Goal: Task Accomplishment & Management: Manage account settings

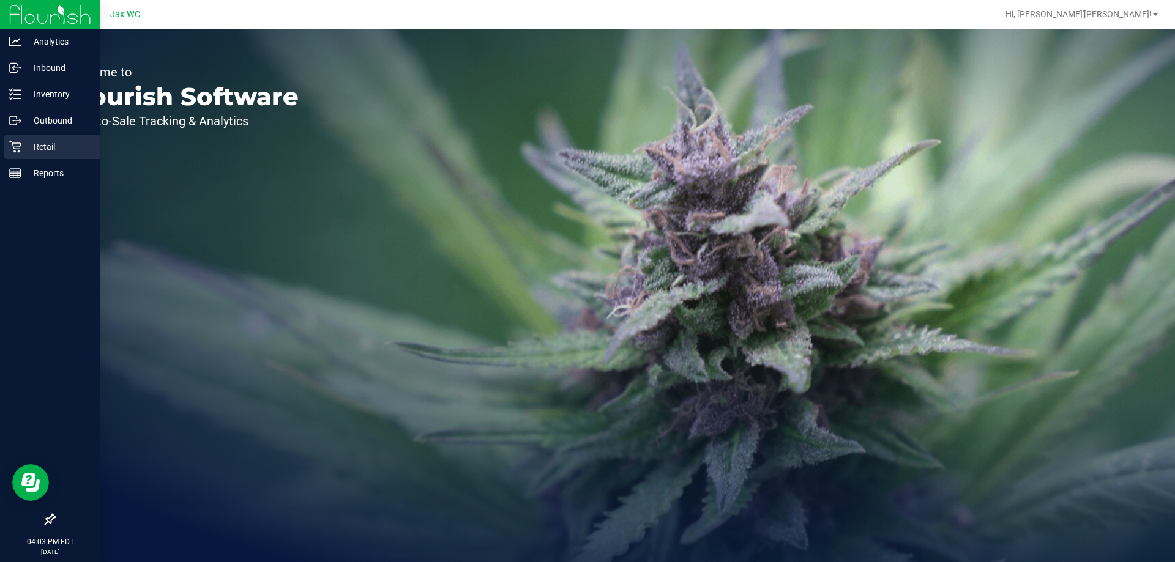
click at [46, 145] on p "Retail" at bounding box center [57, 146] width 73 height 15
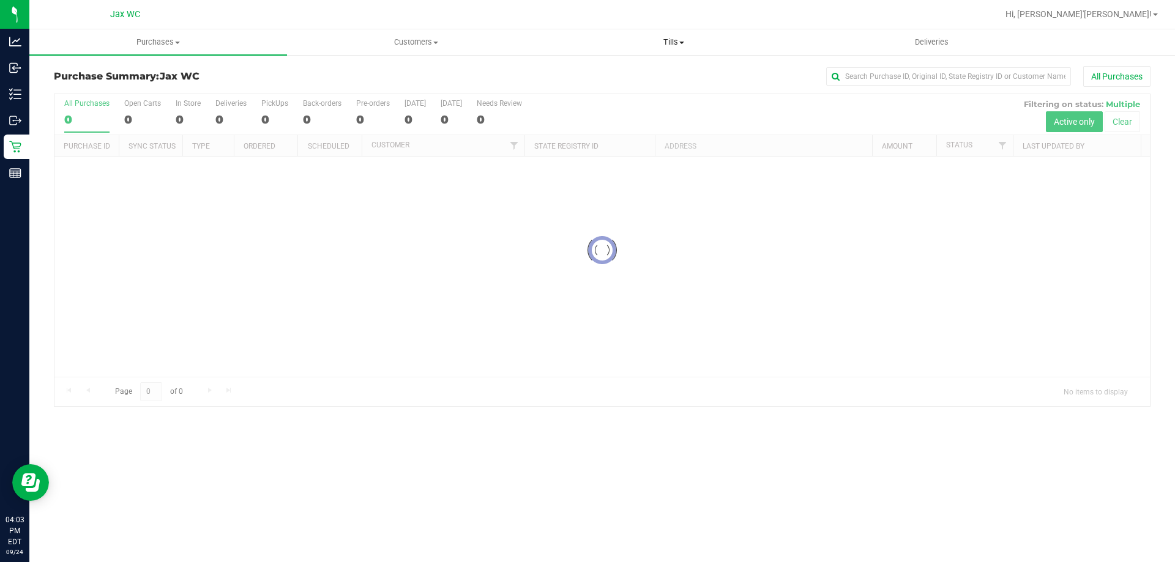
click at [677, 44] on span "Tills" at bounding box center [673, 42] width 256 height 11
click at [604, 72] on span "Manage tills" at bounding box center [585, 74] width 83 height 10
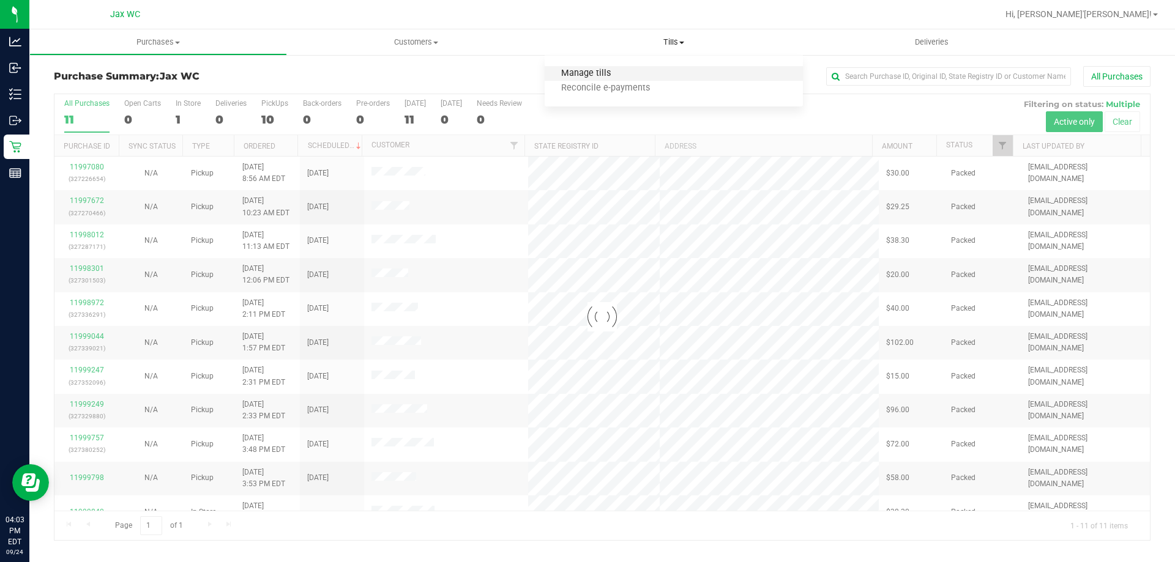
click at [609, 71] on span "Manage tills" at bounding box center [585, 74] width 83 height 10
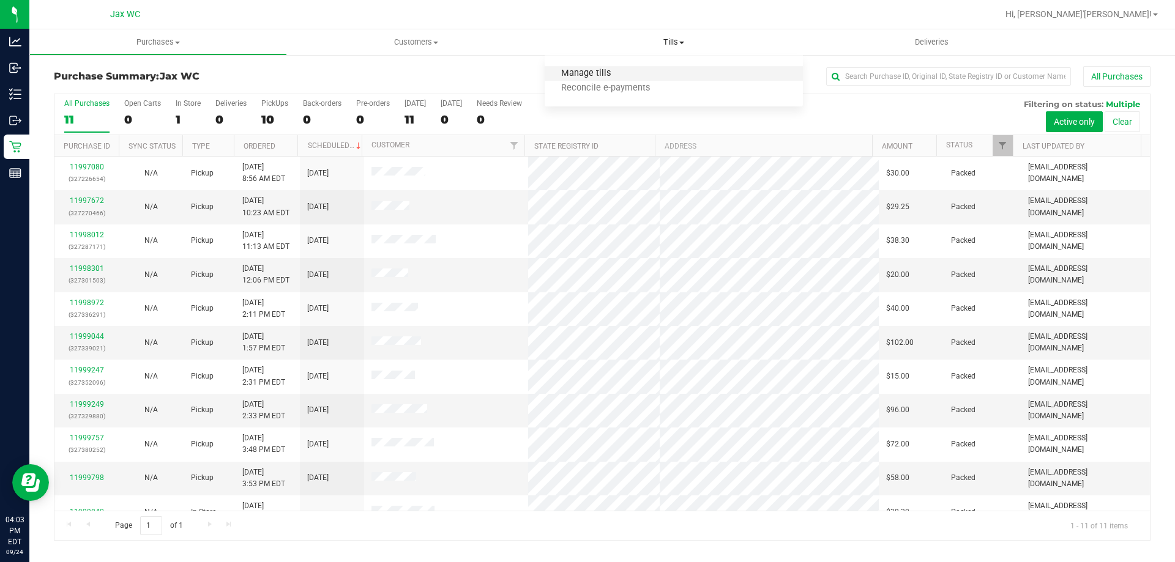
click at [614, 72] on span "Manage tills" at bounding box center [585, 74] width 83 height 10
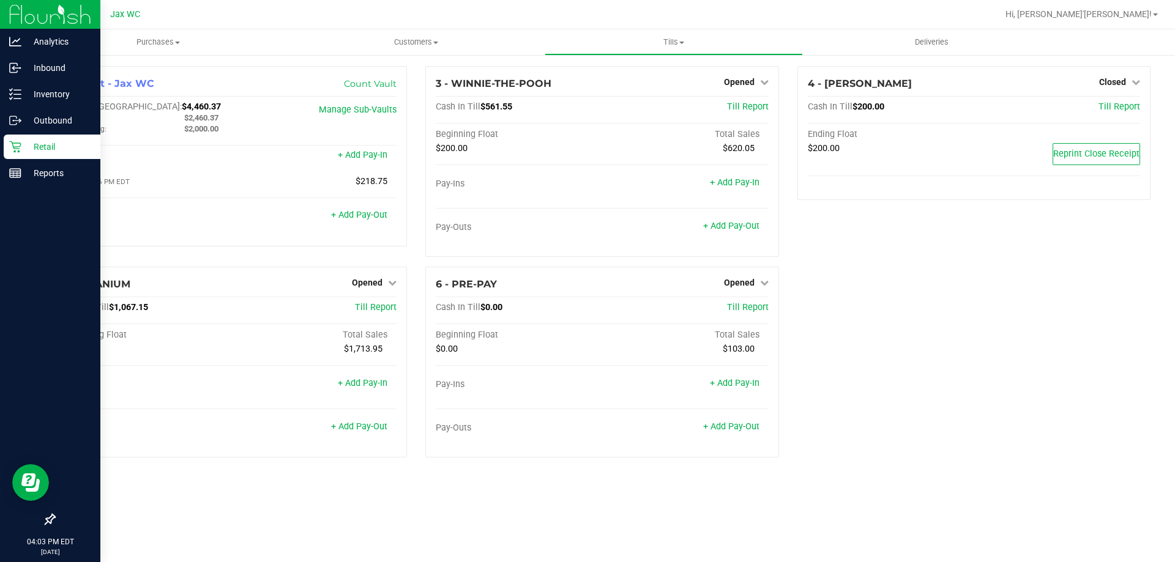
click at [9, 151] on div "Retail" at bounding box center [52, 147] width 97 height 24
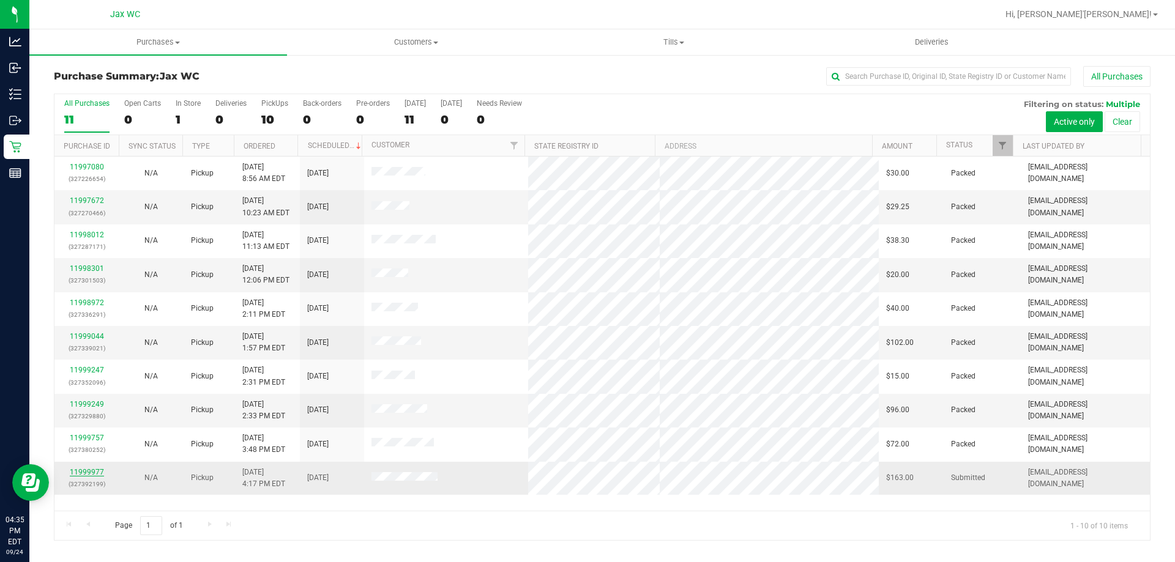
click at [95, 470] on link "11999977" at bounding box center [87, 472] width 34 height 9
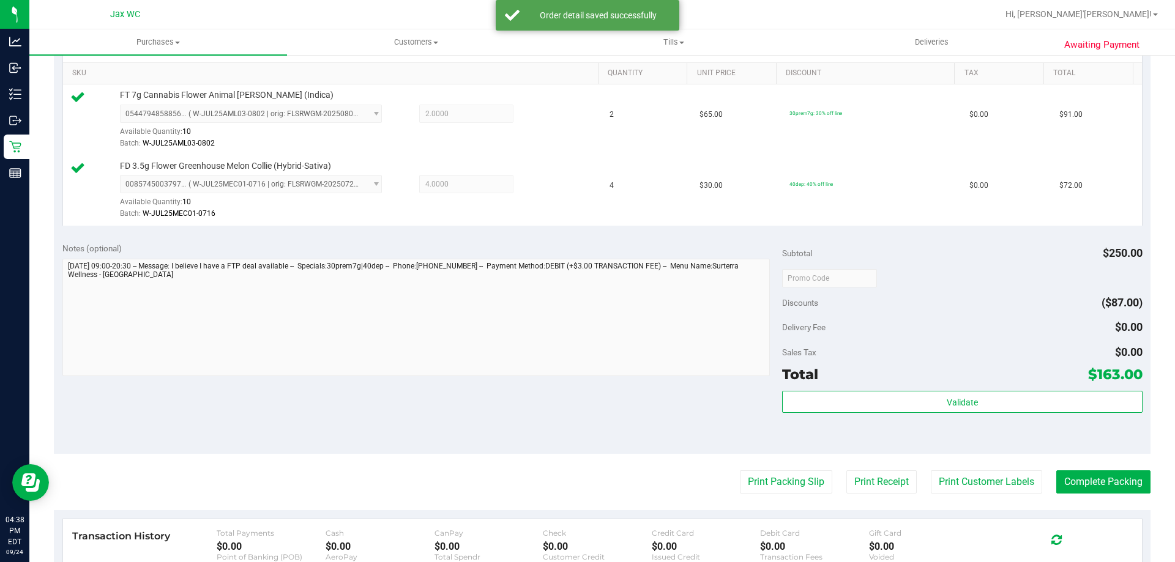
scroll to position [367, 0]
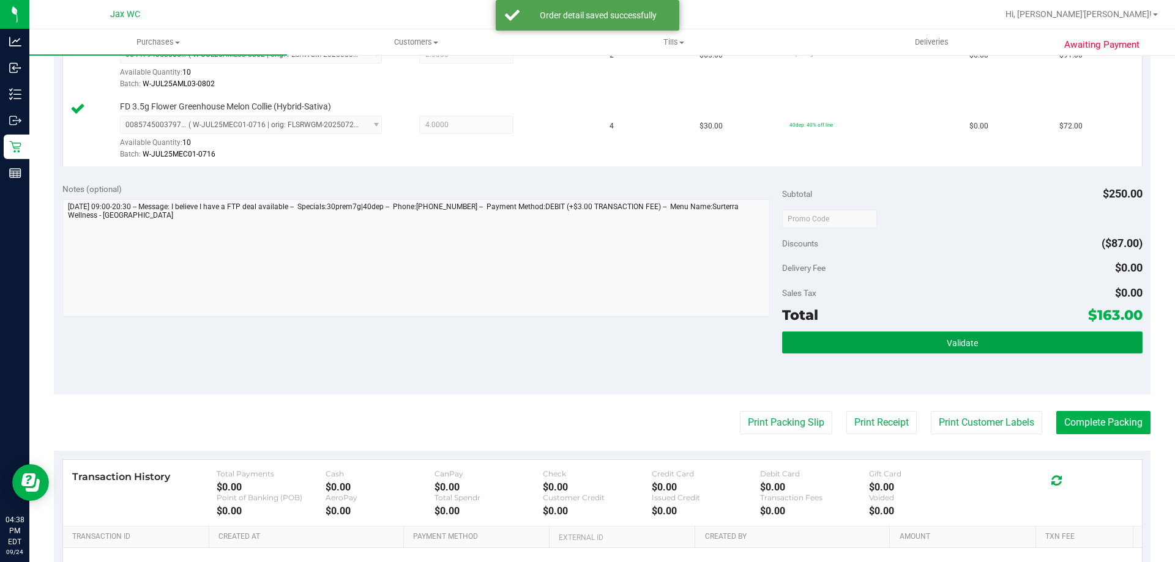
click at [937, 350] on button "Validate" at bounding box center [962, 343] width 360 height 22
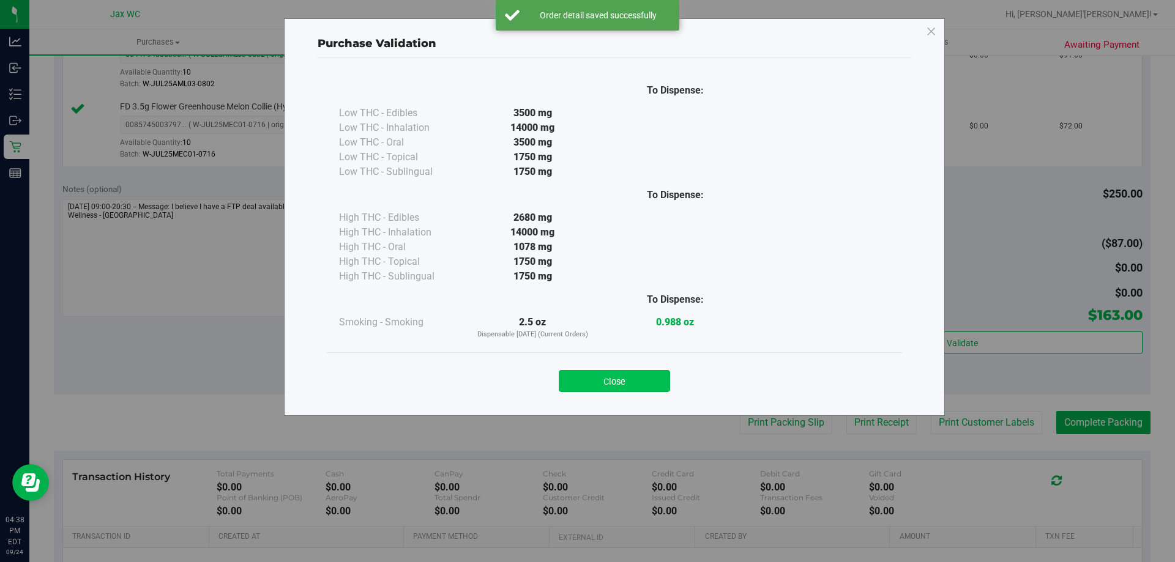
click at [651, 383] on button "Close" at bounding box center [614, 381] width 111 height 22
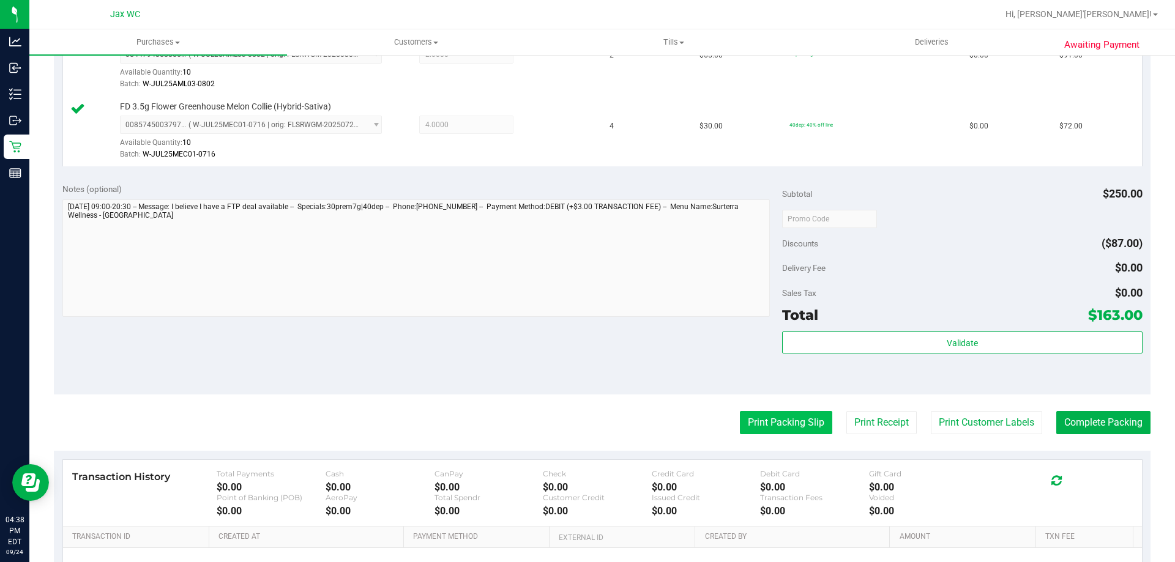
click at [798, 430] on button "Print Packing Slip" at bounding box center [786, 422] width 92 height 23
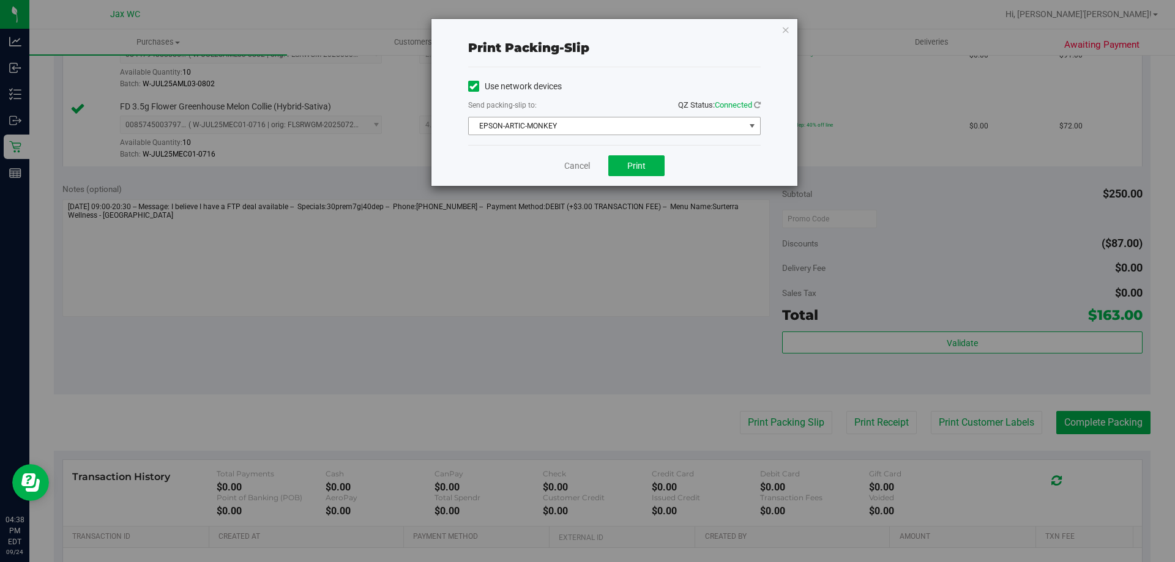
click at [633, 120] on span "EPSON-ARTIC-MONKEY" at bounding box center [607, 125] width 276 height 17
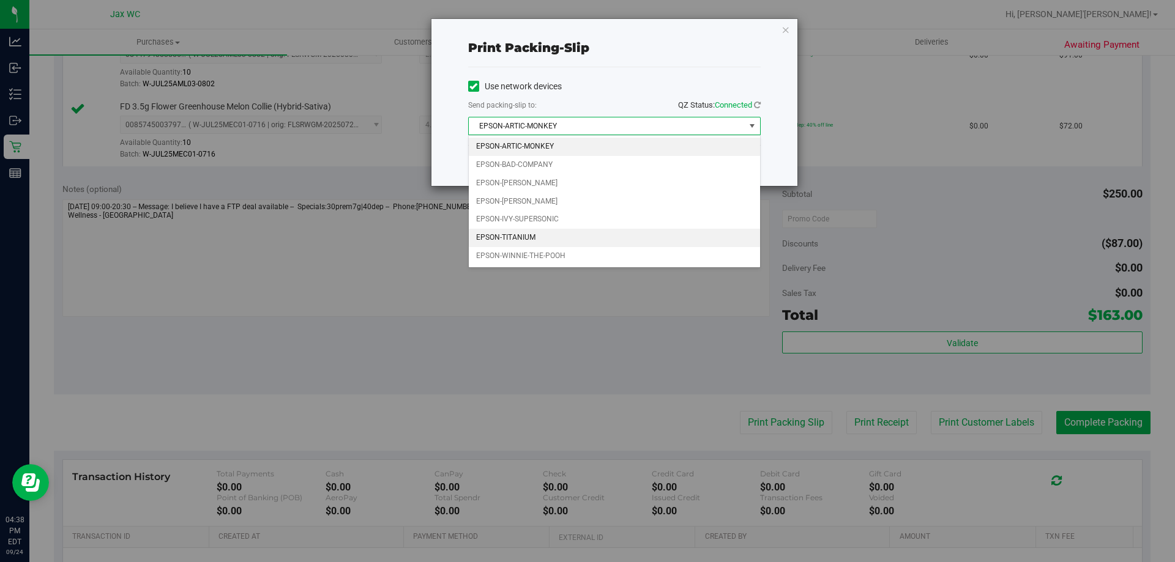
drag, startPoint x: 614, startPoint y: 235, endPoint x: 614, endPoint y: 219, distance: 15.9
click at [614, 235] on li "EPSON-TITANIUM" at bounding box center [614, 238] width 291 height 18
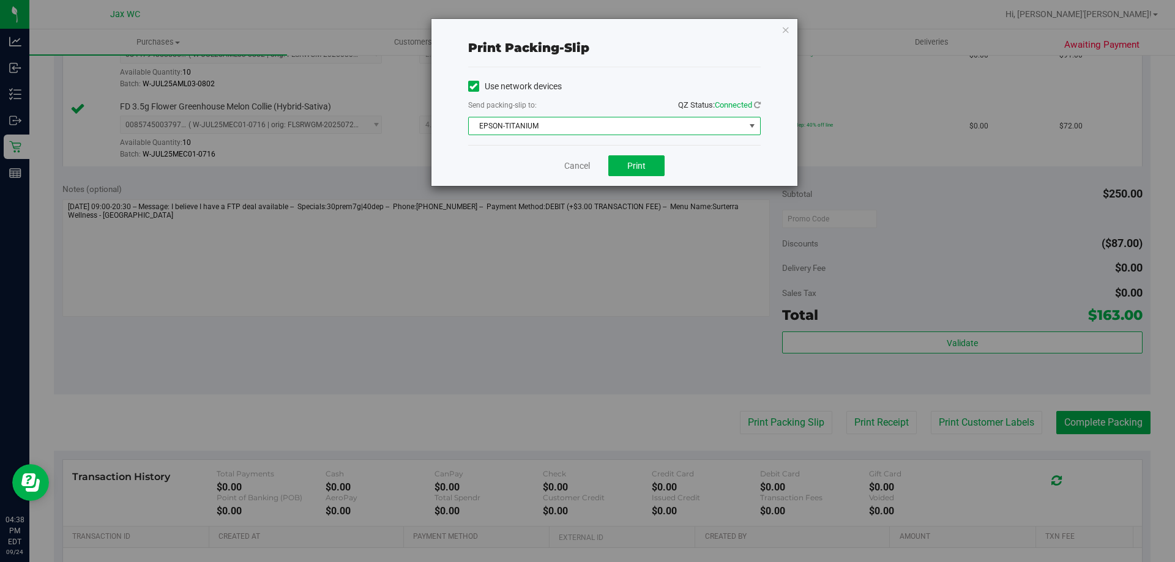
click at [624, 177] on div "Cancel Print" at bounding box center [614, 165] width 292 height 41
click at [659, 164] on button "Print" at bounding box center [636, 165] width 56 height 21
click at [562, 173] on div "Cancel Print" at bounding box center [614, 165] width 292 height 41
click at [581, 167] on link "Cancel" at bounding box center [577, 166] width 26 height 13
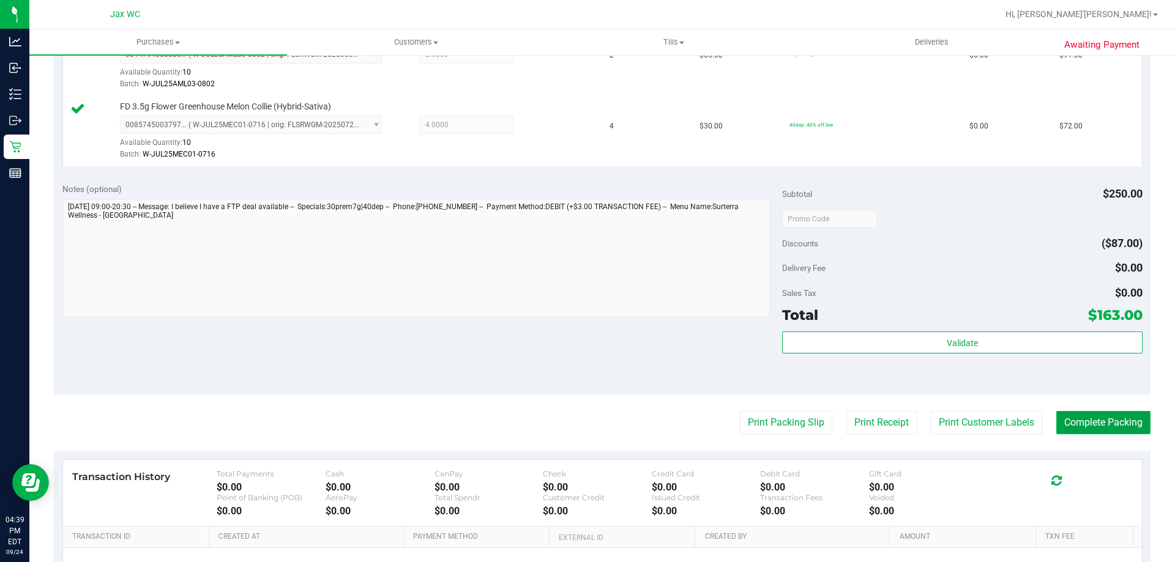
click at [1072, 419] on button "Complete Packing" at bounding box center [1103, 422] width 94 height 23
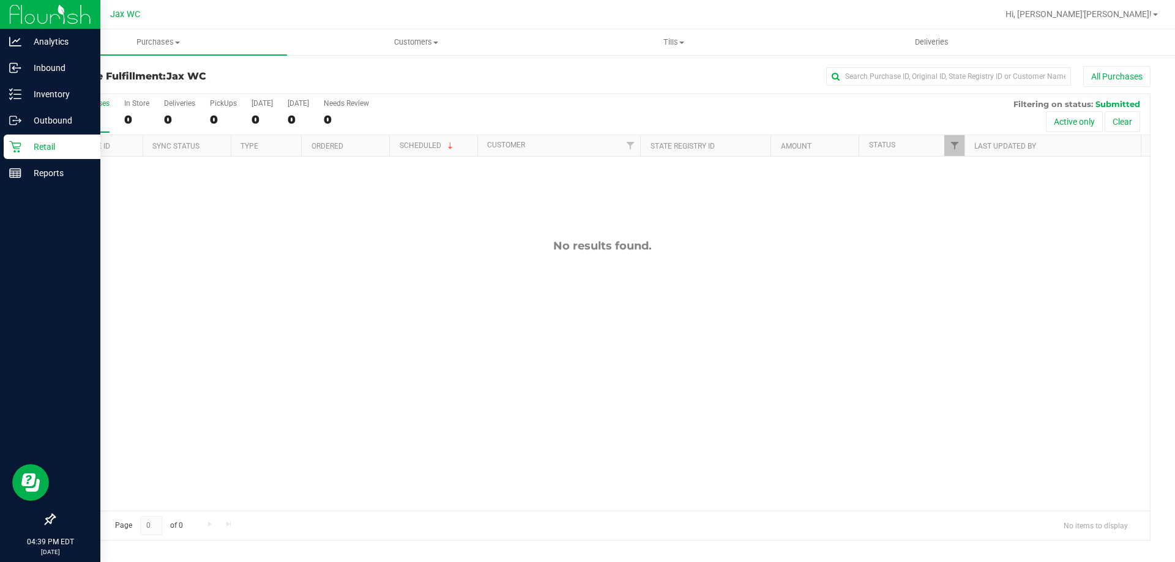
click at [39, 142] on p "Retail" at bounding box center [57, 146] width 73 height 15
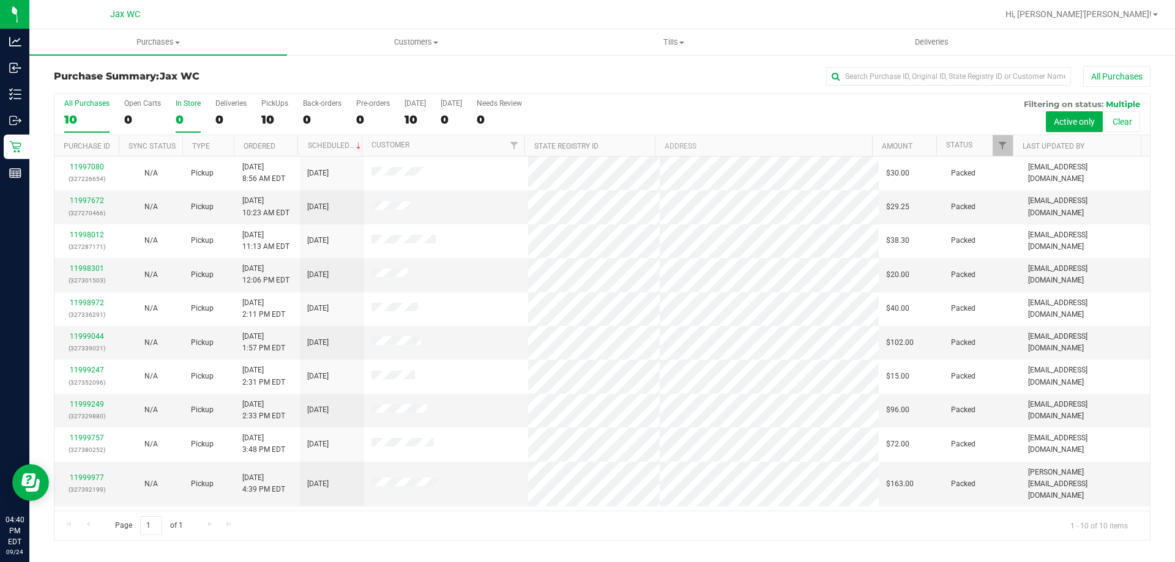
click at [177, 124] on div "0" at bounding box center [188, 120] width 25 height 14
click at [0, 0] on input "In Store 0" at bounding box center [0, 0] width 0 height 0
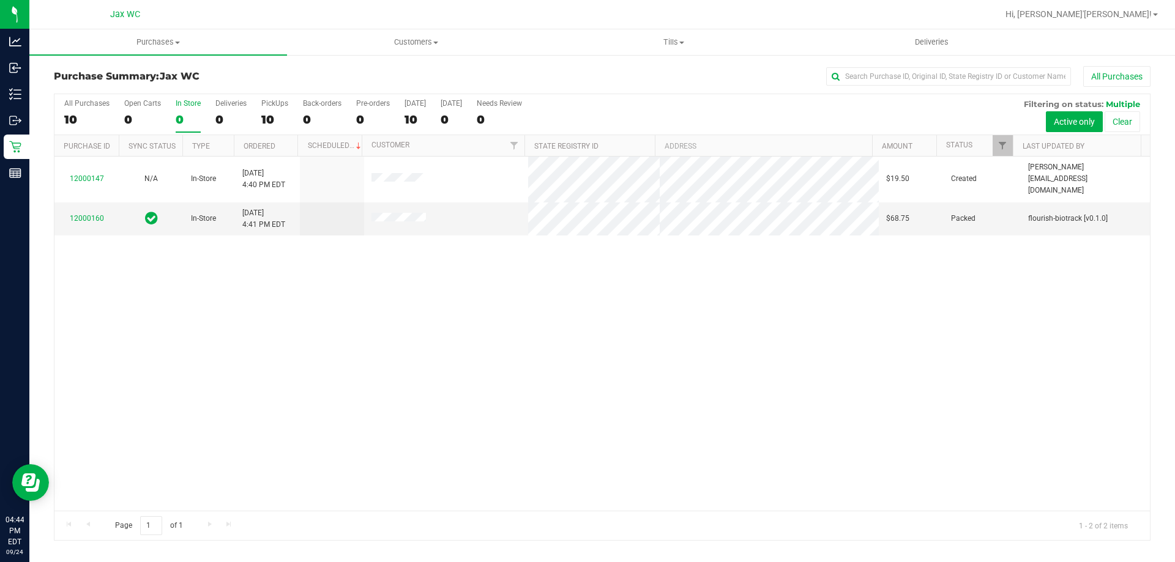
click at [182, 117] on div "0" at bounding box center [188, 120] width 25 height 14
click at [0, 0] on input "In Store 0" at bounding box center [0, 0] width 0 height 0
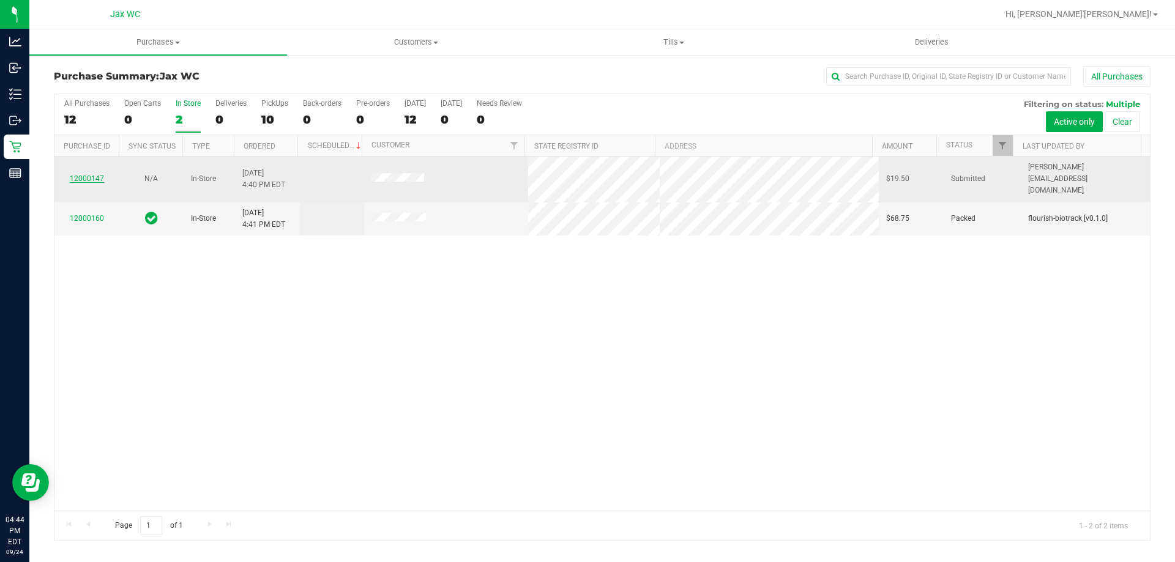
click at [94, 174] on link "12000147" at bounding box center [87, 178] width 34 height 9
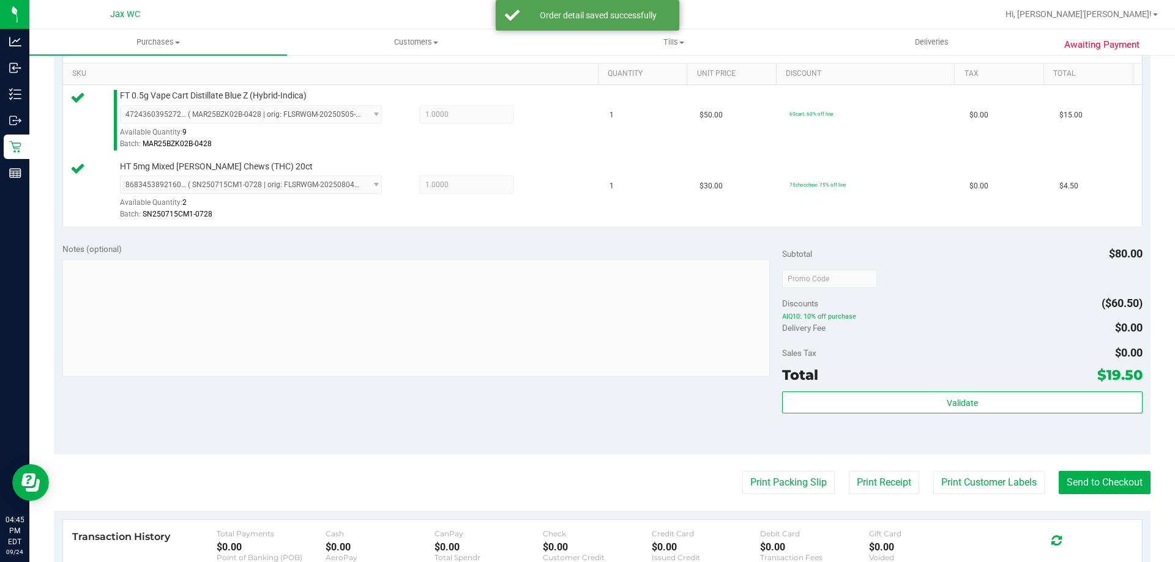
scroll to position [367, 0]
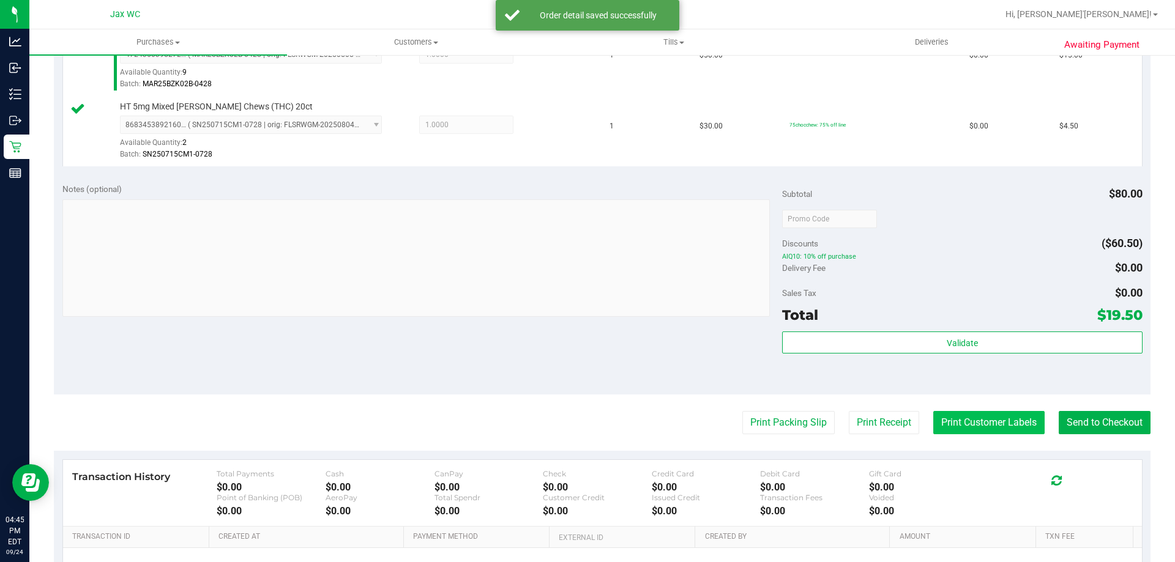
click at [957, 425] on button "Print Customer Labels" at bounding box center [988, 422] width 111 height 23
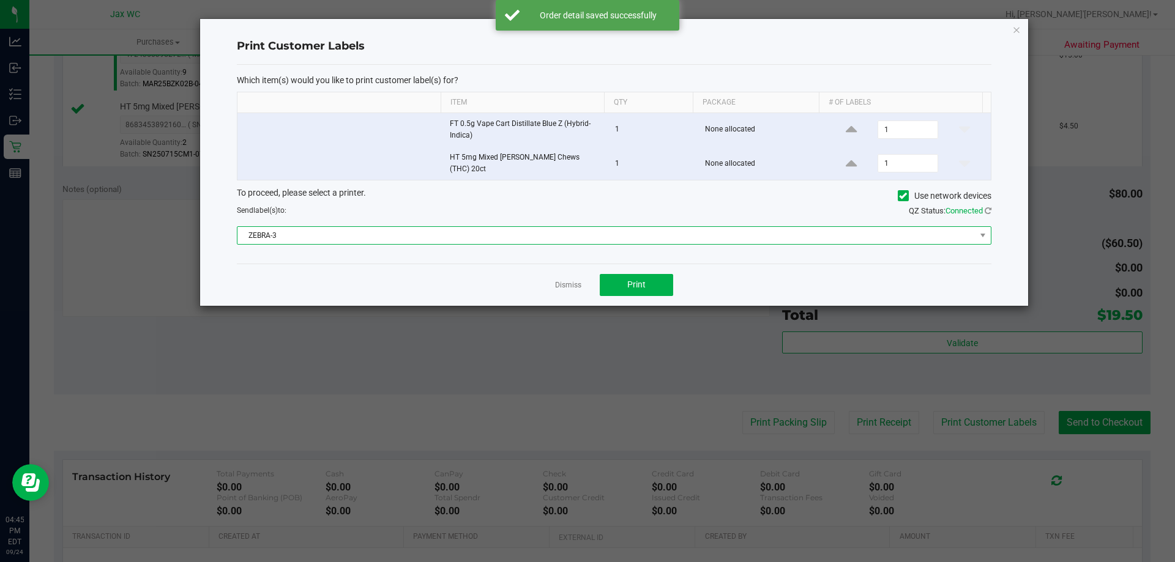
click at [637, 231] on span "ZEBRA-3" at bounding box center [606, 235] width 738 height 17
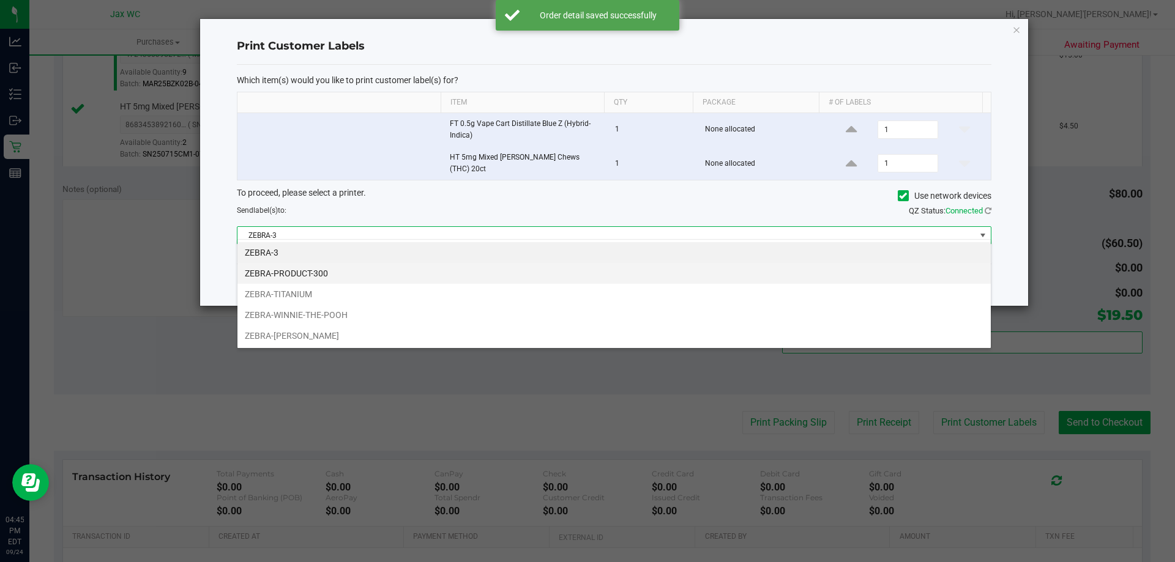
scroll to position [18, 754]
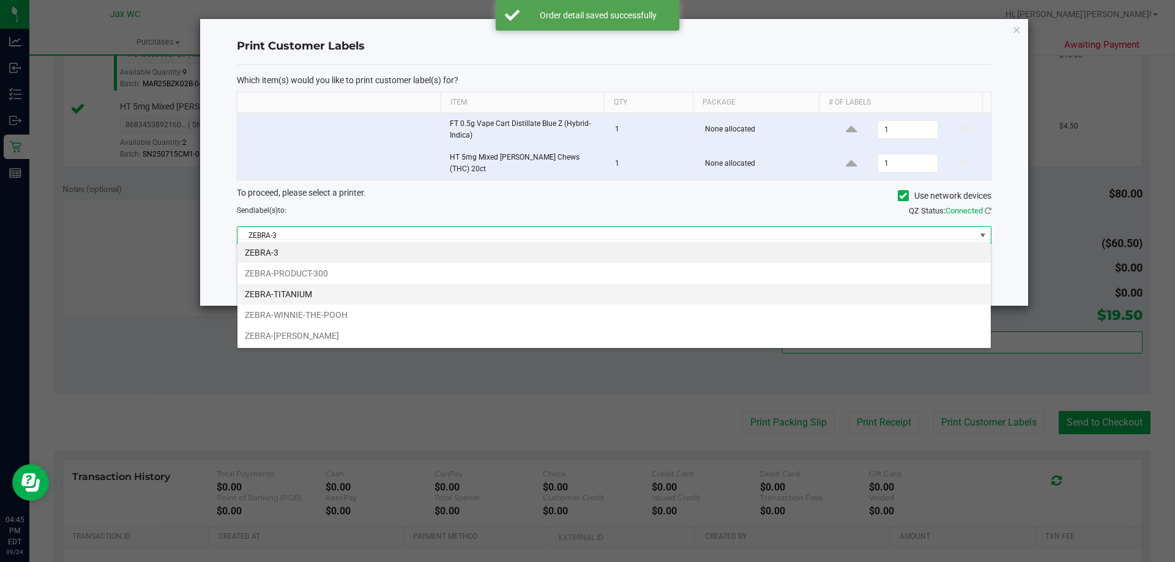
click at [518, 301] on li "ZEBRA-TITANIUM" at bounding box center [613, 294] width 753 height 21
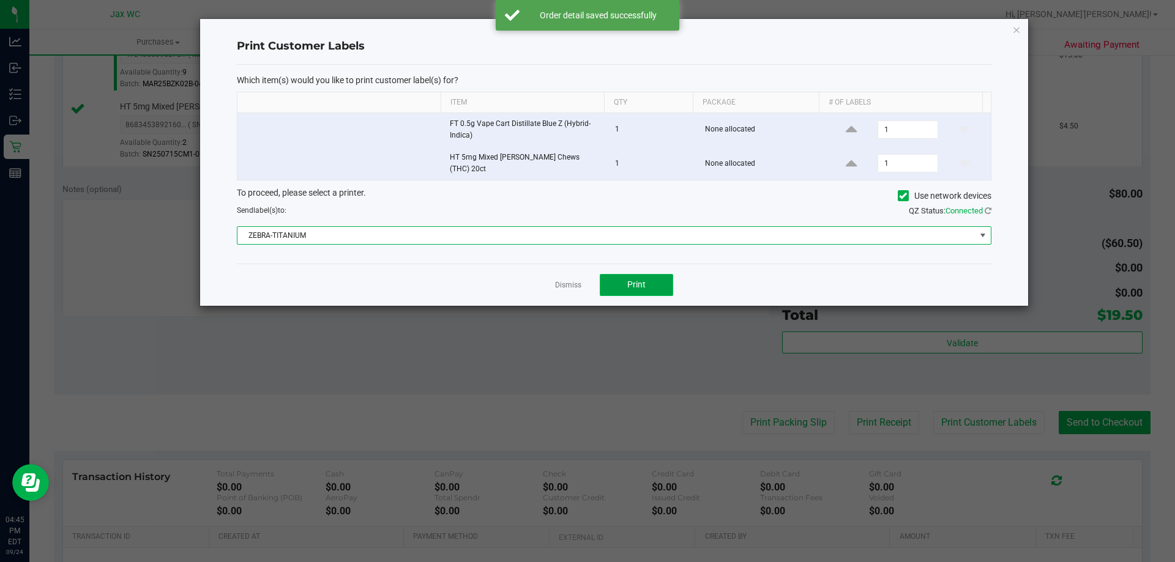
click at [635, 274] on button "Print" at bounding box center [636, 285] width 73 height 22
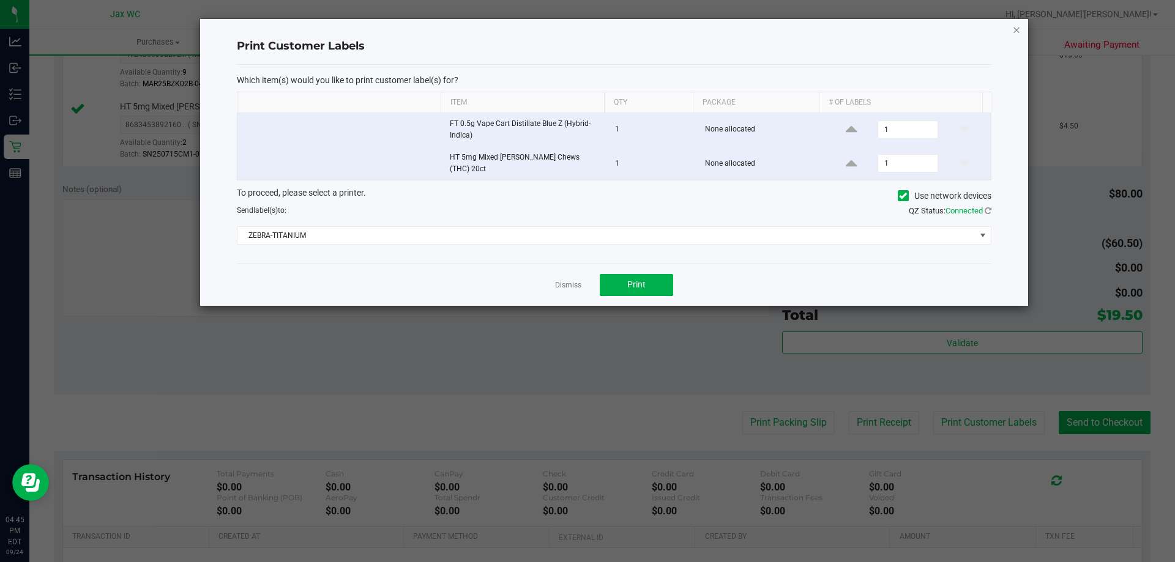
click at [1016, 30] on icon "button" at bounding box center [1016, 29] width 9 height 15
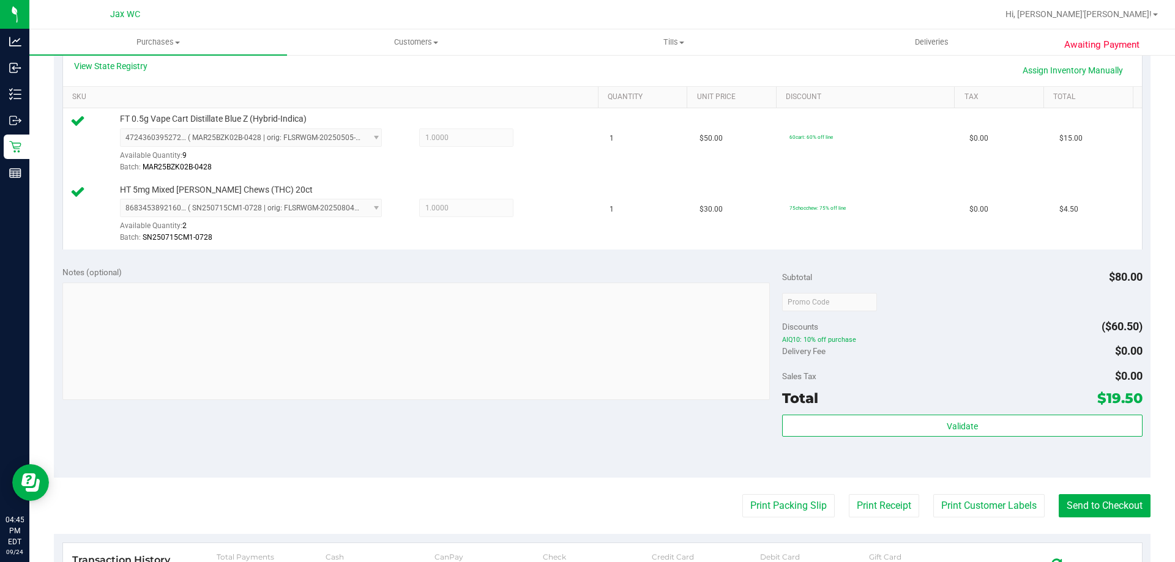
scroll to position [306, 0]
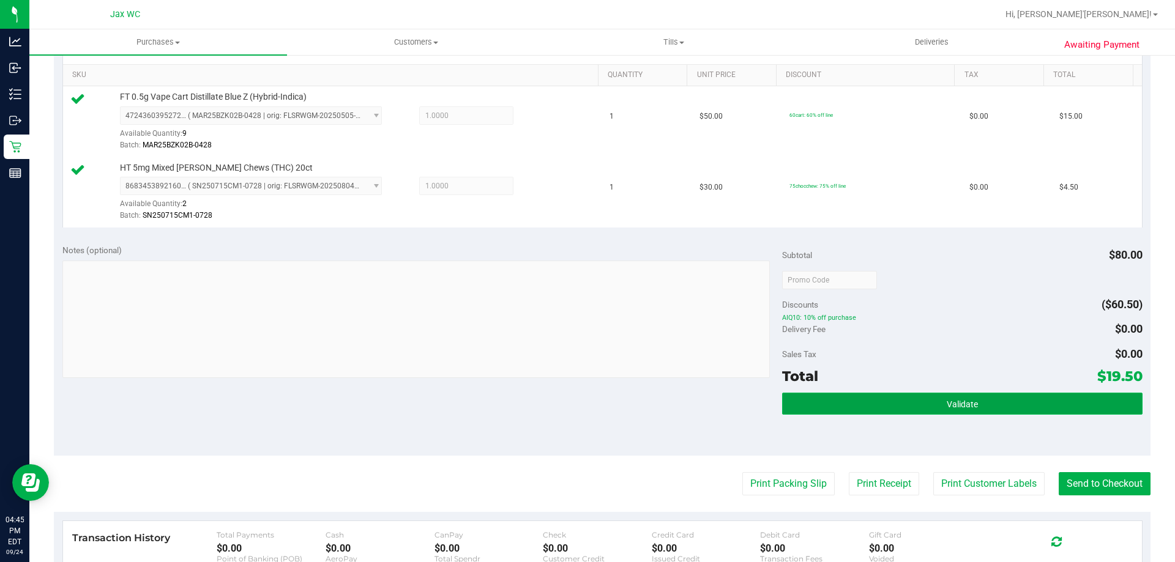
click at [1028, 406] on button "Validate" at bounding box center [962, 404] width 360 height 22
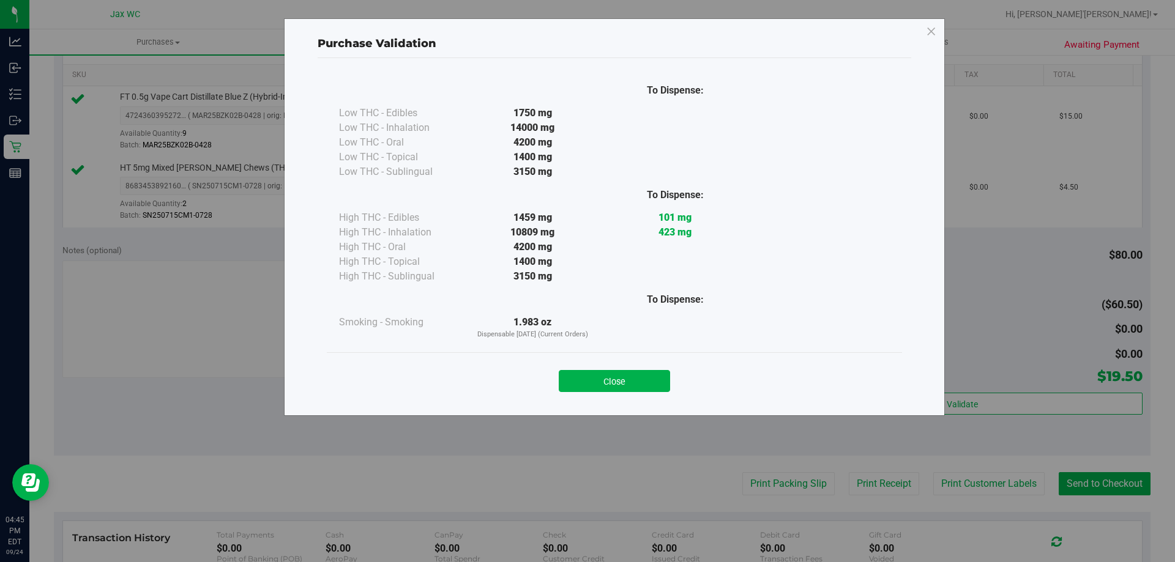
click at [637, 379] on button "Close" at bounding box center [614, 381] width 111 height 22
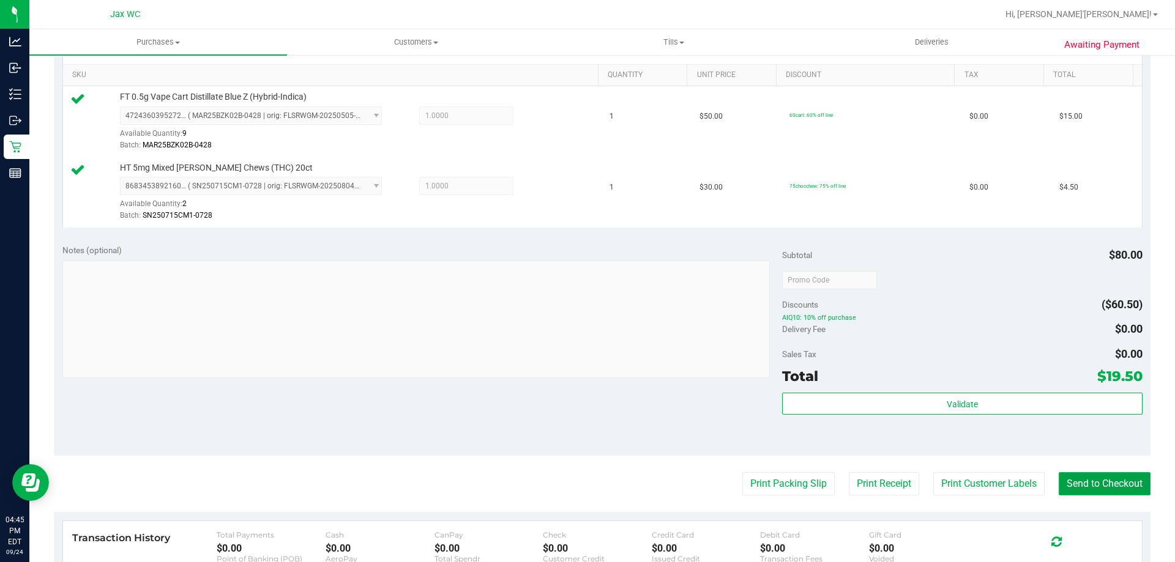
click at [1096, 486] on button "Send to Checkout" at bounding box center [1104, 483] width 92 height 23
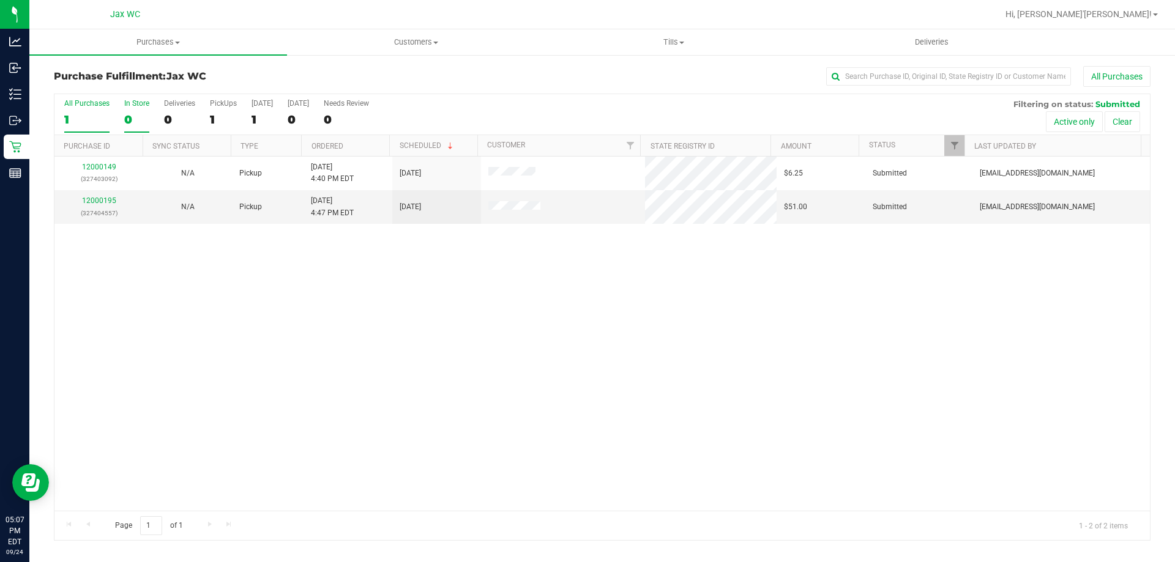
click at [129, 120] on div "0" at bounding box center [136, 120] width 25 height 14
click at [0, 0] on input "In Store 0" at bounding box center [0, 0] width 0 height 0
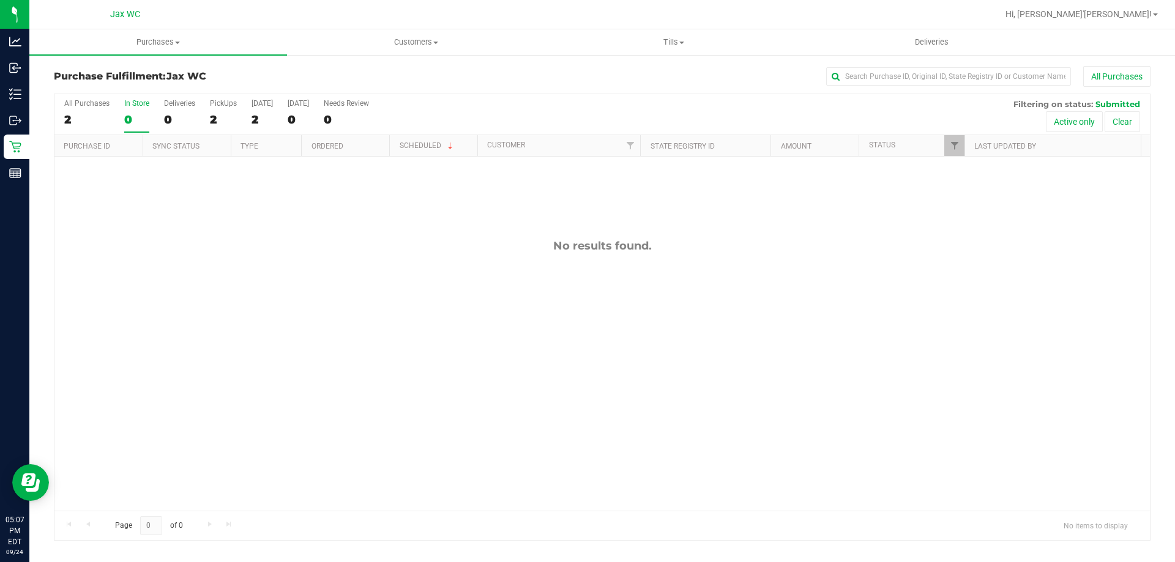
click at [141, 127] on label "In Store 0" at bounding box center [136, 116] width 25 height 34
click at [0, 0] on input "In Store 0" at bounding box center [0, 0] width 0 height 0
click at [136, 119] on div "0" at bounding box center [136, 120] width 25 height 14
click at [0, 0] on input "In Store 0" at bounding box center [0, 0] width 0 height 0
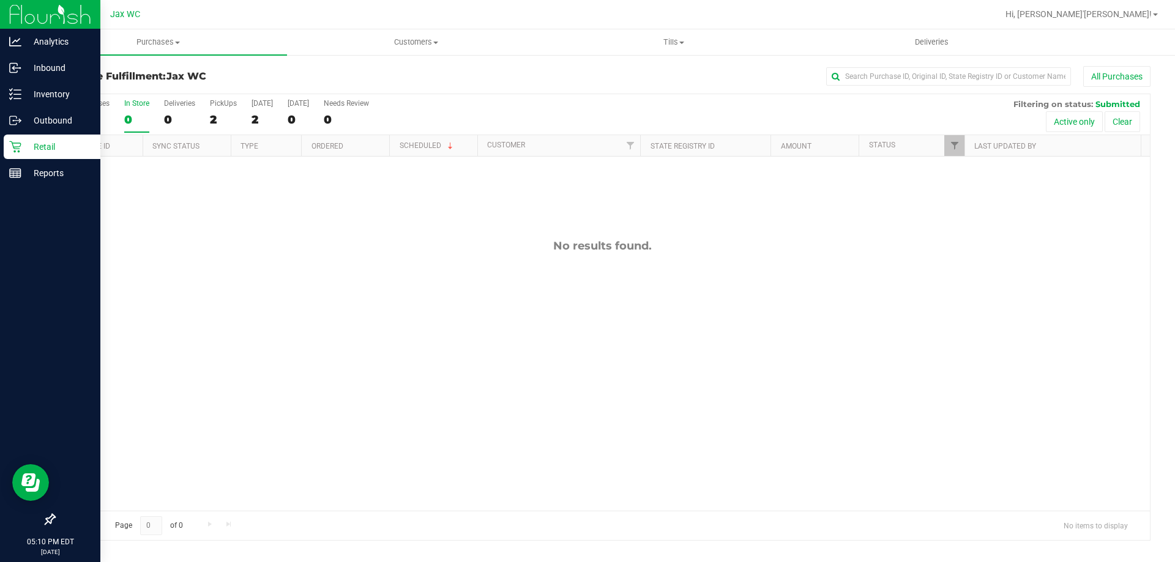
click at [15, 137] on div "Retail" at bounding box center [52, 147] width 97 height 24
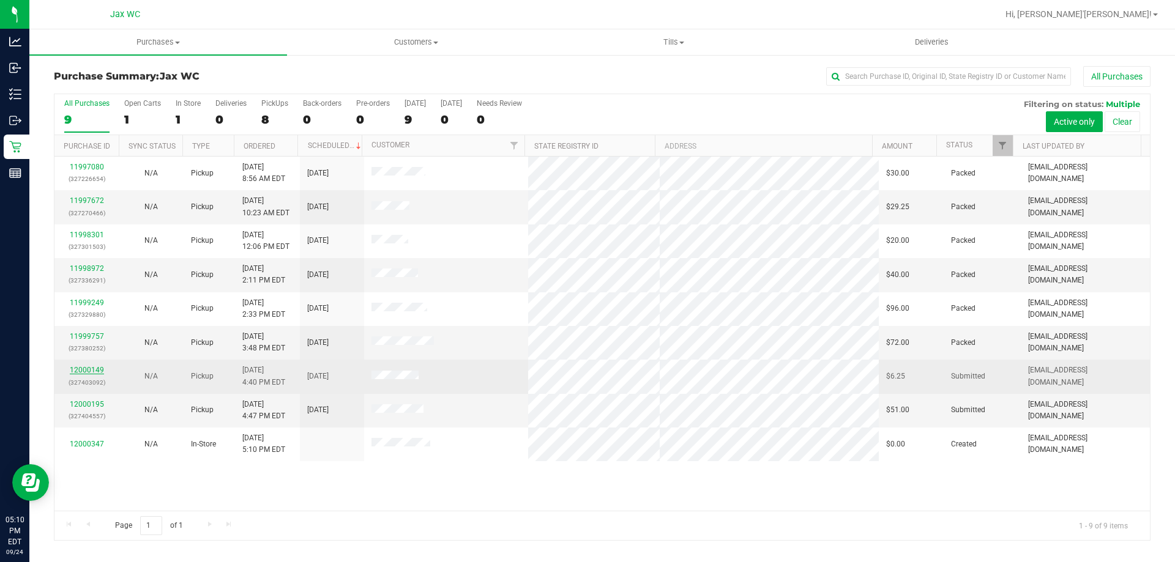
click at [97, 371] on link "12000149" at bounding box center [87, 370] width 34 height 9
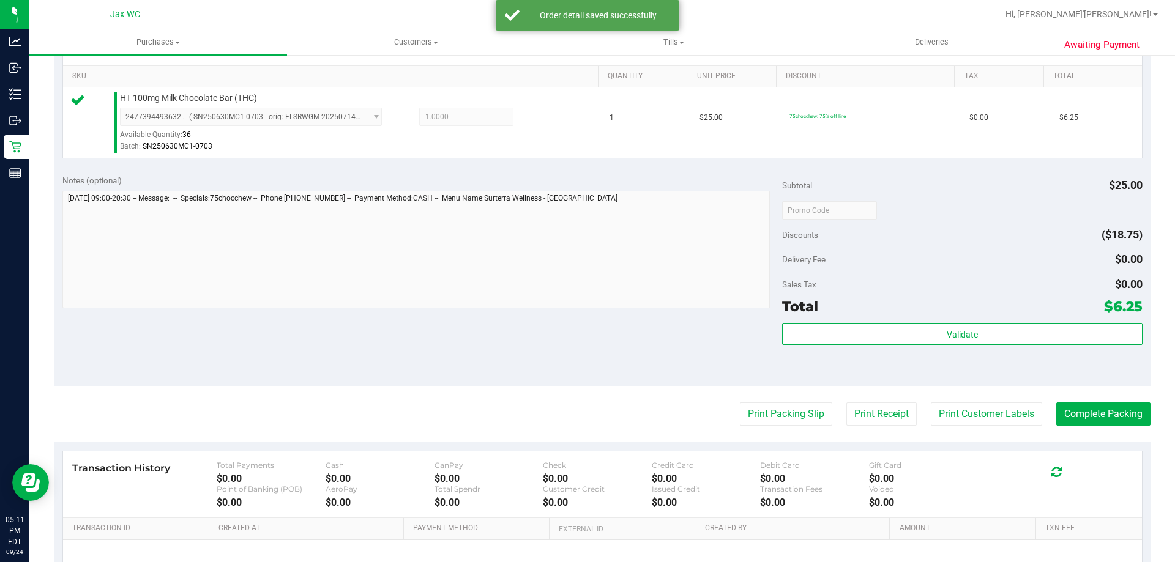
scroll to position [306, 0]
click at [768, 410] on button "Print Packing Slip" at bounding box center [786, 412] width 92 height 23
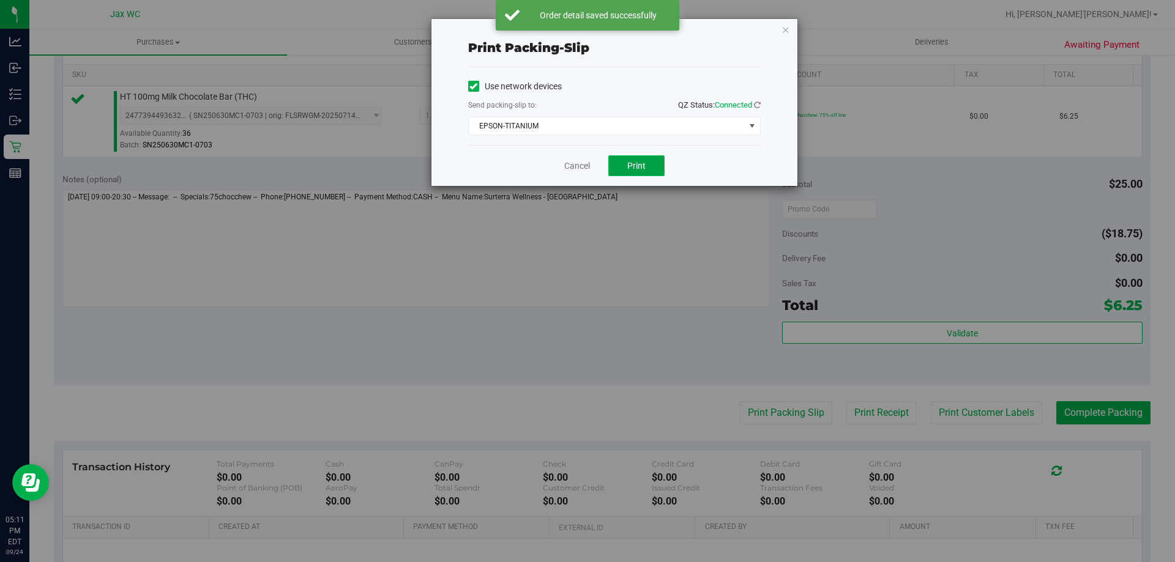
click at [653, 168] on button "Print" at bounding box center [636, 165] width 56 height 21
click at [782, 29] on icon "button" at bounding box center [785, 29] width 9 height 15
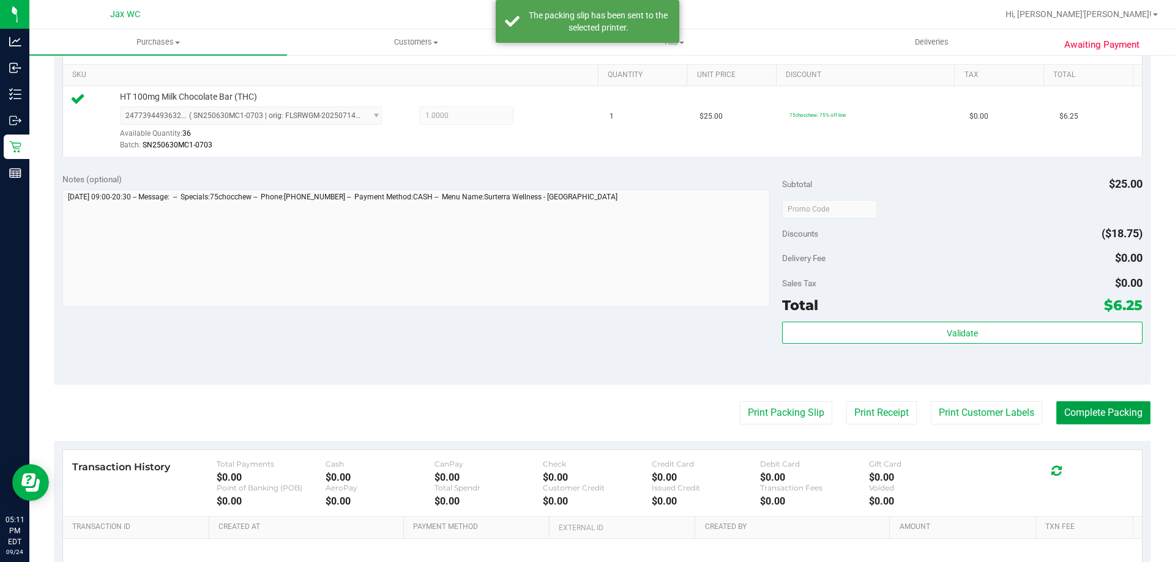
click at [1111, 422] on button "Complete Packing" at bounding box center [1103, 412] width 94 height 23
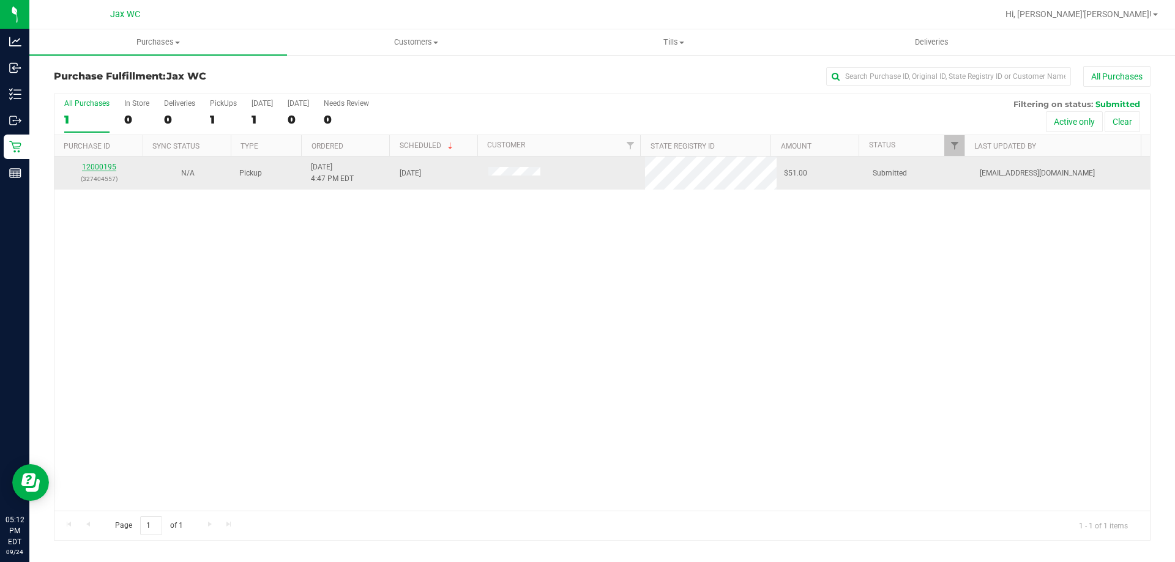
click at [105, 165] on link "12000195" at bounding box center [99, 167] width 34 height 9
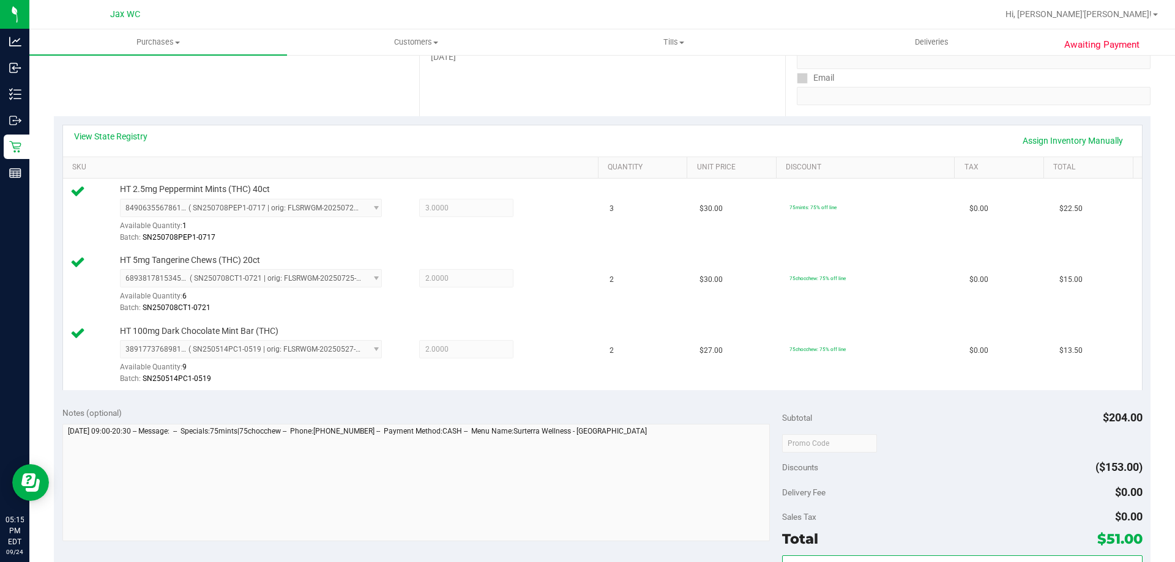
scroll to position [428, 0]
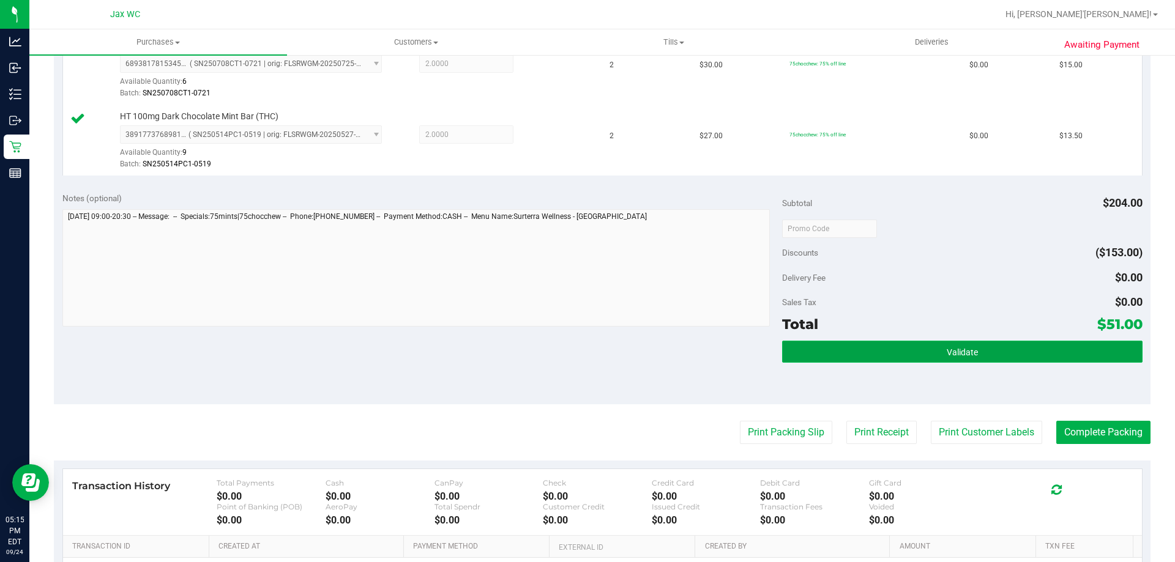
click at [938, 357] on button "Validate" at bounding box center [962, 352] width 360 height 22
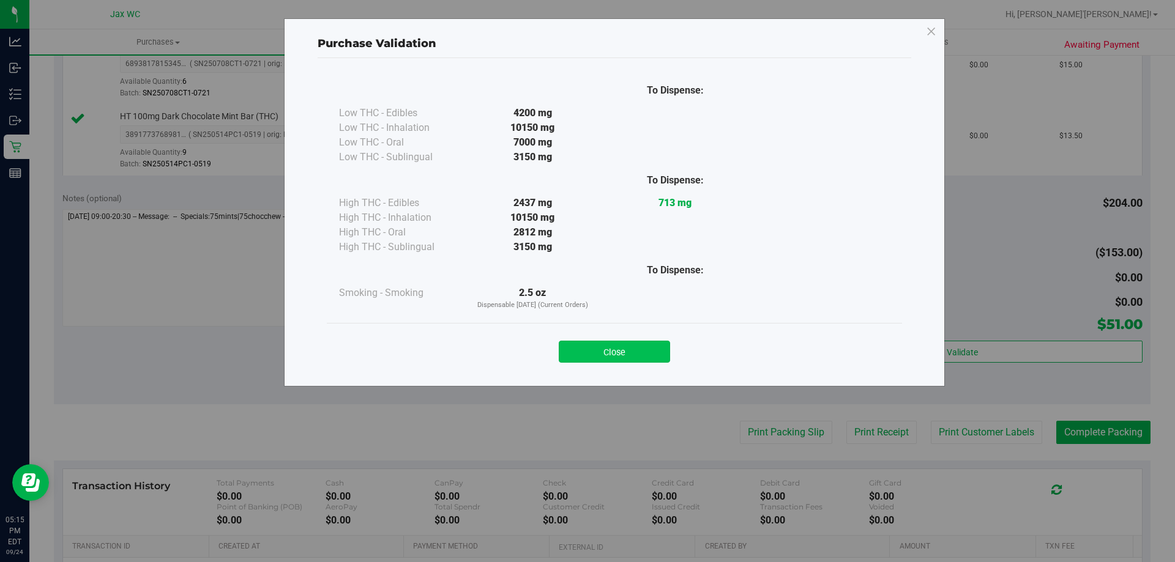
click at [592, 345] on button "Close" at bounding box center [614, 352] width 111 height 22
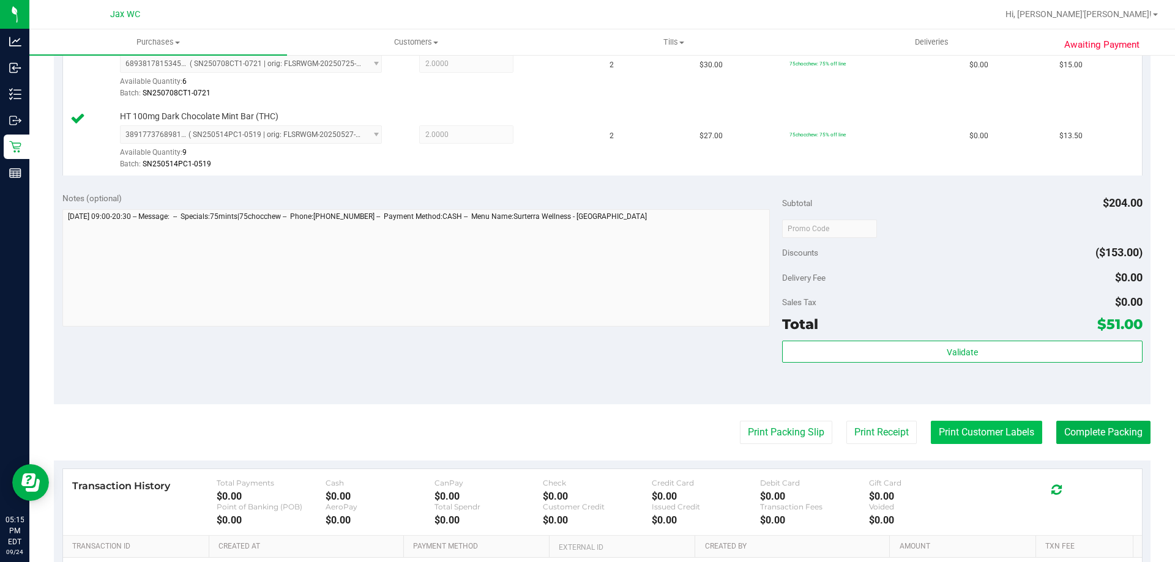
click at [957, 434] on button "Print Customer Labels" at bounding box center [985, 432] width 111 height 23
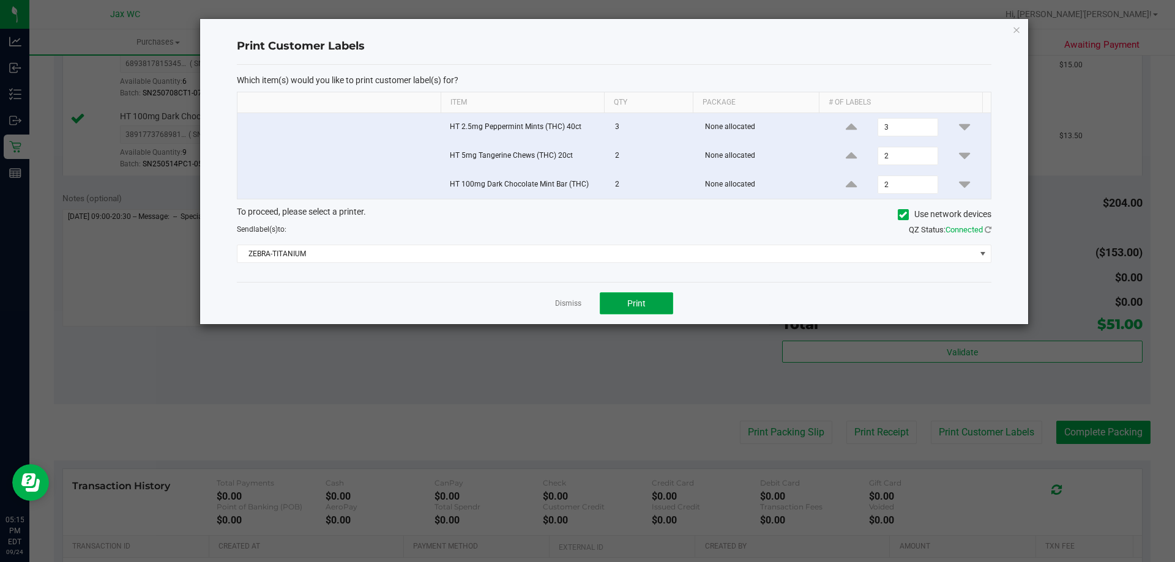
click at [626, 305] on button "Print" at bounding box center [636, 303] width 73 height 22
click at [1017, 32] on icon "button" at bounding box center [1016, 29] width 9 height 15
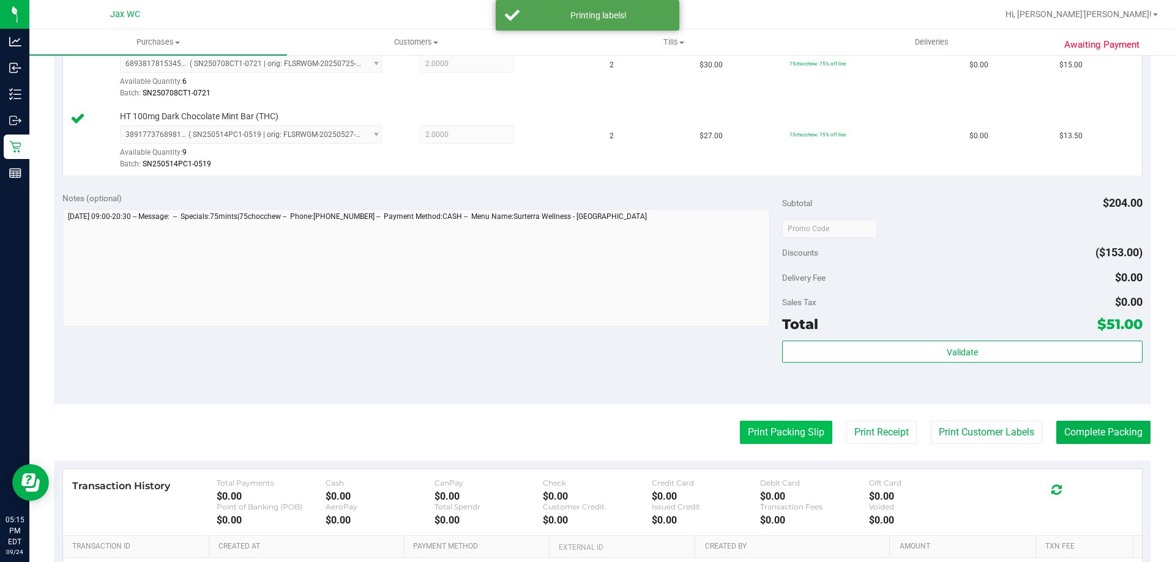
click at [748, 423] on button "Print Packing Slip" at bounding box center [786, 432] width 92 height 23
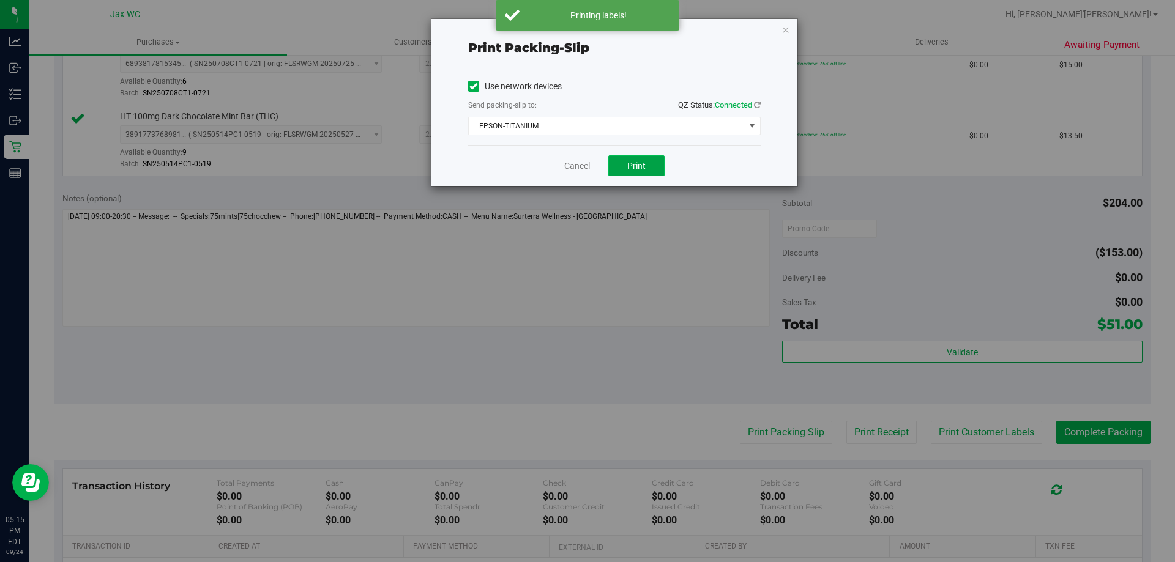
click at [628, 167] on span "Print" at bounding box center [636, 166] width 18 height 10
click at [784, 32] on icon "button" at bounding box center [785, 29] width 9 height 15
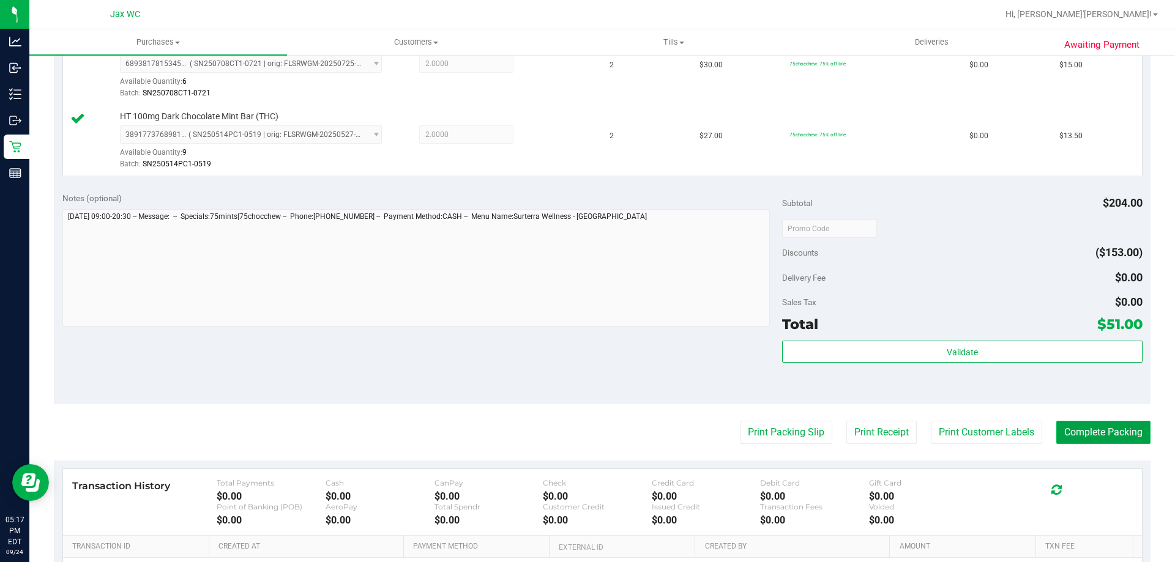
click at [1071, 434] on button "Complete Packing" at bounding box center [1103, 432] width 94 height 23
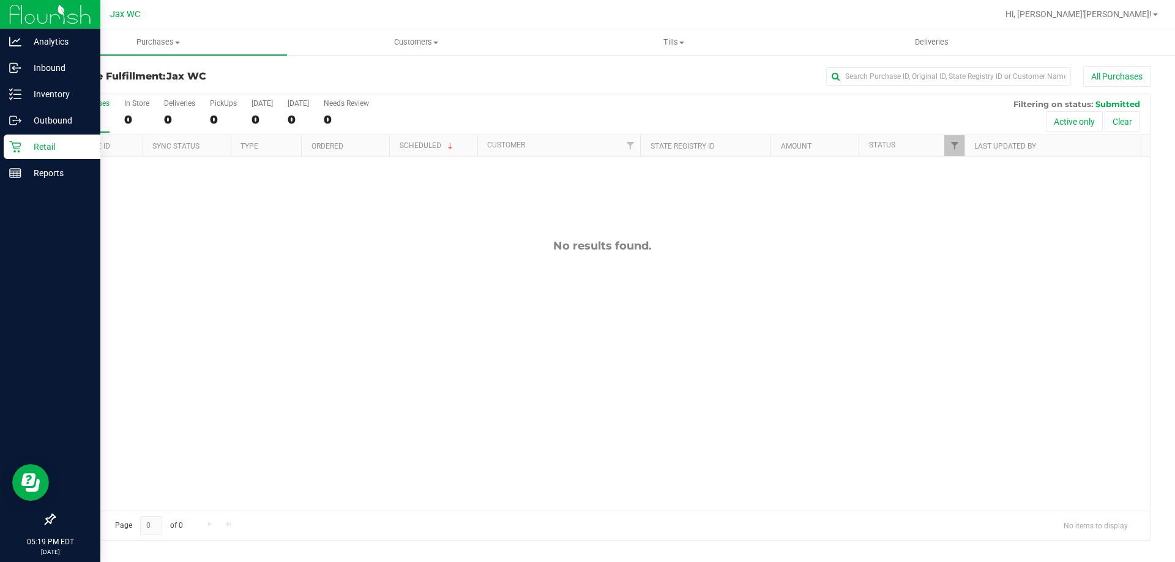
click at [28, 141] on p "Retail" at bounding box center [57, 146] width 73 height 15
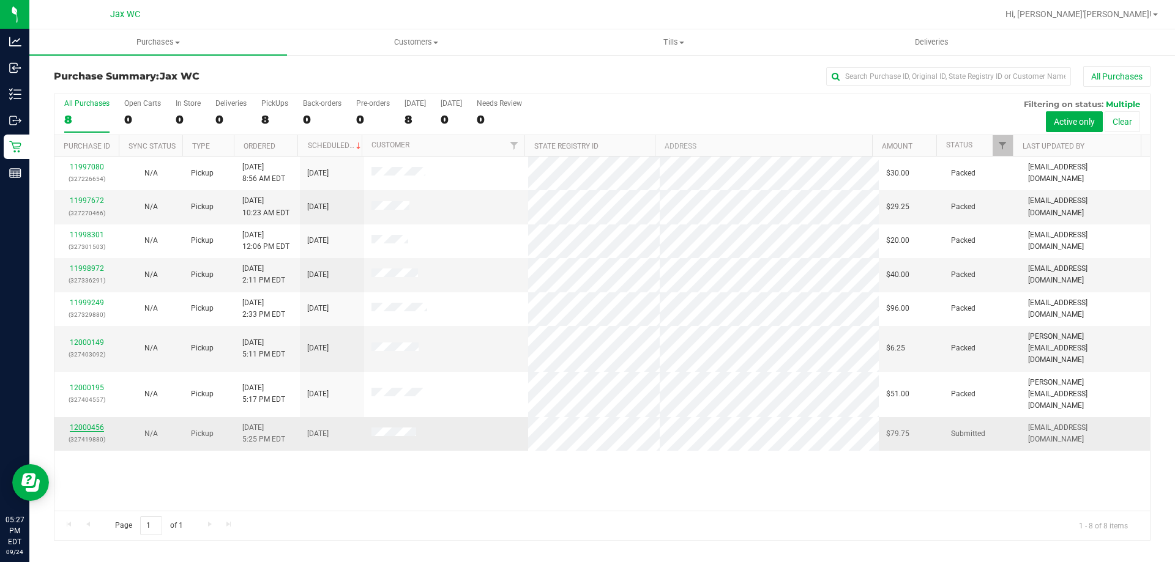
click at [101, 423] on link "12000456" at bounding box center [87, 427] width 34 height 9
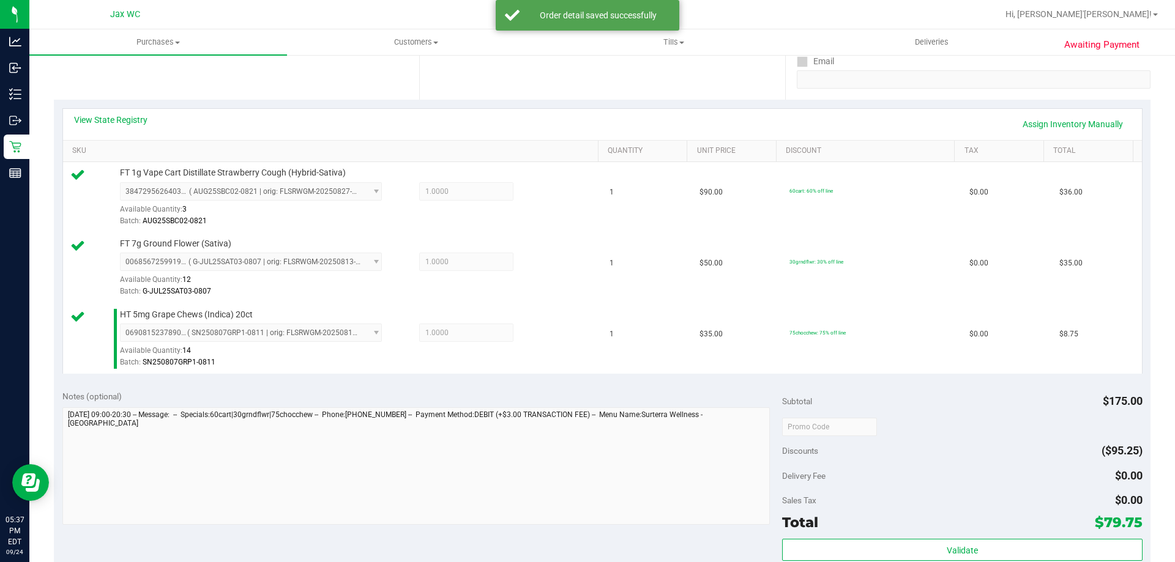
scroll to position [489, 0]
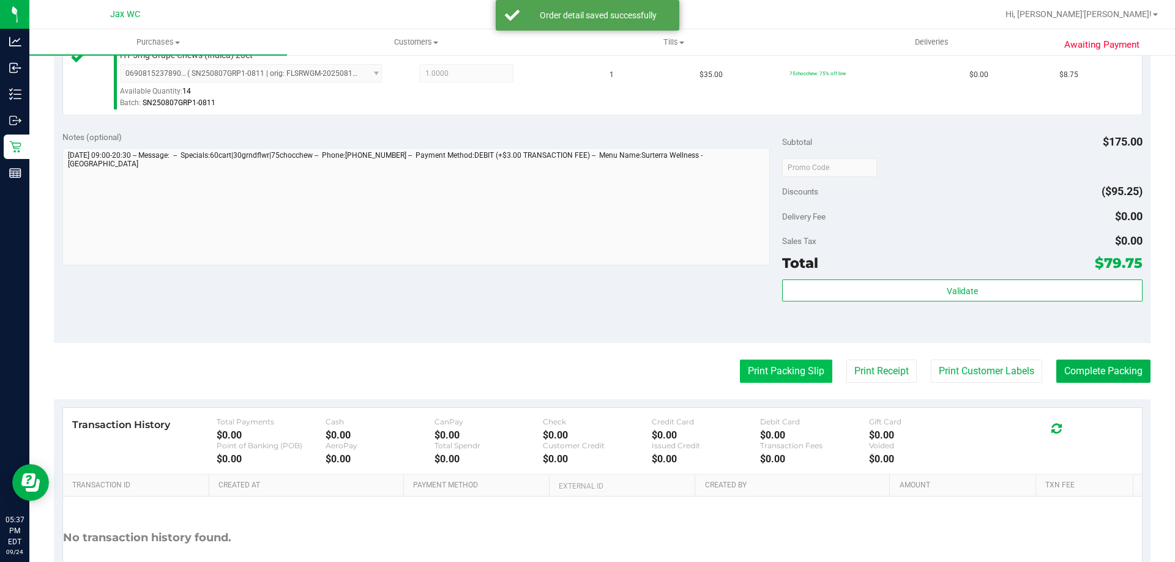
click at [776, 365] on button "Print Packing Slip" at bounding box center [786, 371] width 92 height 23
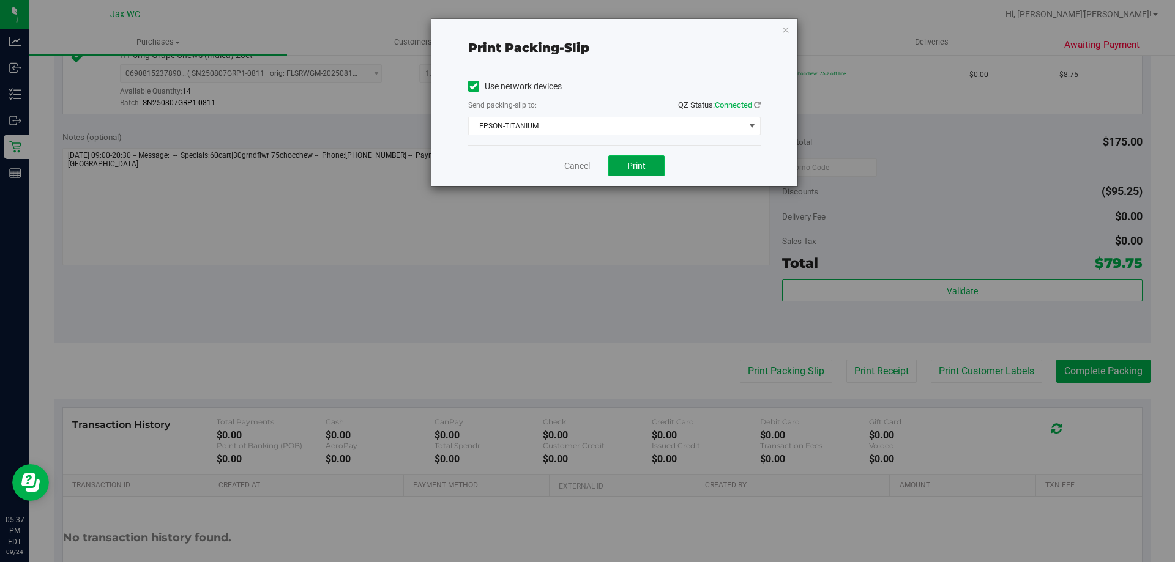
click at [640, 159] on button "Print" at bounding box center [636, 165] width 56 height 21
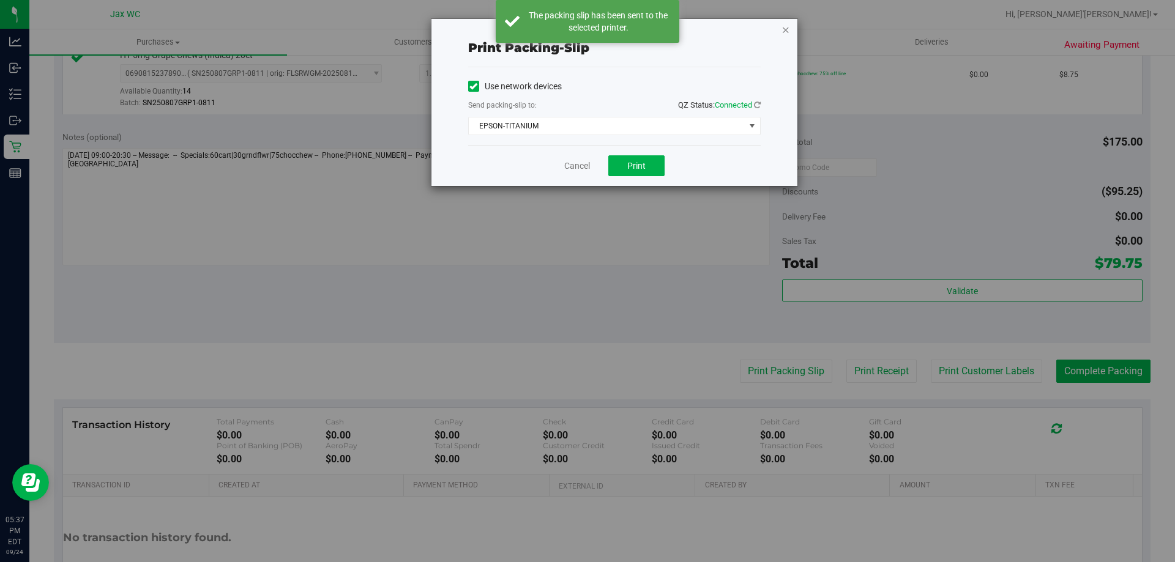
click at [782, 31] on icon "button" at bounding box center [785, 29] width 9 height 15
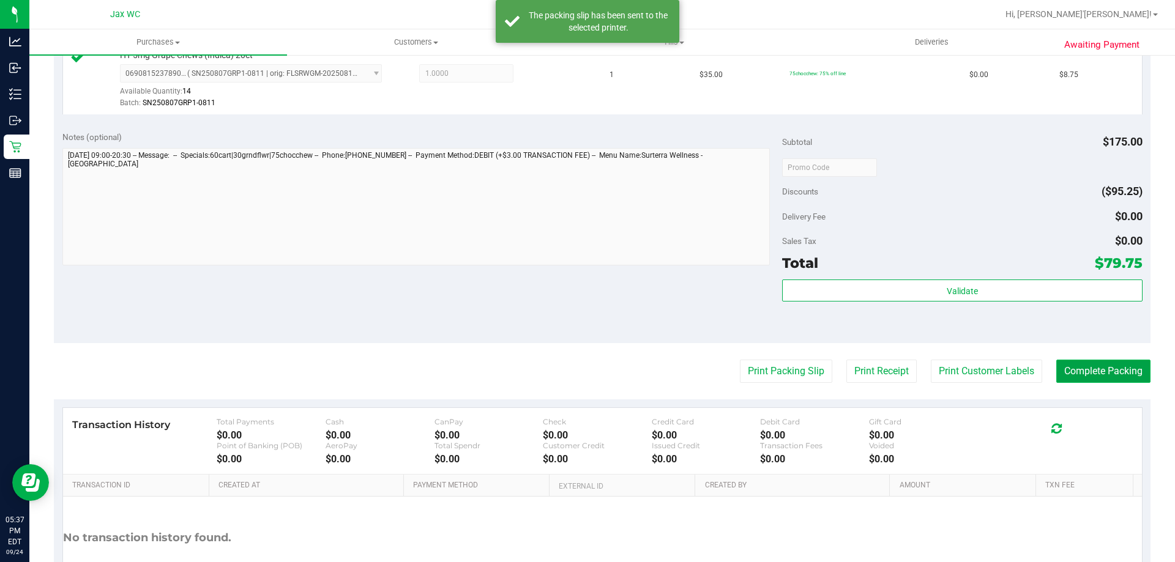
click at [1103, 368] on button "Complete Packing" at bounding box center [1103, 371] width 94 height 23
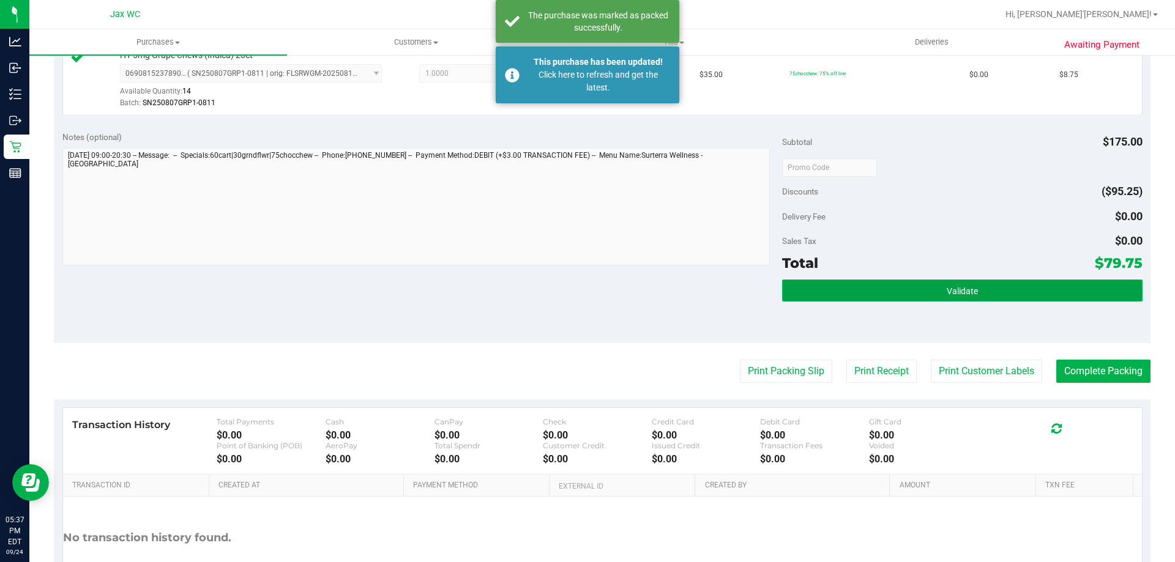
click at [975, 292] on button "Validate" at bounding box center [962, 291] width 360 height 22
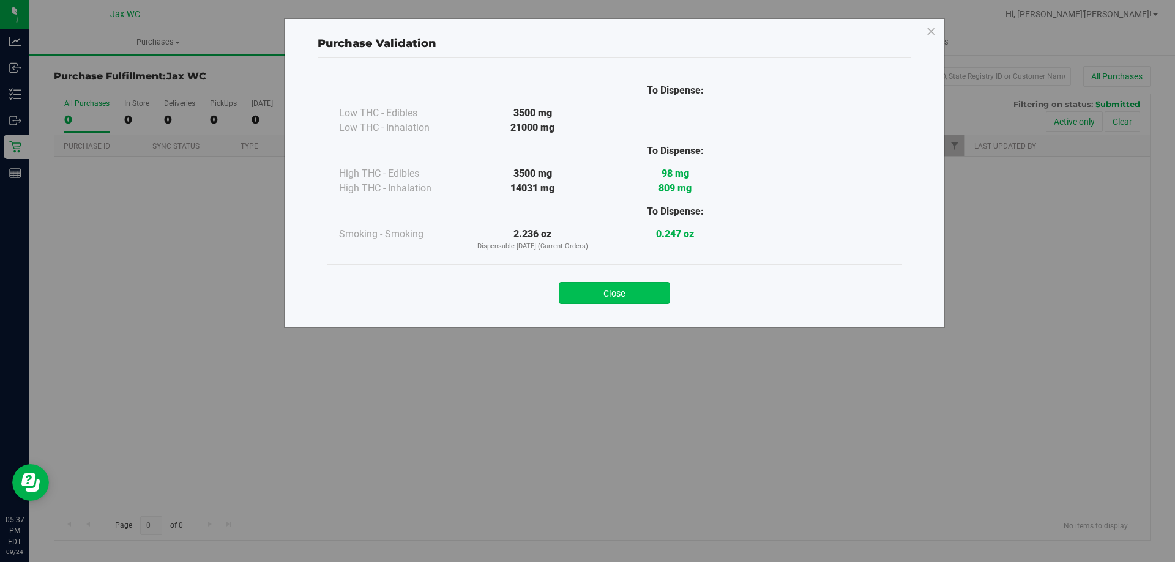
click at [654, 286] on button "Close" at bounding box center [614, 293] width 111 height 22
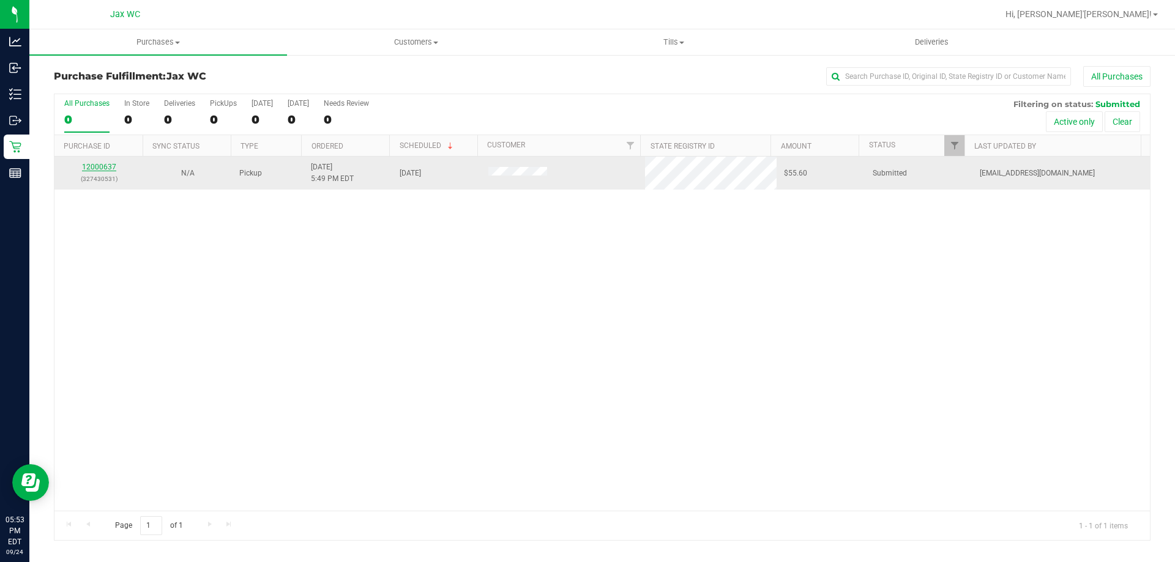
click at [95, 169] on link "12000637" at bounding box center [99, 167] width 34 height 9
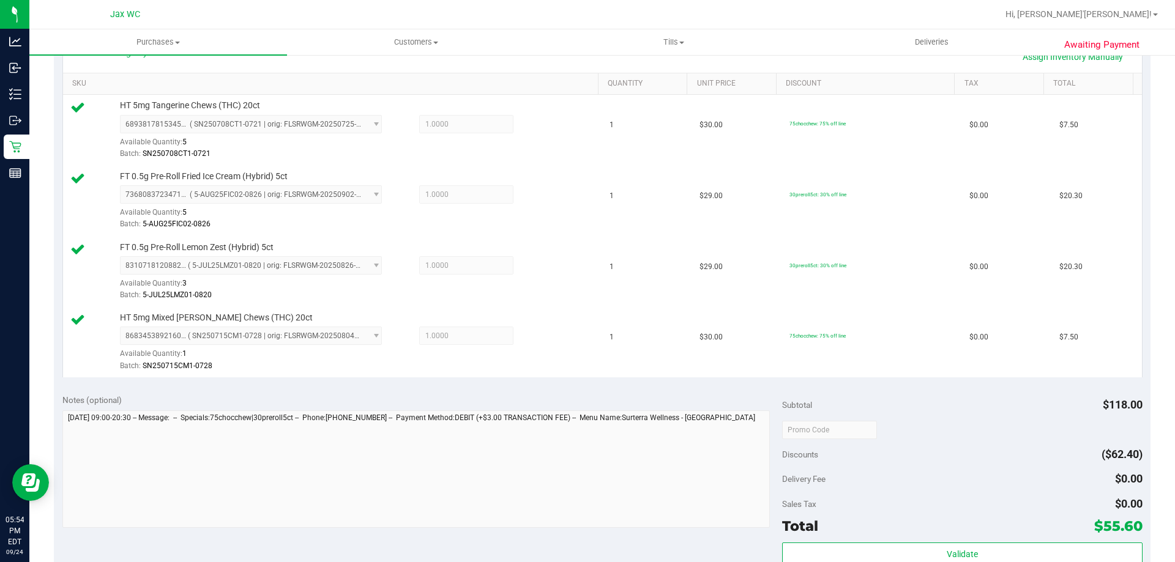
scroll to position [551, 0]
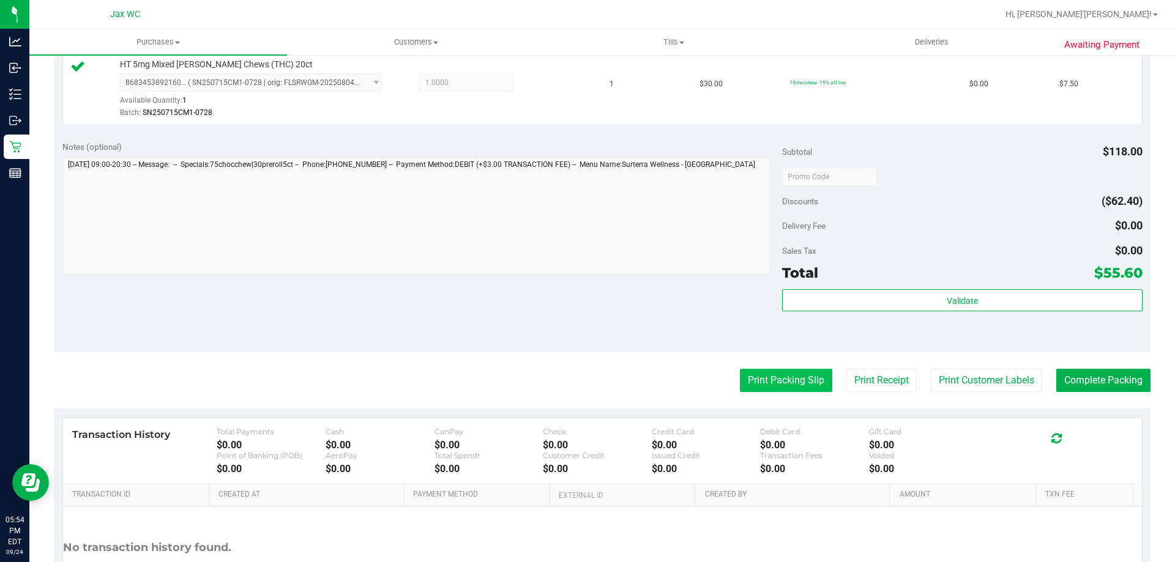
click at [760, 374] on button "Print Packing Slip" at bounding box center [786, 380] width 92 height 23
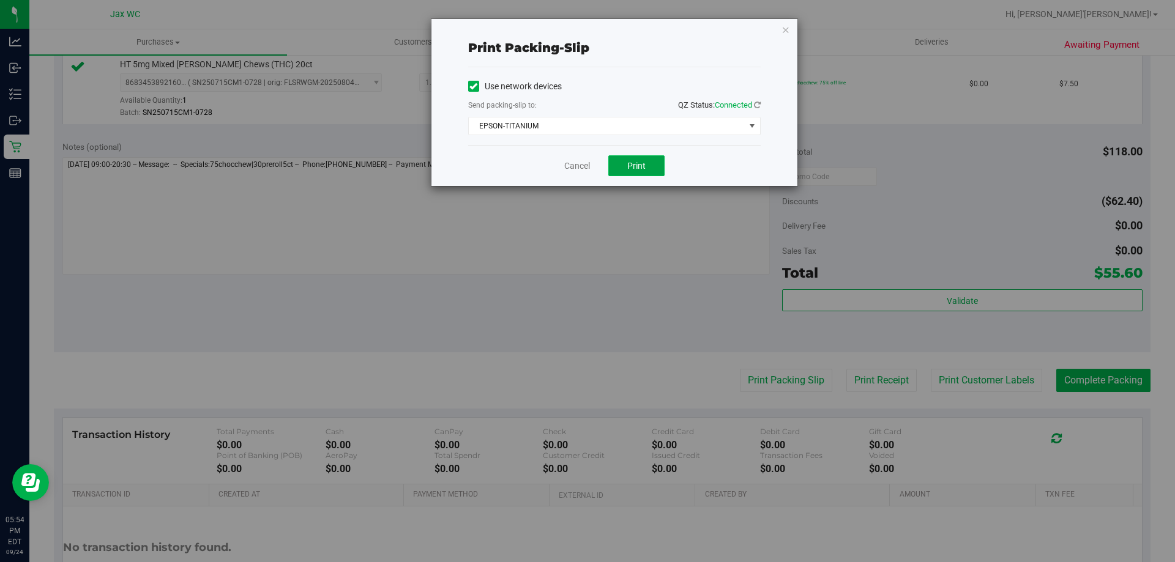
click at [644, 166] on span "Print" at bounding box center [636, 166] width 18 height 10
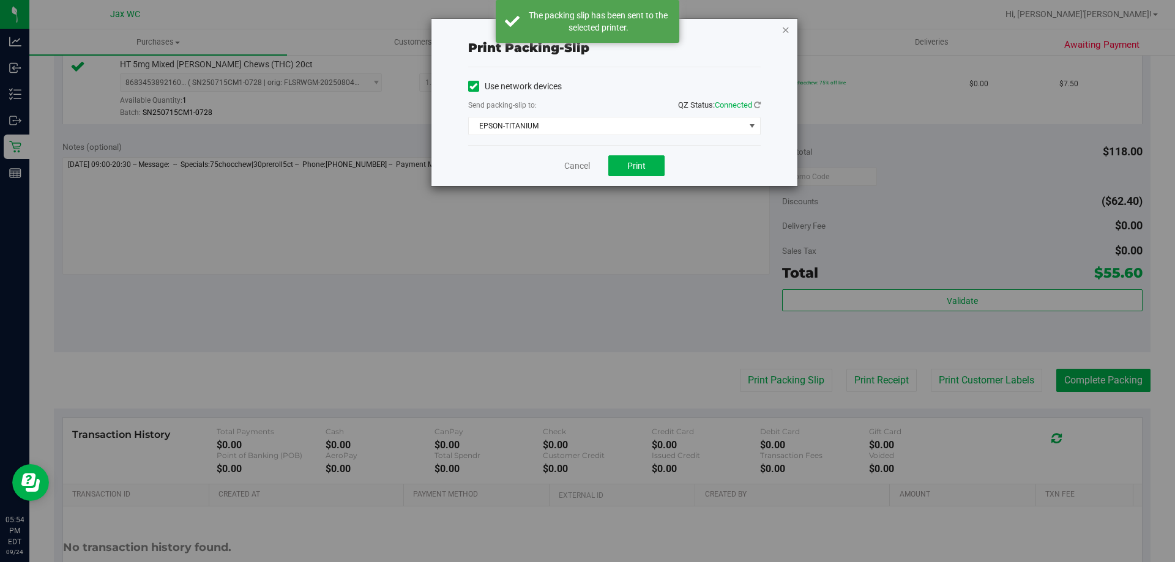
click at [787, 31] on icon "button" at bounding box center [785, 29] width 9 height 15
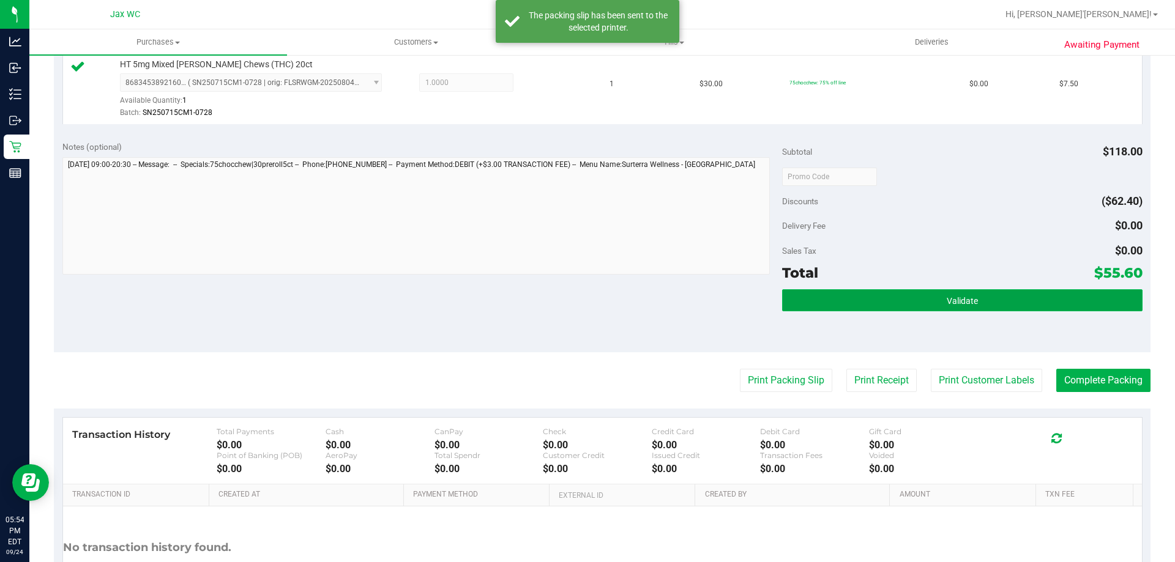
drag, startPoint x: 1052, startPoint y: 303, endPoint x: 1030, endPoint y: 304, distance: 22.0
click at [1052, 302] on button "Validate" at bounding box center [962, 300] width 360 height 22
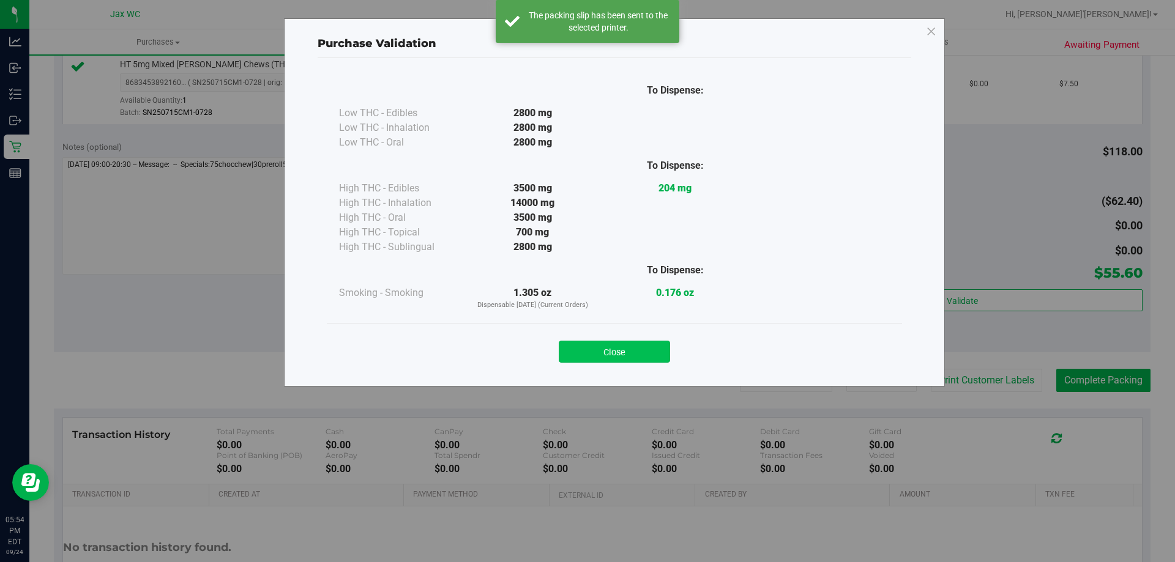
click at [645, 343] on button "Close" at bounding box center [614, 352] width 111 height 22
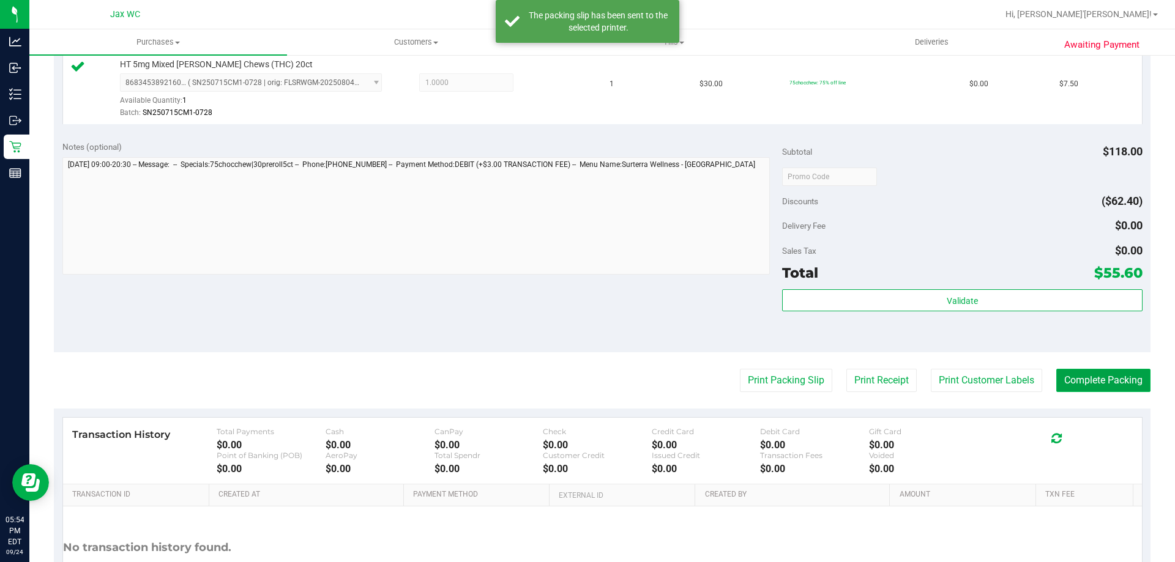
click at [1071, 382] on button "Complete Packing" at bounding box center [1103, 380] width 94 height 23
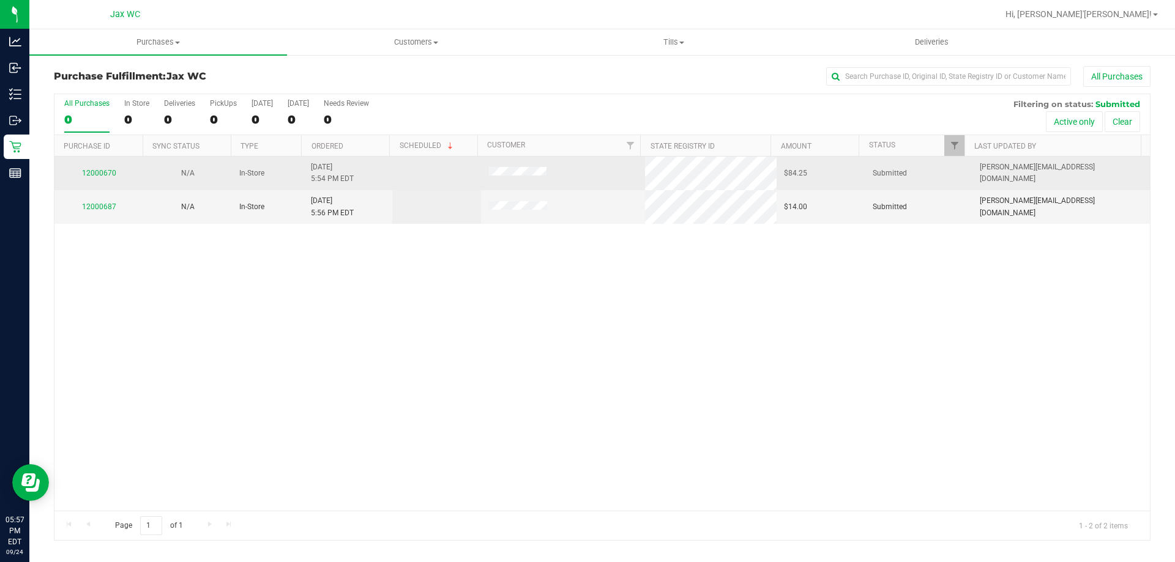
click at [89, 166] on td "12000670" at bounding box center [98, 174] width 89 height 34
click at [89, 173] on link "12000670" at bounding box center [99, 173] width 34 height 9
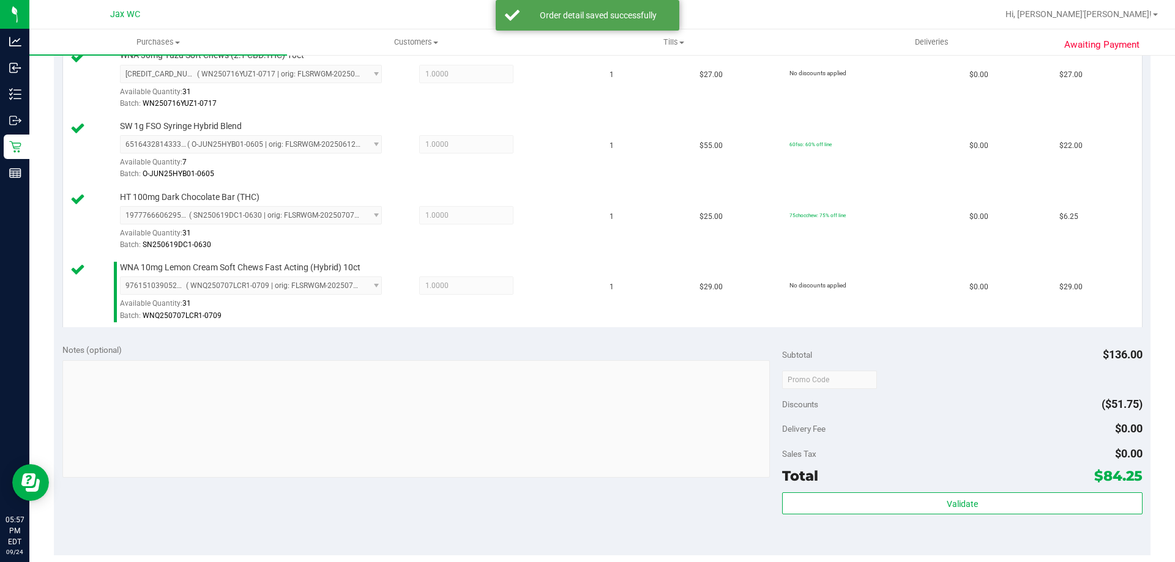
scroll to position [428, 0]
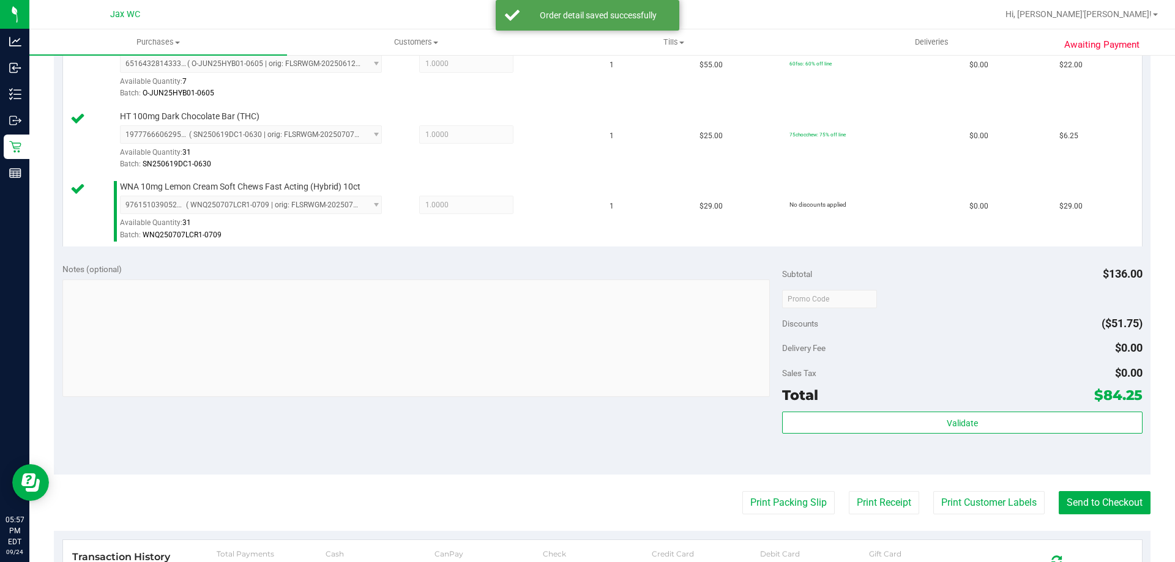
click at [918, 437] on div "Validate" at bounding box center [962, 439] width 360 height 55
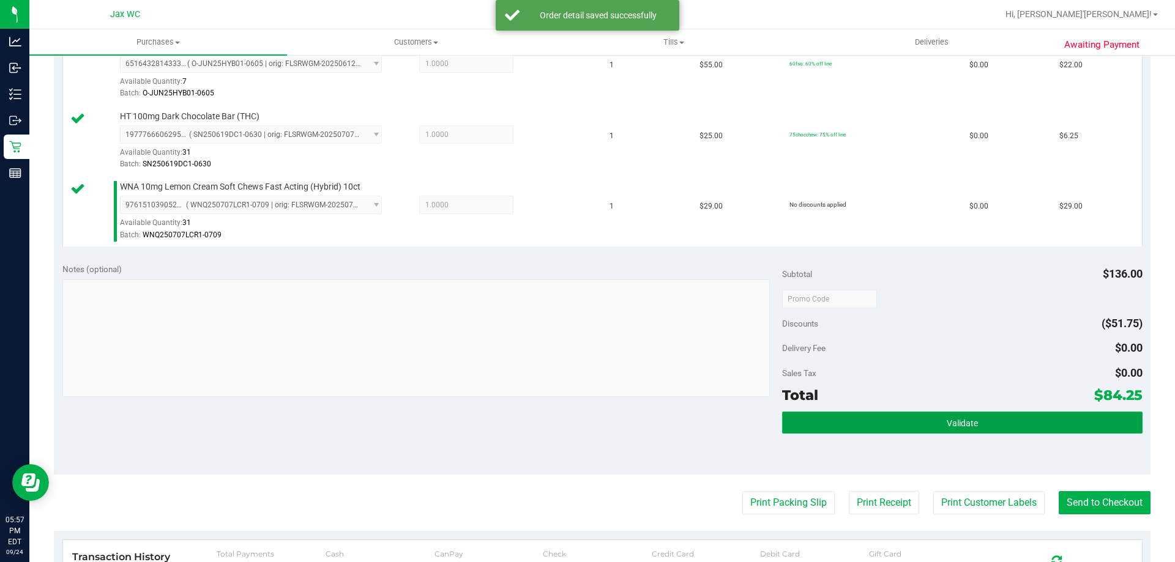
click at [836, 417] on button "Validate" at bounding box center [962, 423] width 360 height 22
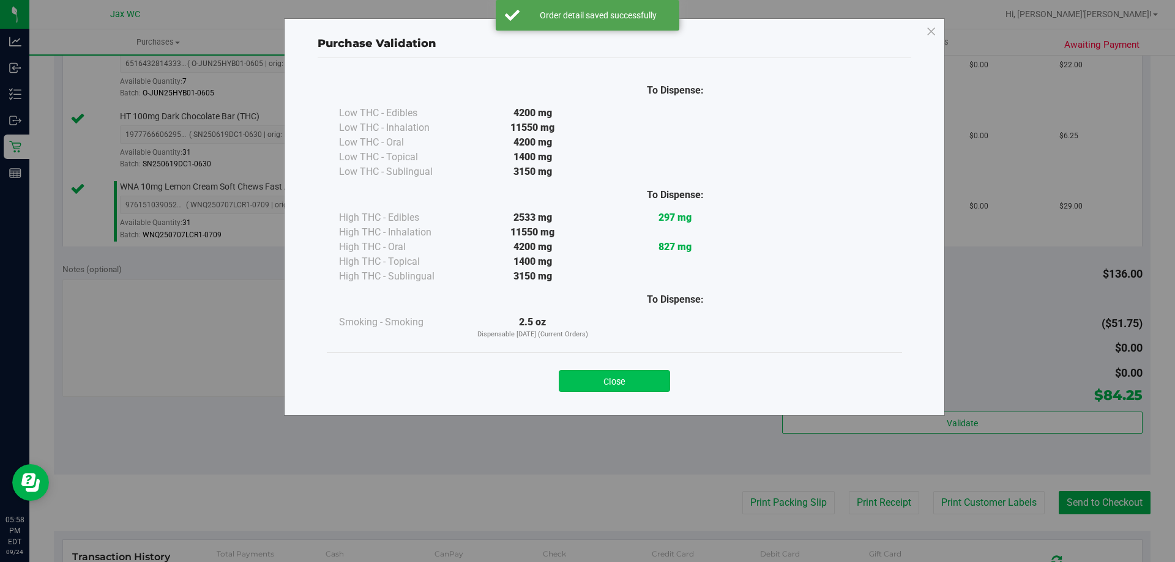
click at [617, 377] on button "Close" at bounding box center [614, 381] width 111 height 22
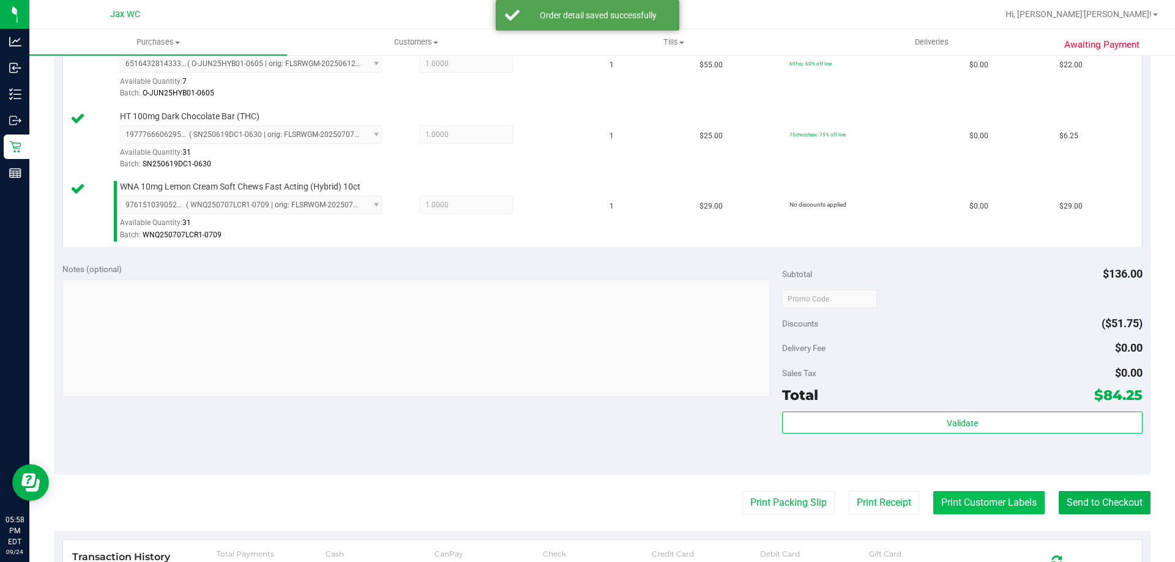
click at [951, 500] on button "Print Customer Labels" at bounding box center [988, 502] width 111 height 23
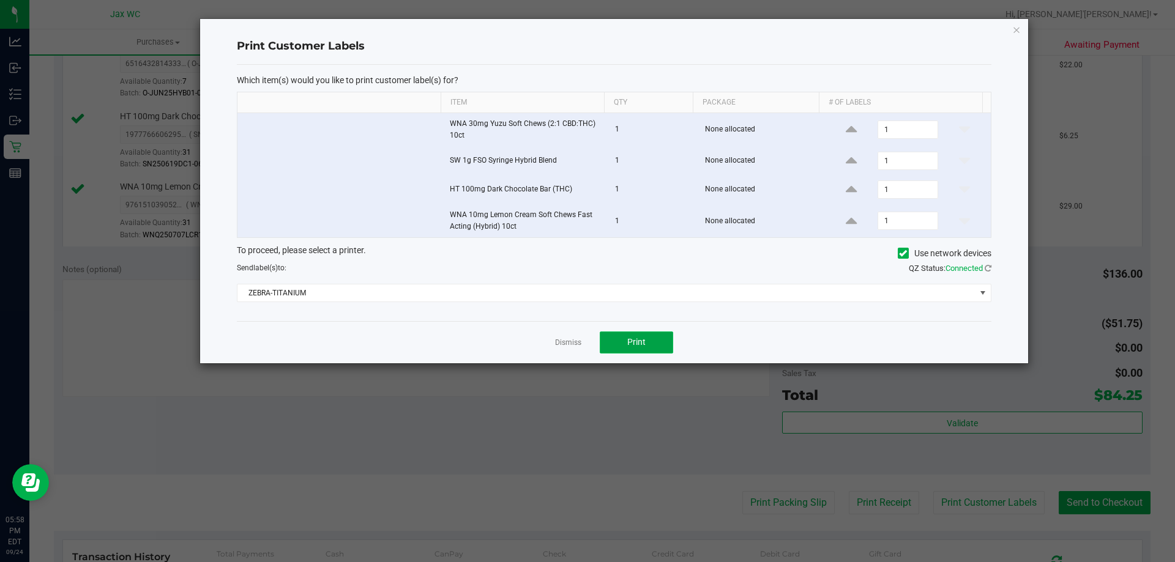
click at [657, 334] on button "Print" at bounding box center [636, 343] width 73 height 22
click at [1016, 27] on icon "button" at bounding box center [1016, 29] width 9 height 15
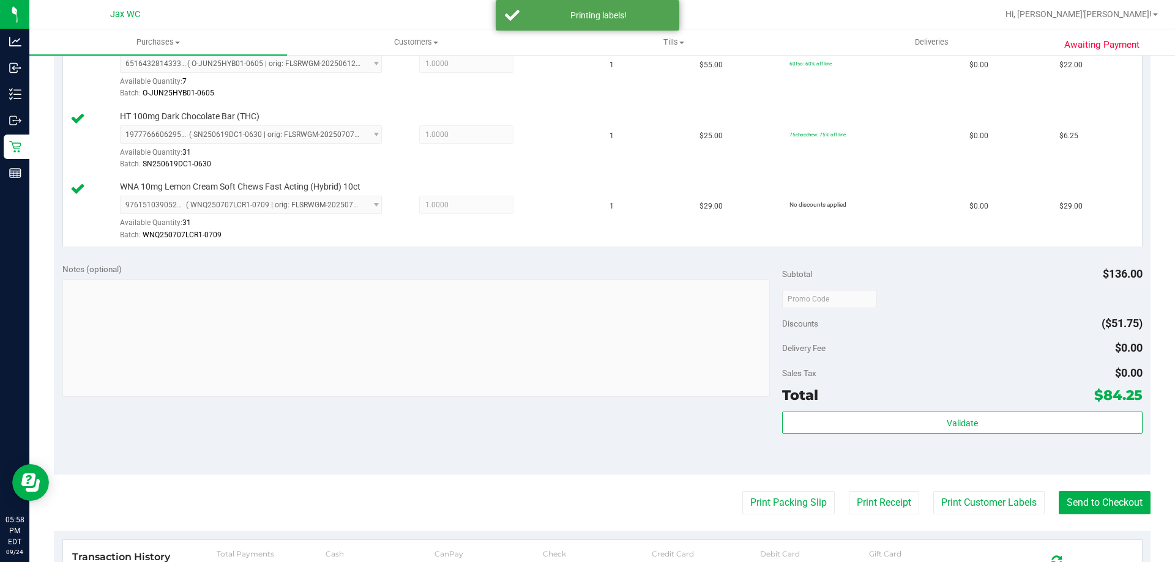
click at [1110, 518] on purchase-details "Back Edit Purchase Cancel Purchase View Profile # 12000670 BioTrack ID: - Submi…" at bounding box center [602, 199] width 1096 height 1122
click at [1110, 502] on button "Send to Checkout" at bounding box center [1104, 502] width 92 height 23
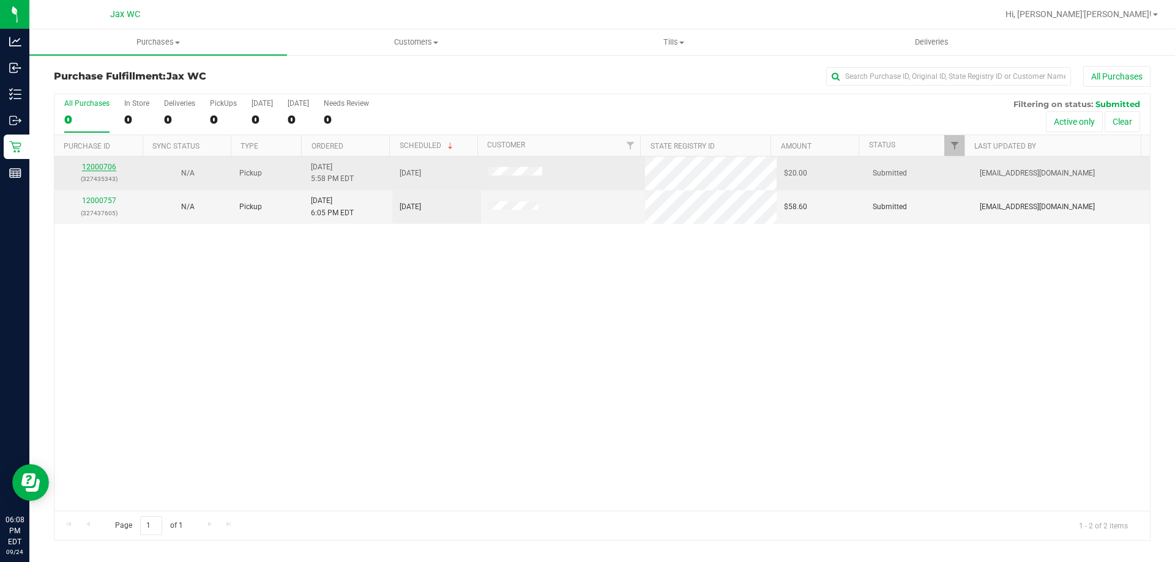
click at [113, 166] on link "12000706" at bounding box center [99, 167] width 34 height 9
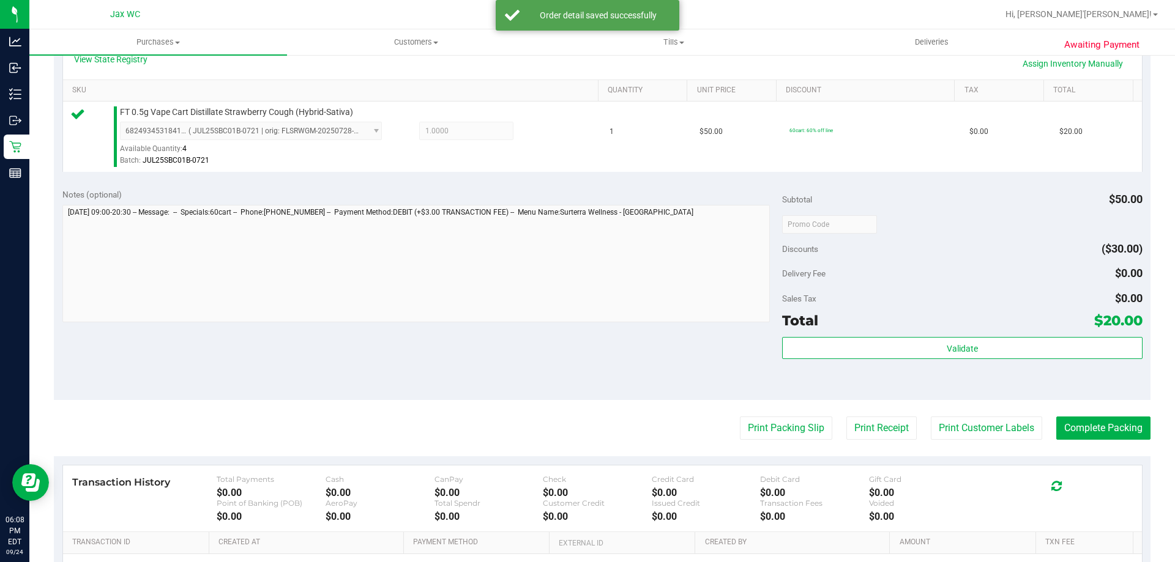
scroll to position [306, 0]
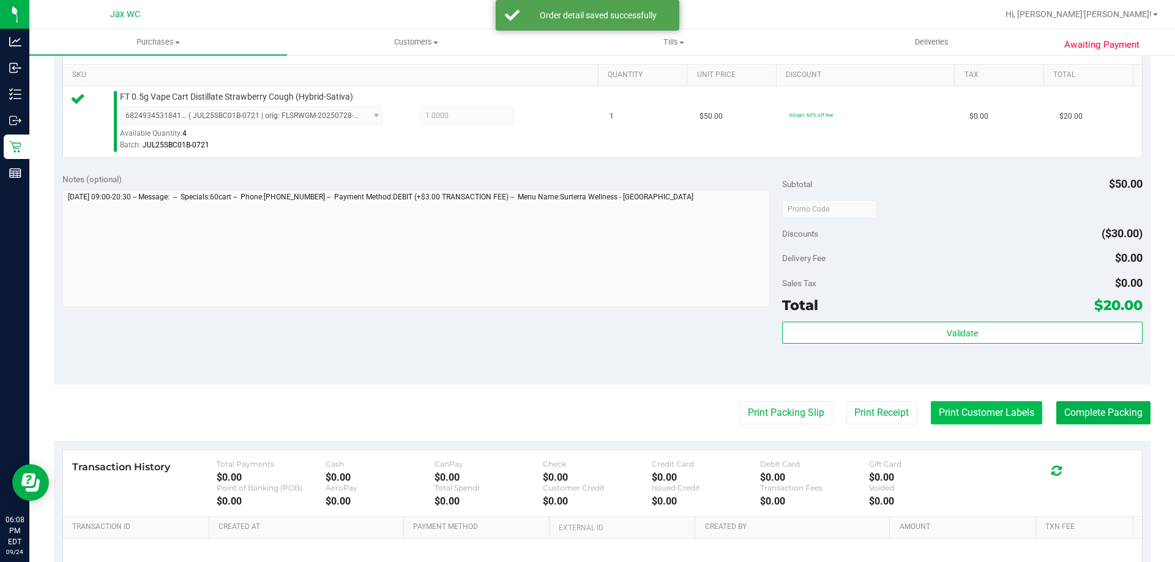
click at [1018, 416] on button "Print Customer Labels" at bounding box center [985, 412] width 111 height 23
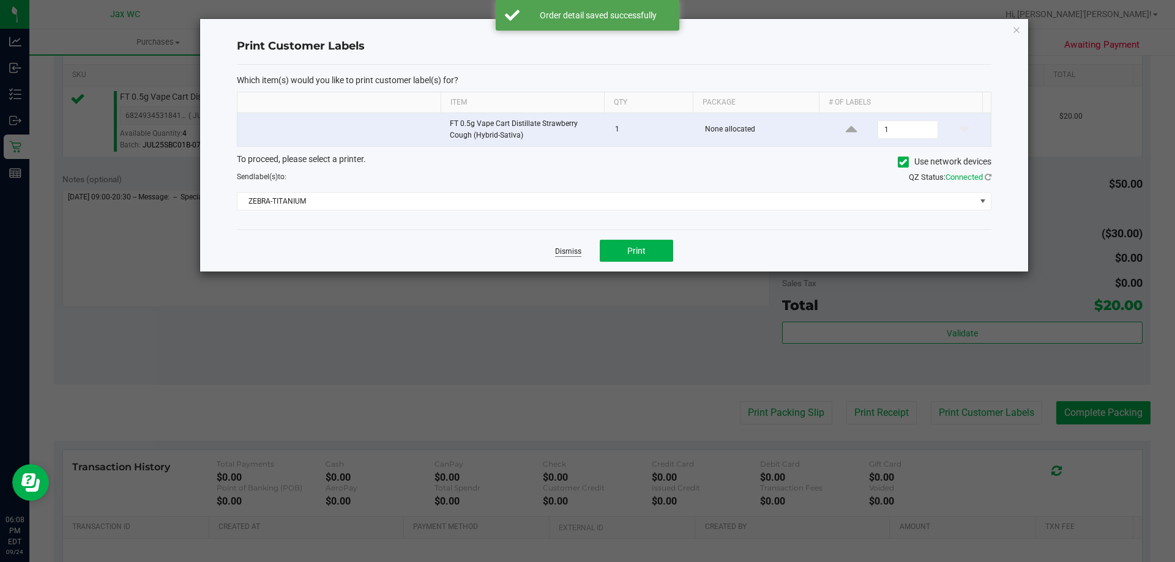
click at [573, 254] on link "Dismiss" at bounding box center [568, 252] width 26 height 10
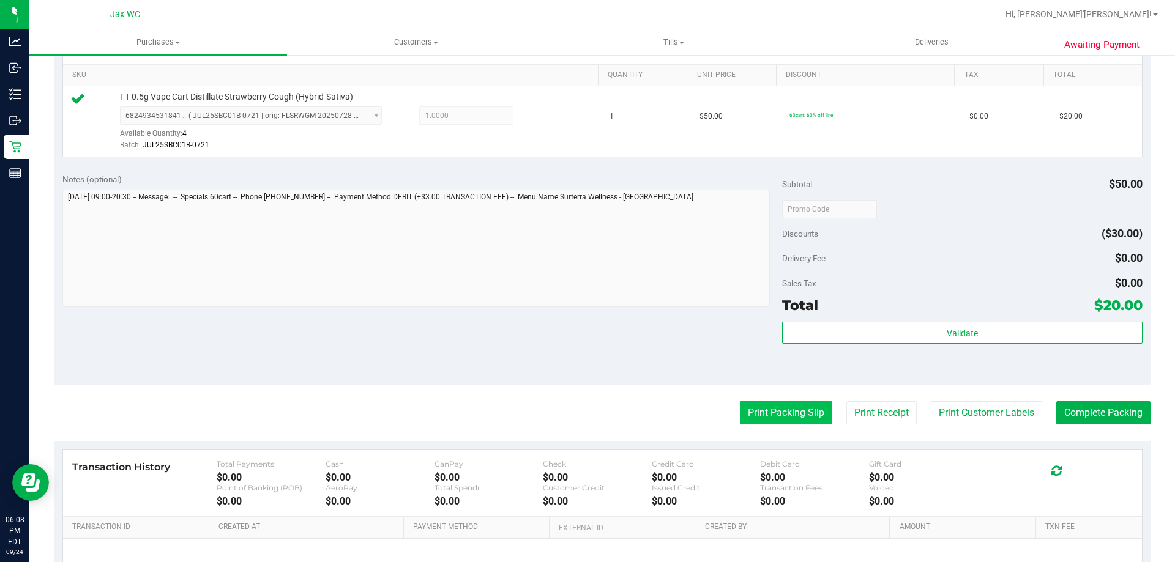
click at [740, 414] on button "Print Packing Slip" at bounding box center [786, 412] width 92 height 23
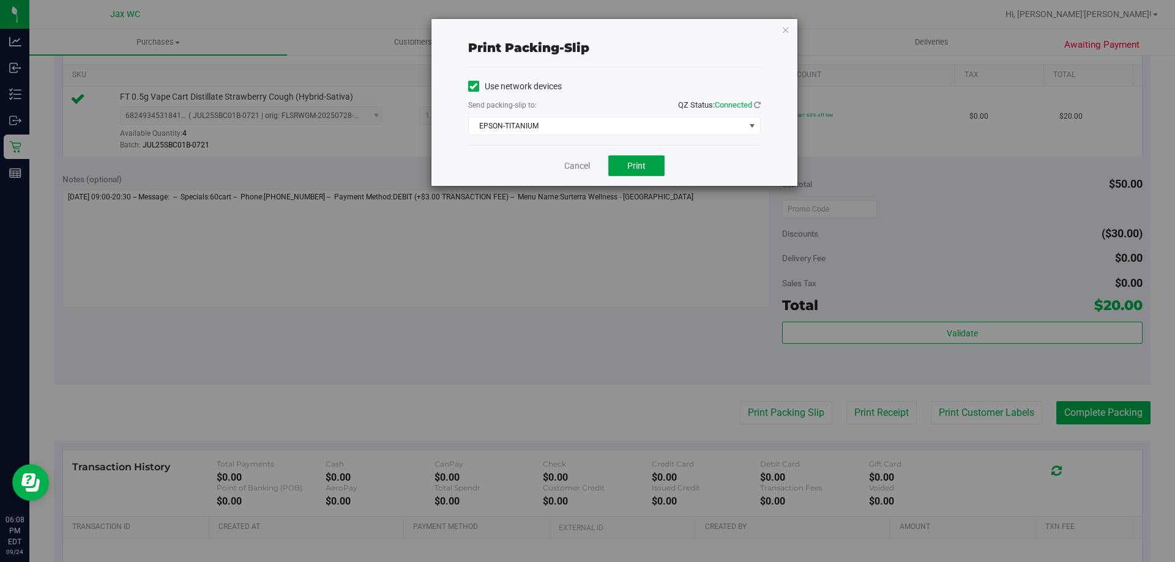
click at [643, 165] on span "Print" at bounding box center [636, 166] width 18 height 10
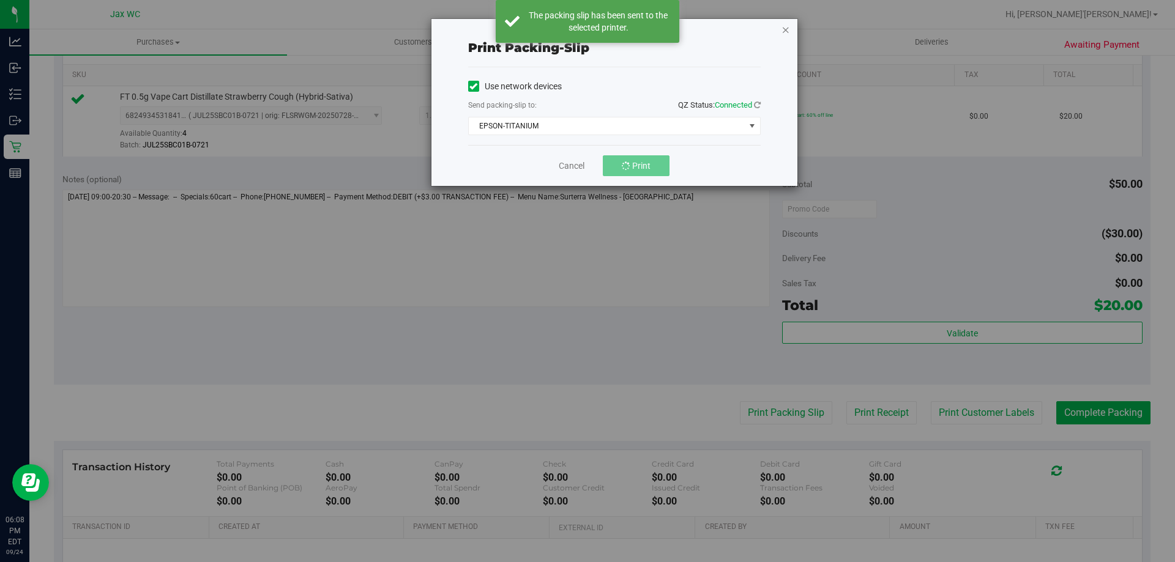
click at [785, 28] on icon "button" at bounding box center [785, 29] width 9 height 15
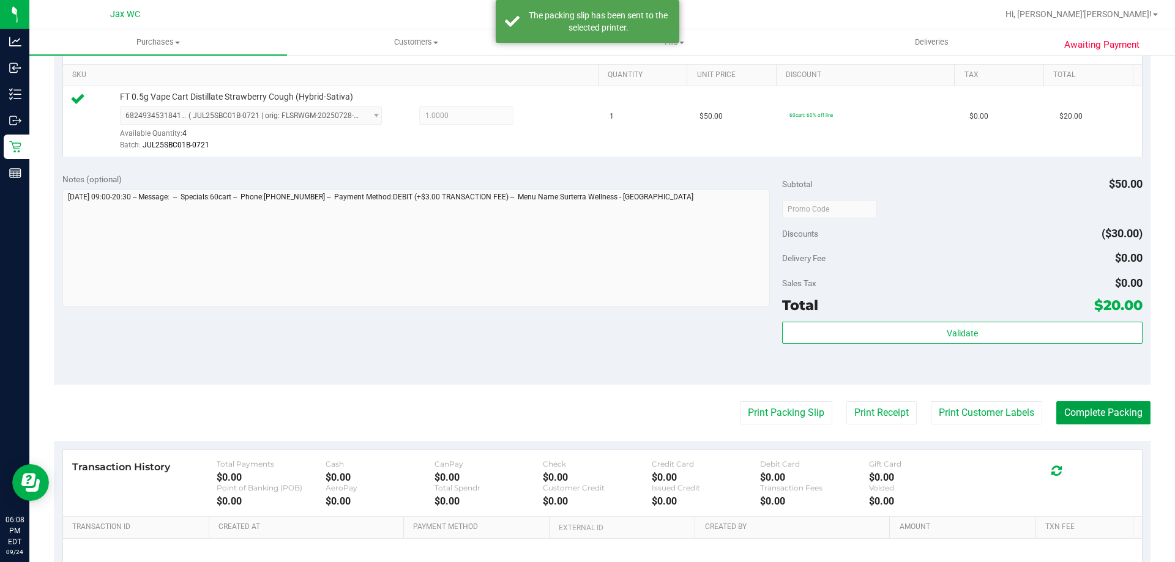
drag, startPoint x: 1069, startPoint y: 416, endPoint x: 1056, endPoint y: 433, distance: 21.3
click at [1056, 433] on purchase-details "Back Edit Purchase Cancel Purchase View Profile # 12000706 BioTrack ID: - Submi…" at bounding box center [602, 215] width 1096 height 910
click at [1085, 410] on button "Complete Packing" at bounding box center [1103, 412] width 94 height 23
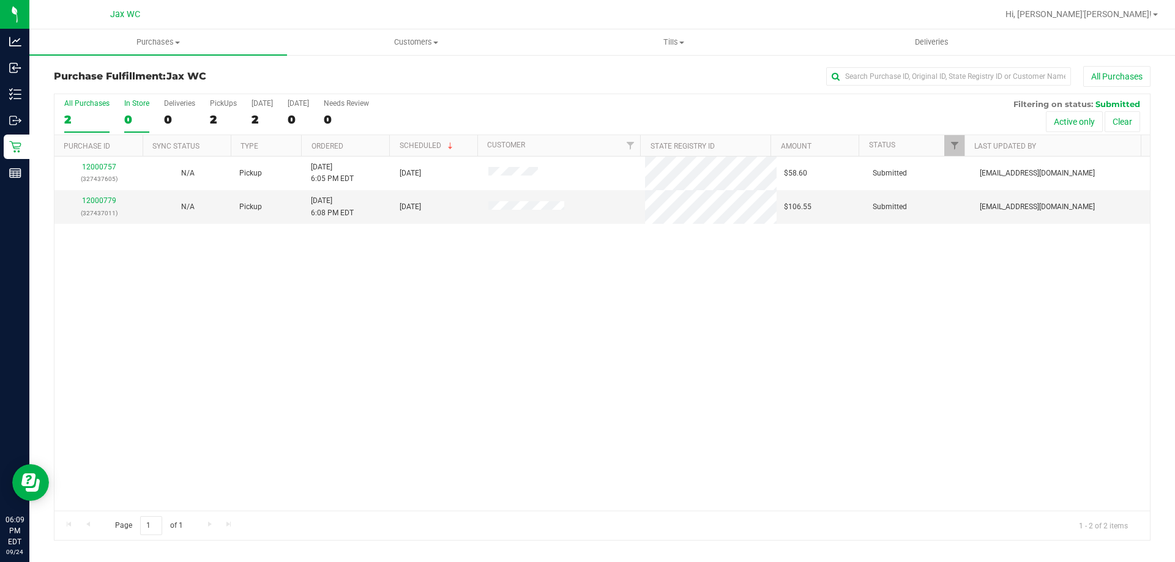
click at [138, 120] on div "0" at bounding box center [136, 120] width 25 height 14
click at [0, 0] on input "In Store 0" at bounding box center [0, 0] width 0 height 0
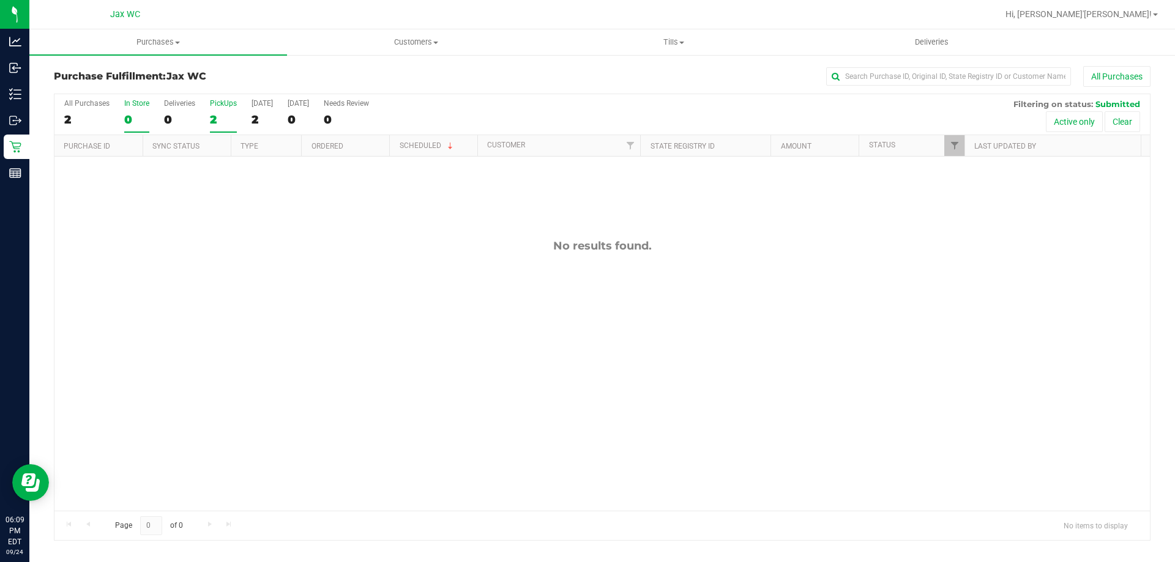
click at [212, 121] on div "2" at bounding box center [223, 120] width 27 height 14
click at [0, 0] on input "PickUps 2" at bounding box center [0, 0] width 0 height 0
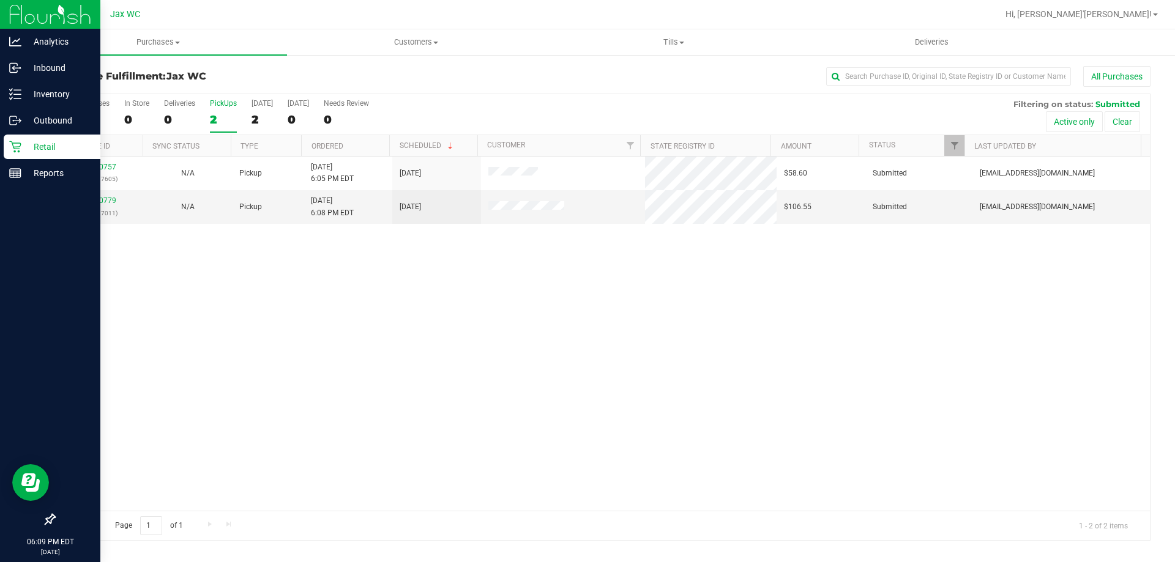
click at [26, 149] on p "Retail" at bounding box center [57, 146] width 73 height 15
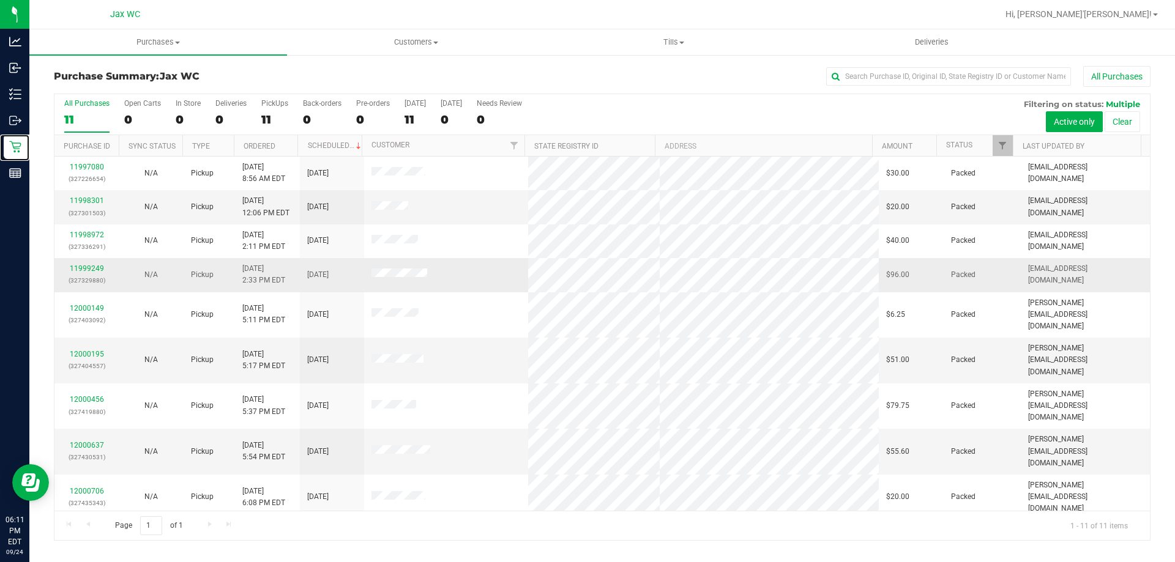
scroll to position [18, 0]
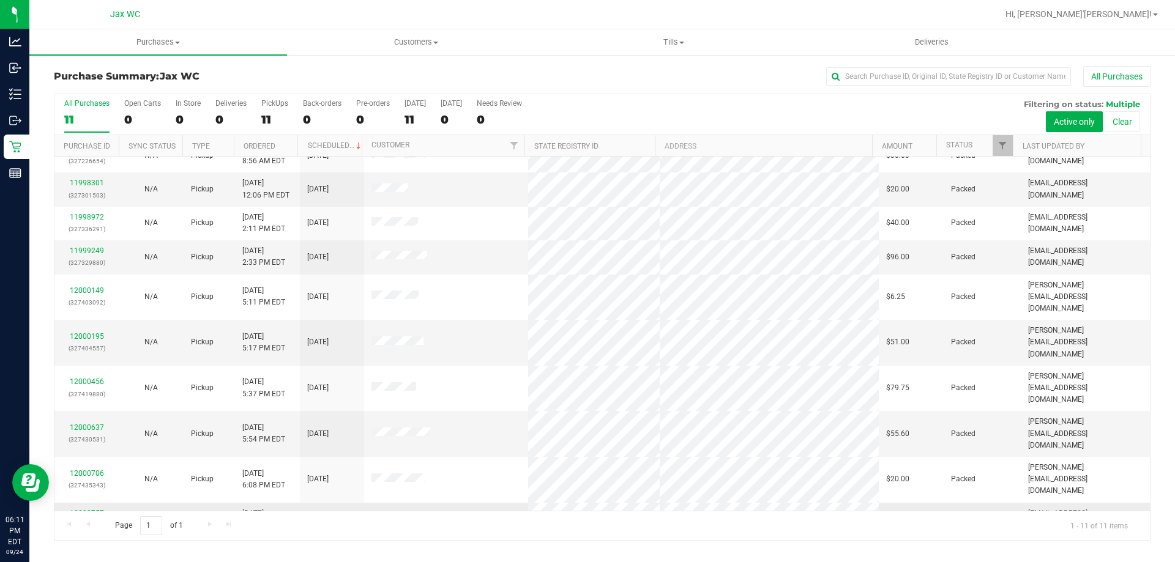
click at [78, 509] on link "12000757" at bounding box center [87, 513] width 34 height 9
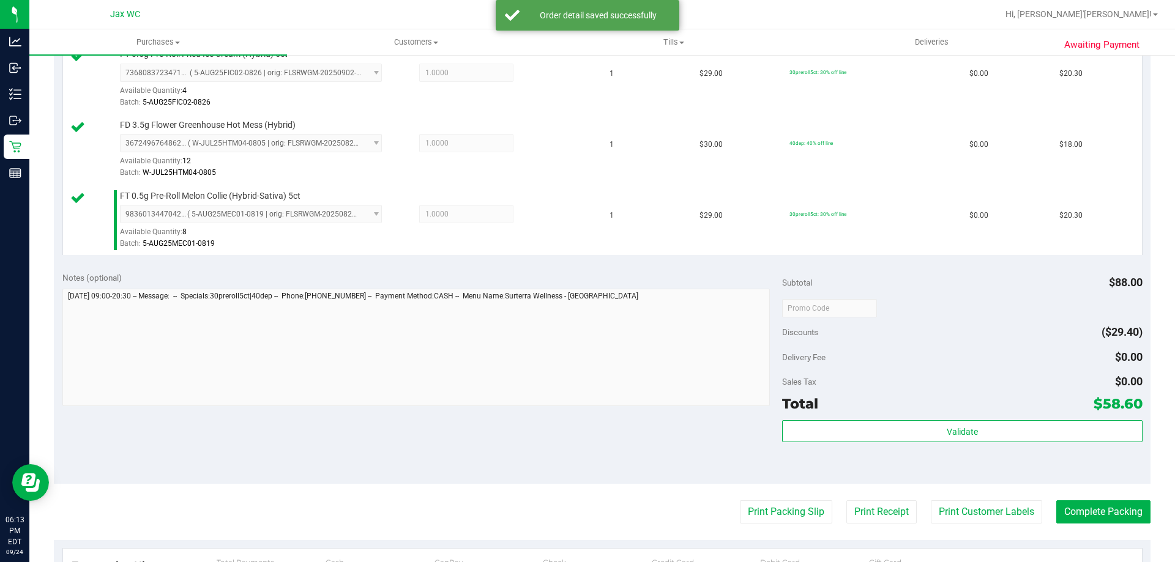
scroll to position [367, 0]
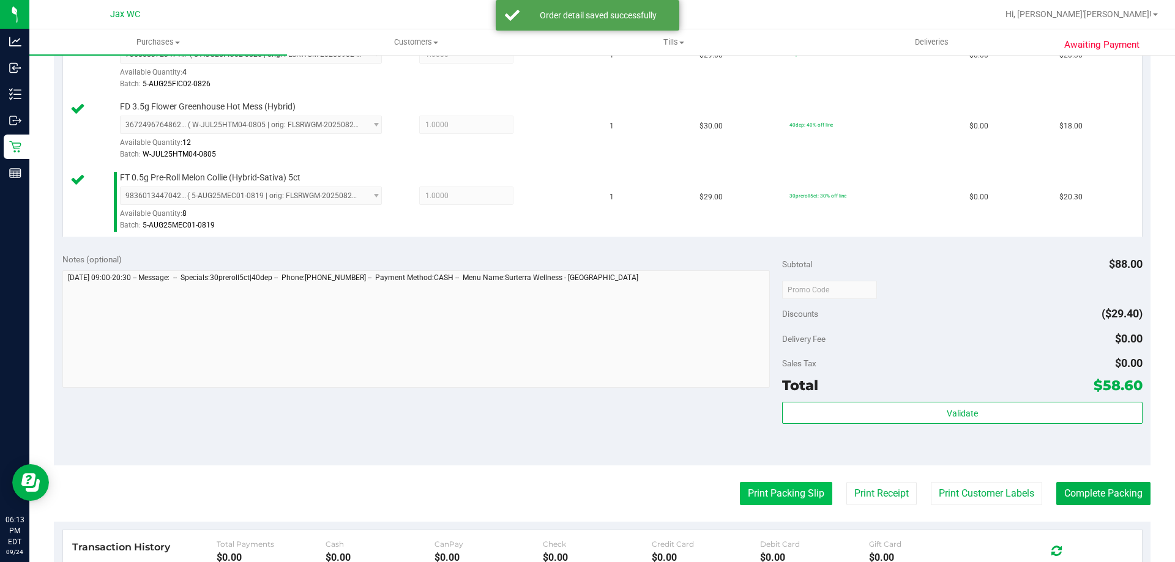
click at [785, 499] on button "Print Packing Slip" at bounding box center [786, 493] width 92 height 23
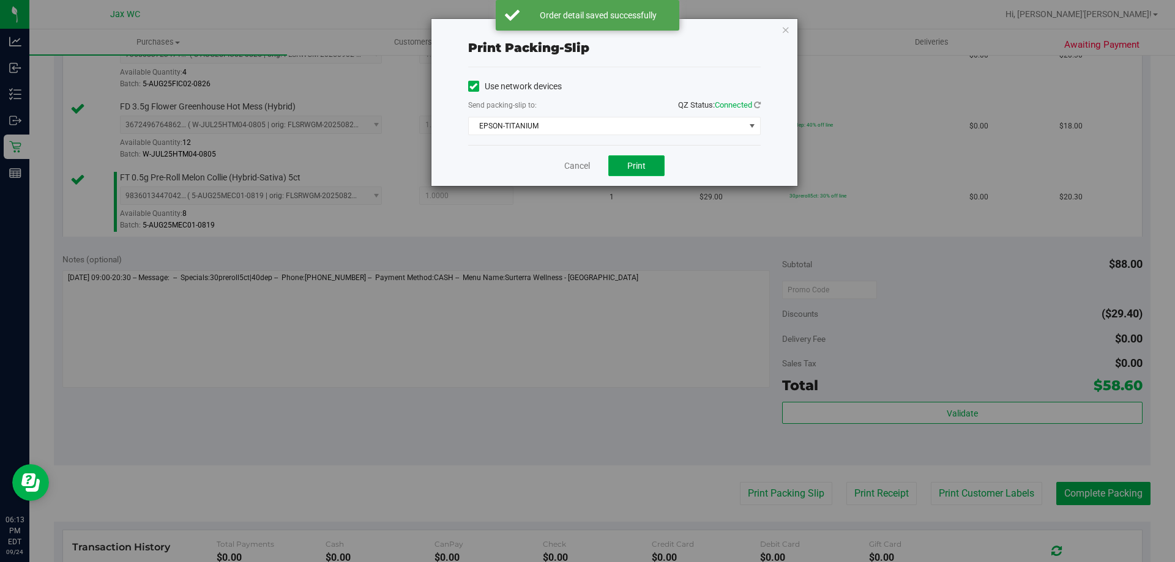
click at [649, 164] on button "Print" at bounding box center [636, 165] width 56 height 21
click at [787, 29] on icon "button" at bounding box center [785, 29] width 9 height 15
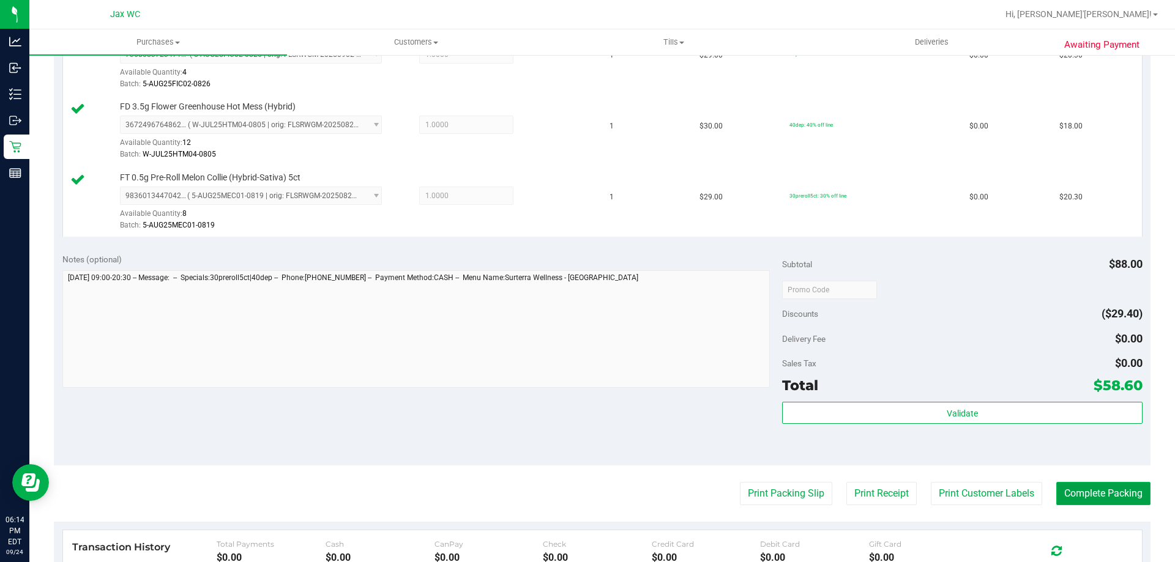
click at [1109, 498] on button "Complete Packing" at bounding box center [1103, 493] width 94 height 23
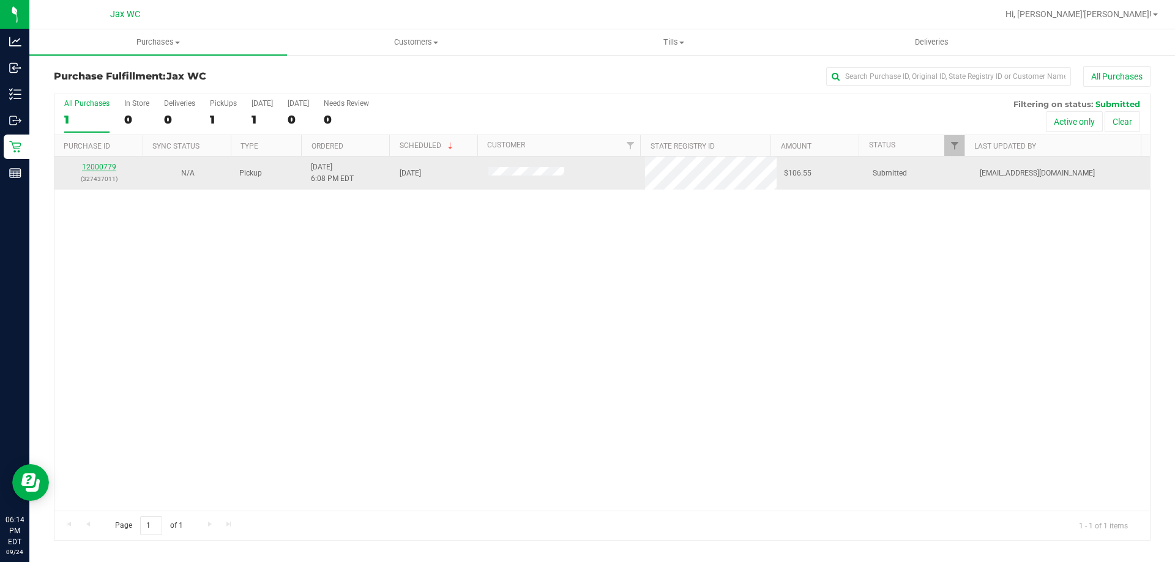
click at [102, 168] on link "12000779" at bounding box center [99, 167] width 34 height 9
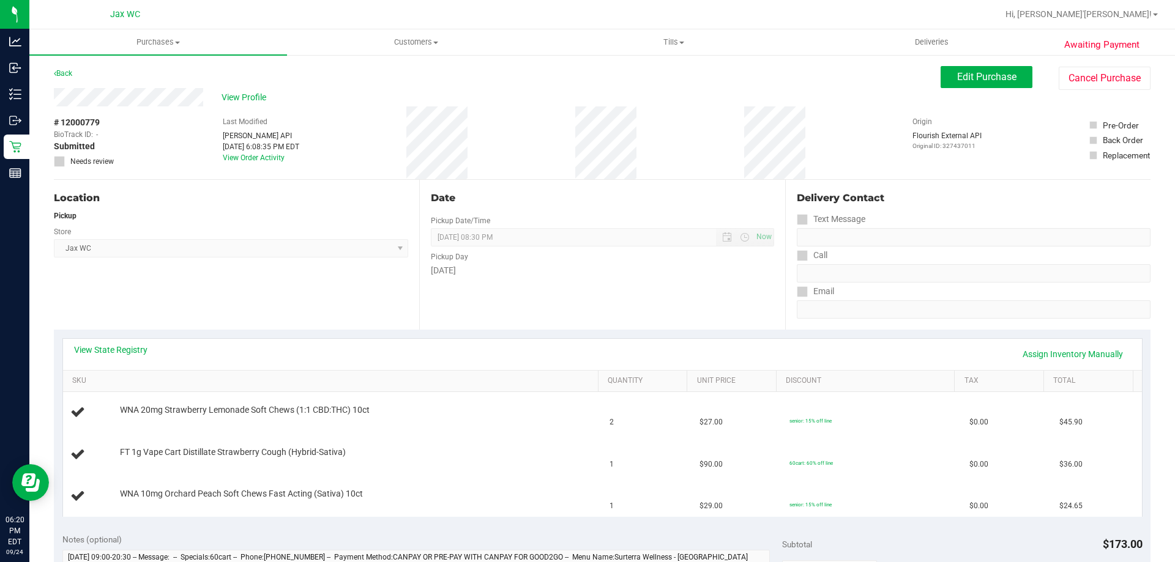
click at [238, 261] on div "Location Pickup Store Jax WC Select Store [PERSON_NAME][GEOGRAPHIC_DATA] [PERSO…" at bounding box center [236, 255] width 365 height 150
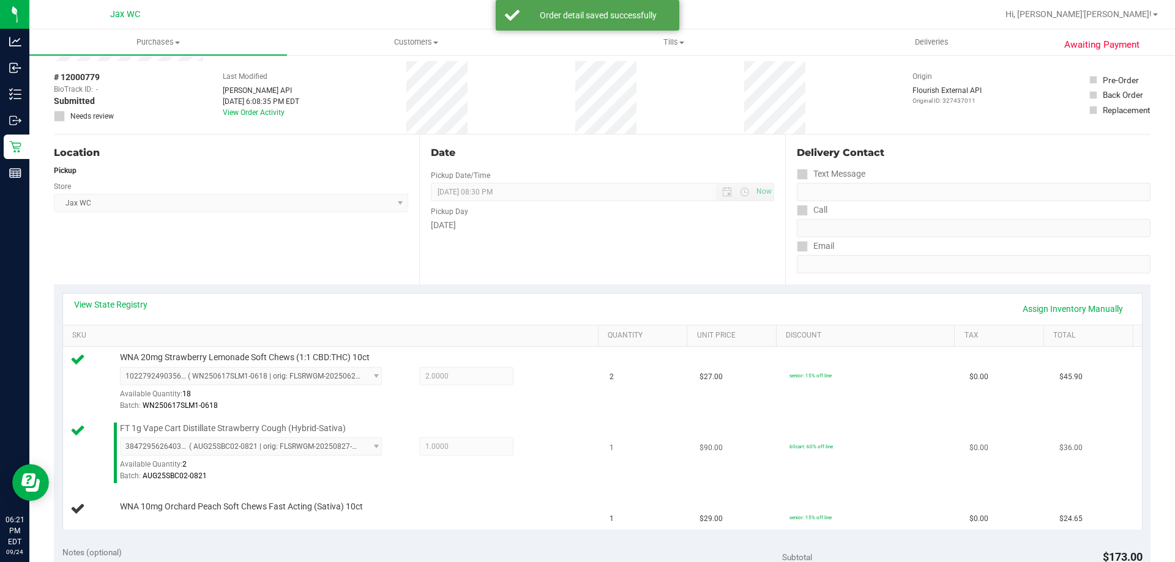
scroll to position [245, 0]
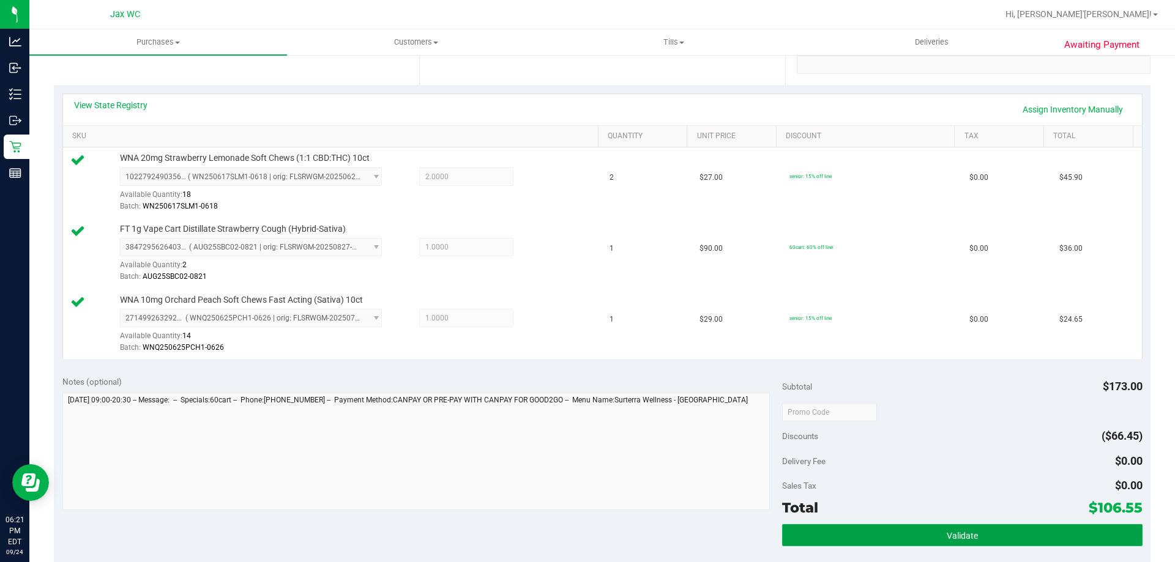
click at [844, 530] on button "Validate" at bounding box center [962, 535] width 360 height 22
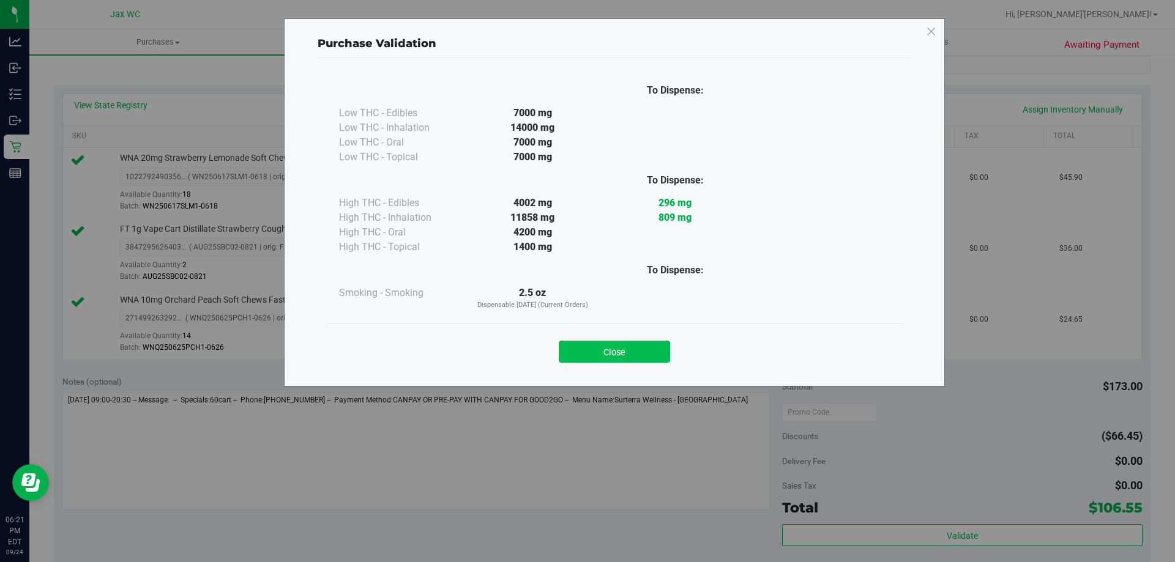
click at [603, 358] on button "Close" at bounding box center [614, 352] width 111 height 22
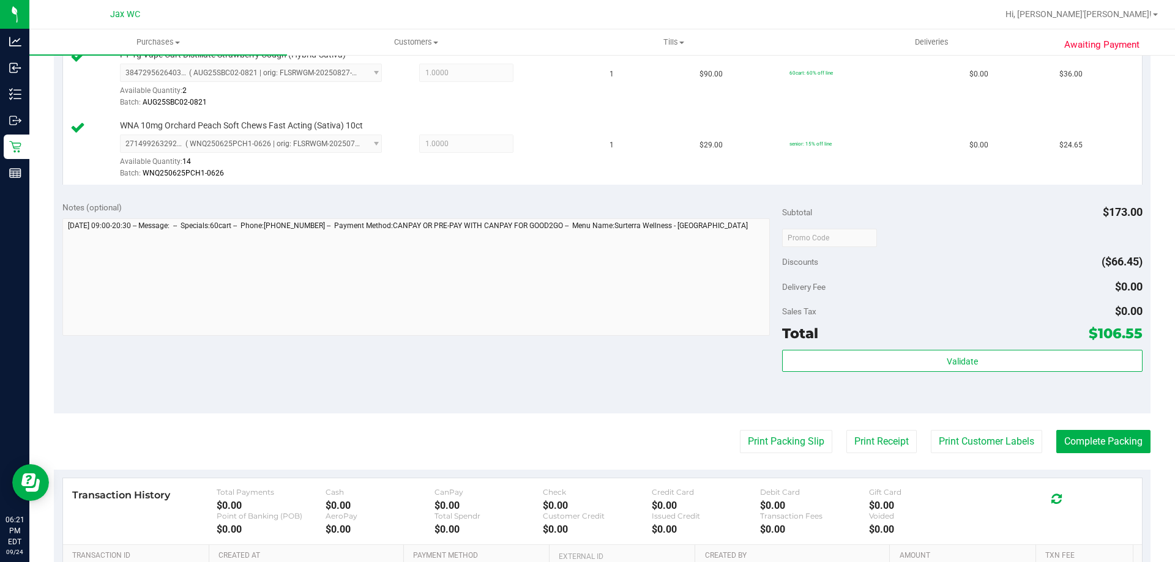
scroll to position [580, 0]
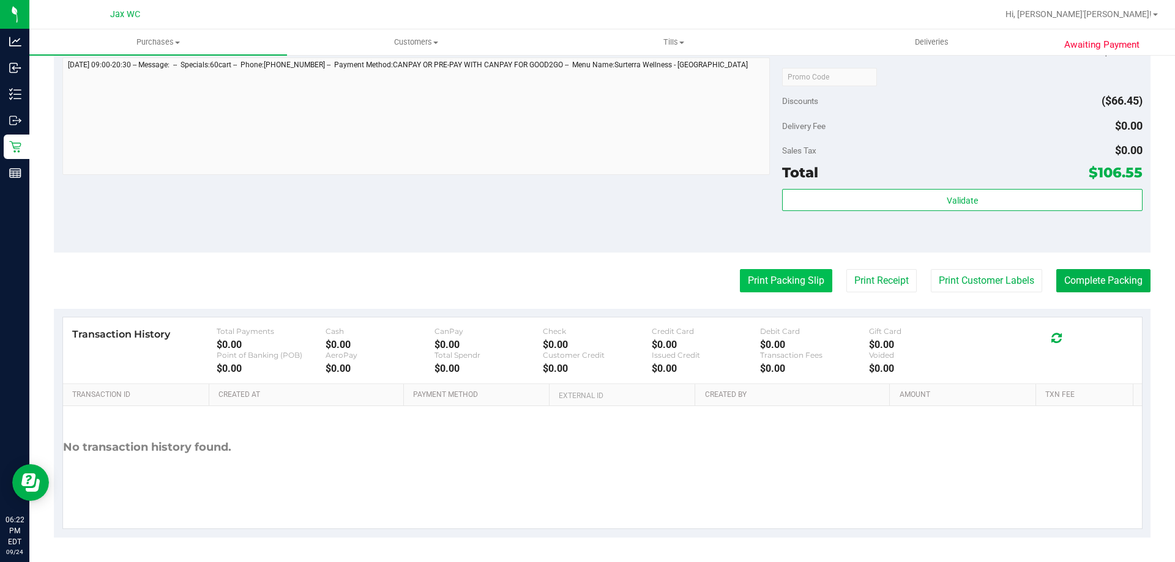
click at [783, 286] on button "Print Packing Slip" at bounding box center [786, 280] width 92 height 23
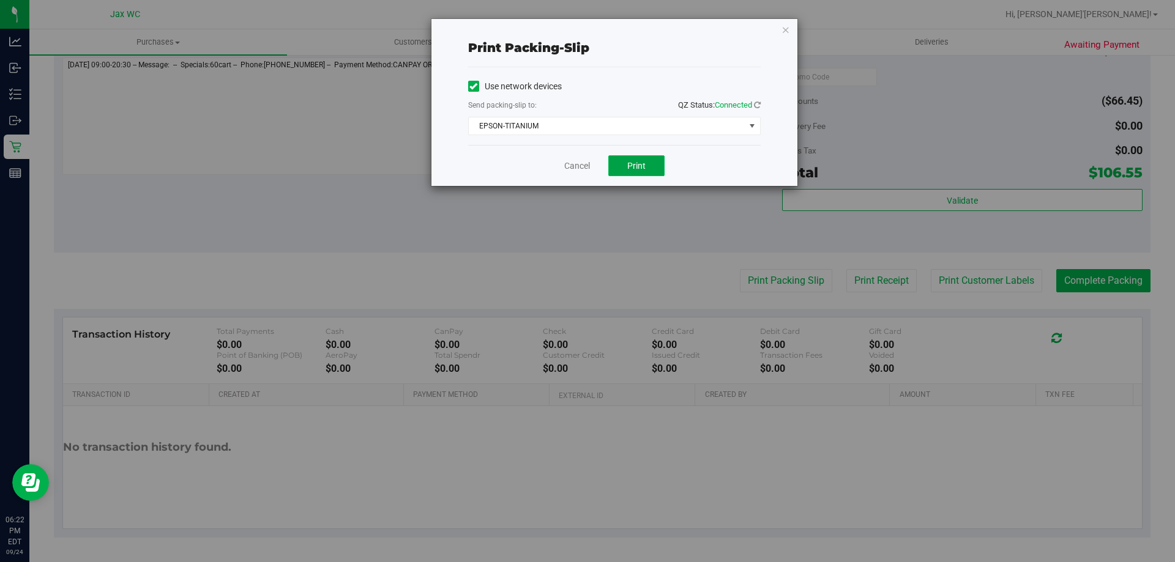
drag, startPoint x: 644, startPoint y: 170, endPoint x: 650, endPoint y: 168, distance: 6.4
click at [644, 171] on button "Print" at bounding box center [636, 165] width 56 height 21
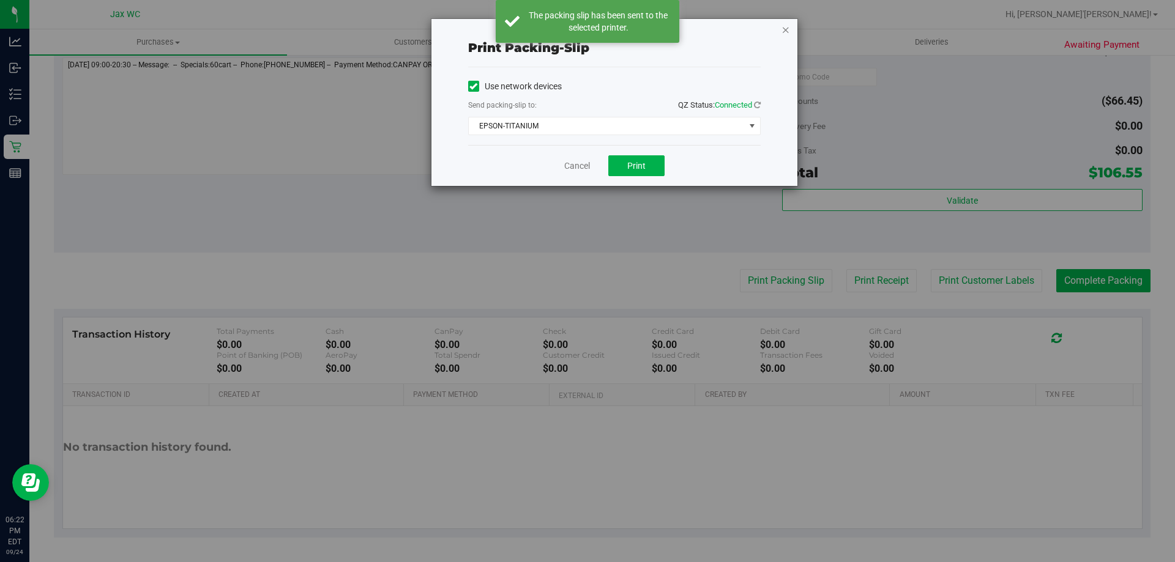
click at [783, 34] on icon "button" at bounding box center [785, 29] width 9 height 15
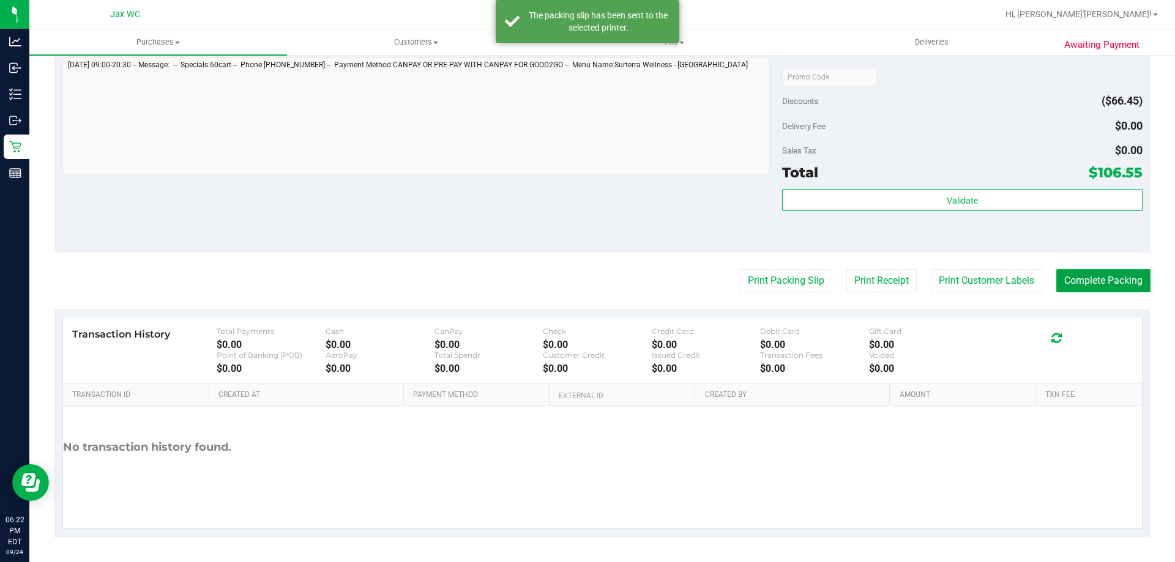
click at [1074, 281] on button "Complete Packing" at bounding box center [1103, 280] width 94 height 23
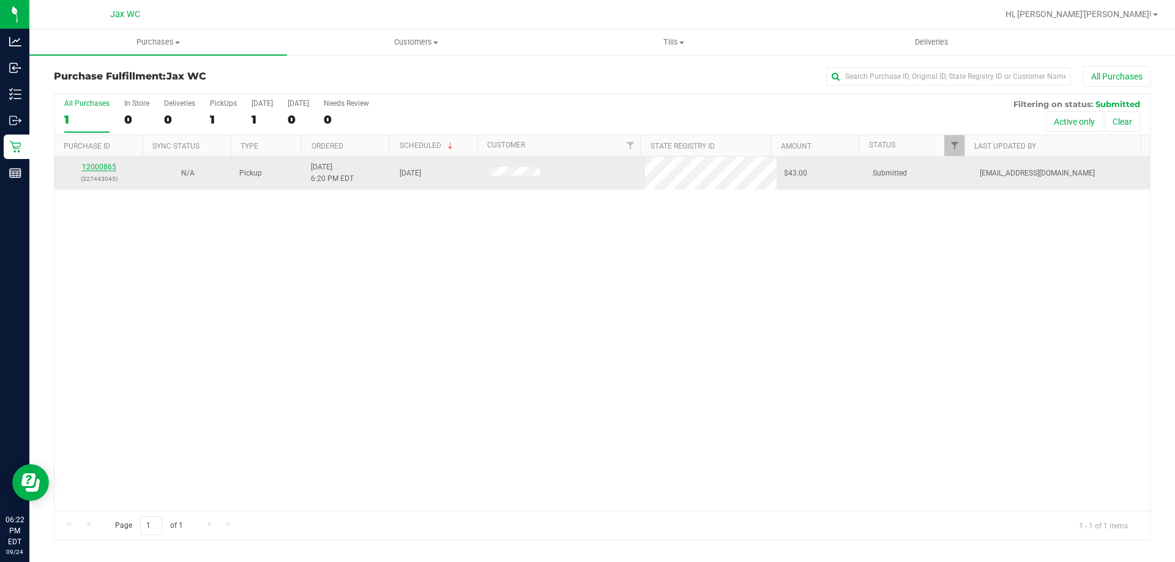
click at [105, 163] on link "12000865" at bounding box center [99, 167] width 34 height 9
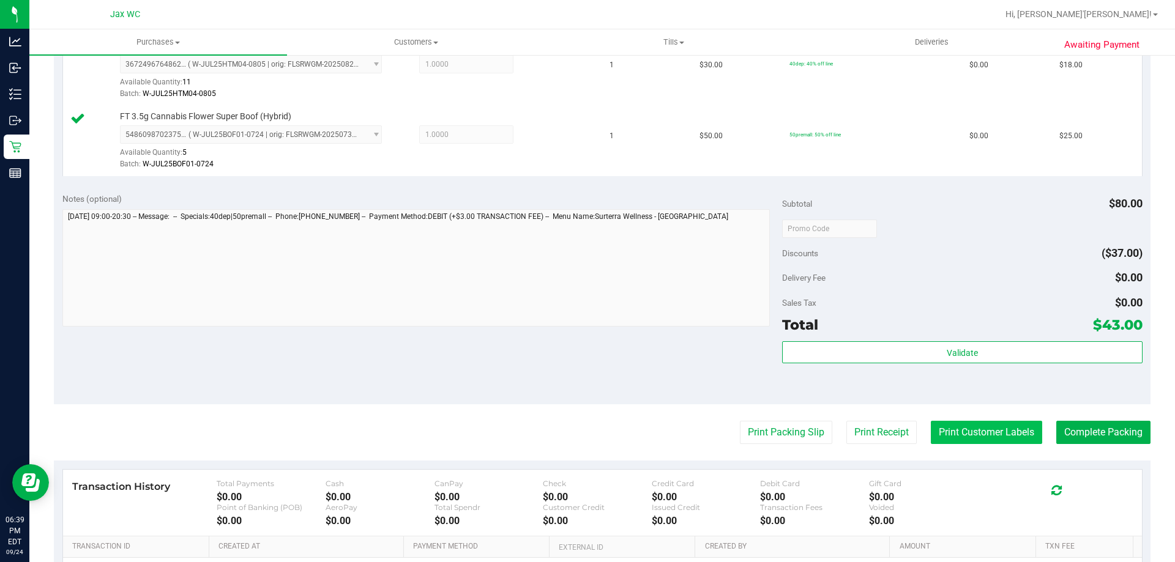
scroll to position [367, 0]
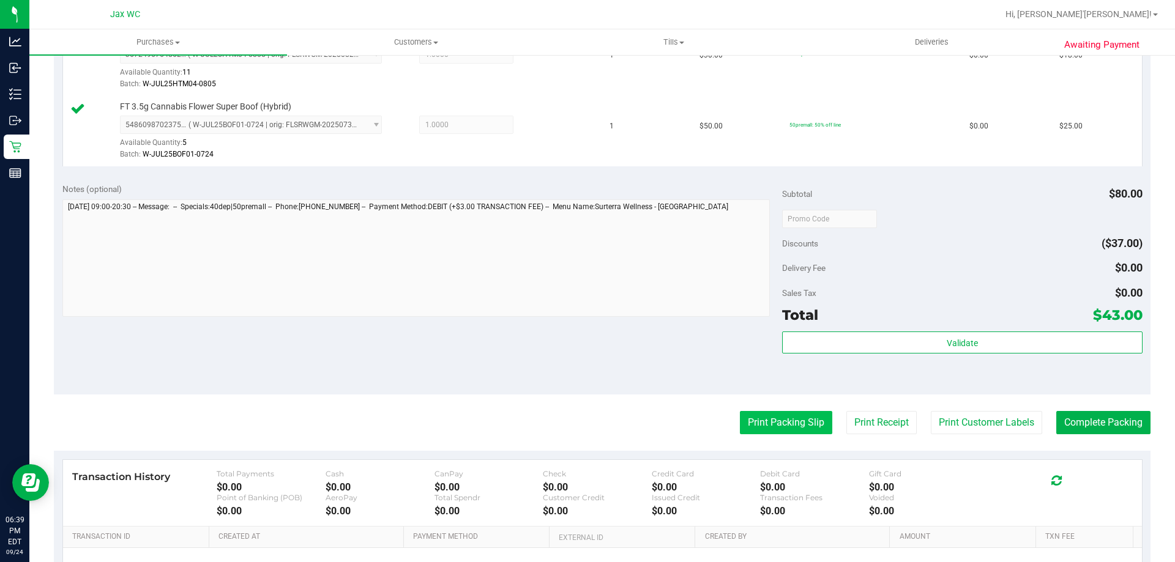
click at [784, 422] on button "Print Packing Slip" at bounding box center [786, 422] width 92 height 23
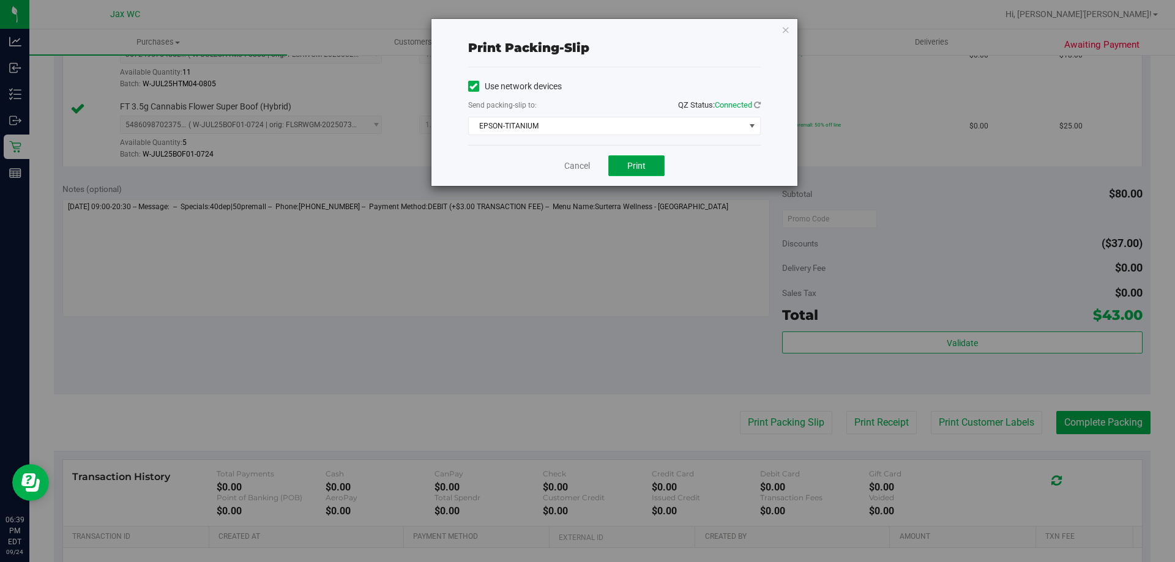
click at [653, 169] on button "Print" at bounding box center [636, 165] width 56 height 21
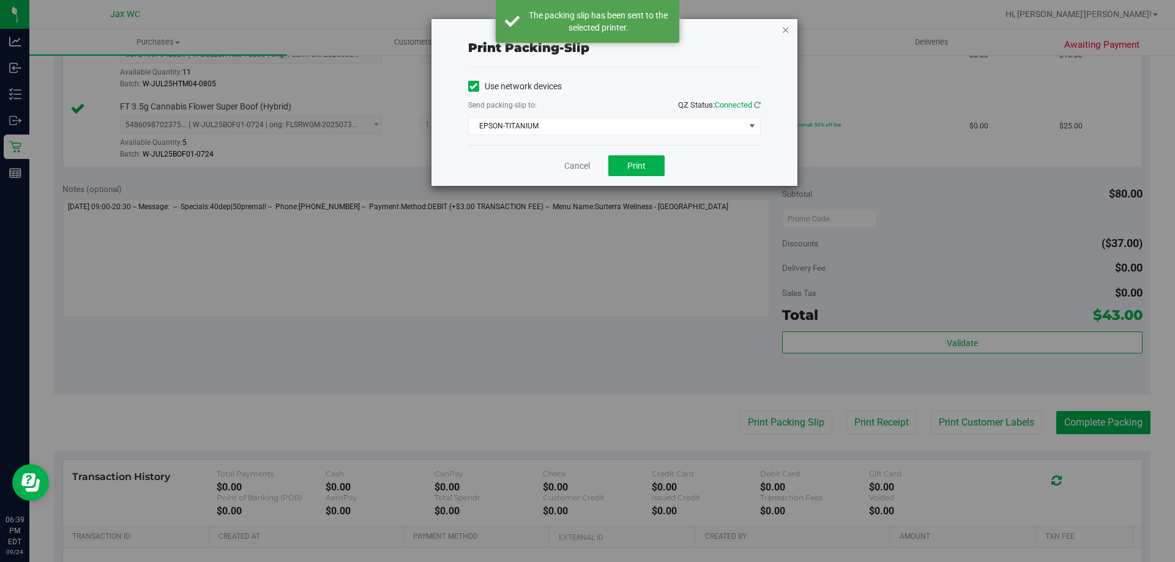
click at [789, 31] on icon "button" at bounding box center [785, 29] width 9 height 15
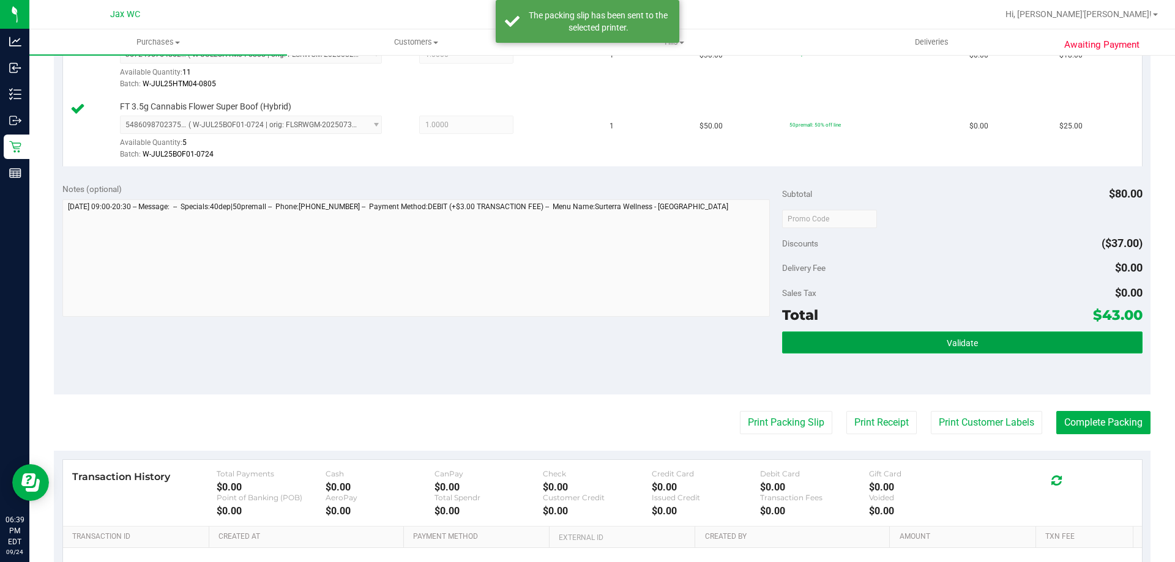
click at [880, 346] on button "Validate" at bounding box center [962, 343] width 360 height 22
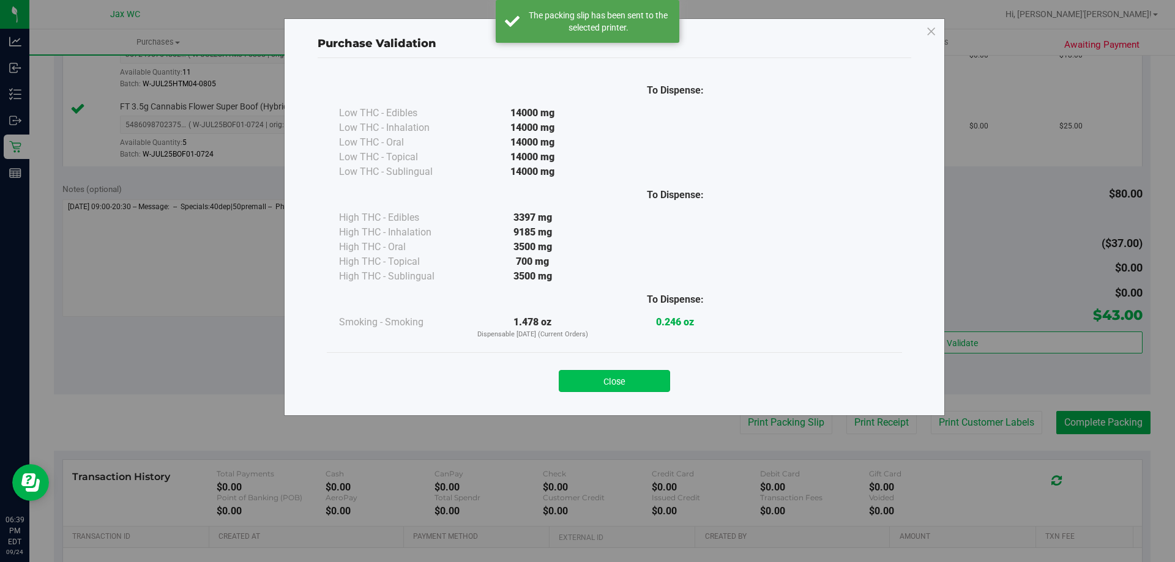
click at [650, 373] on button "Close" at bounding box center [614, 381] width 111 height 22
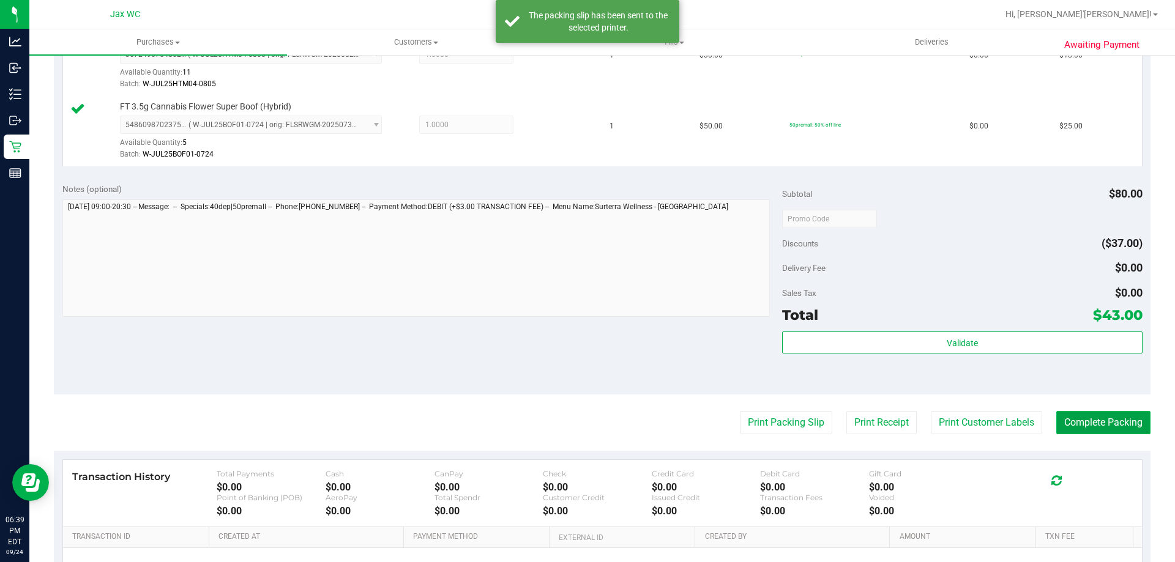
click at [1096, 429] on button "Complete Packing" at bounding box center [1103, 422] width 94 height 23
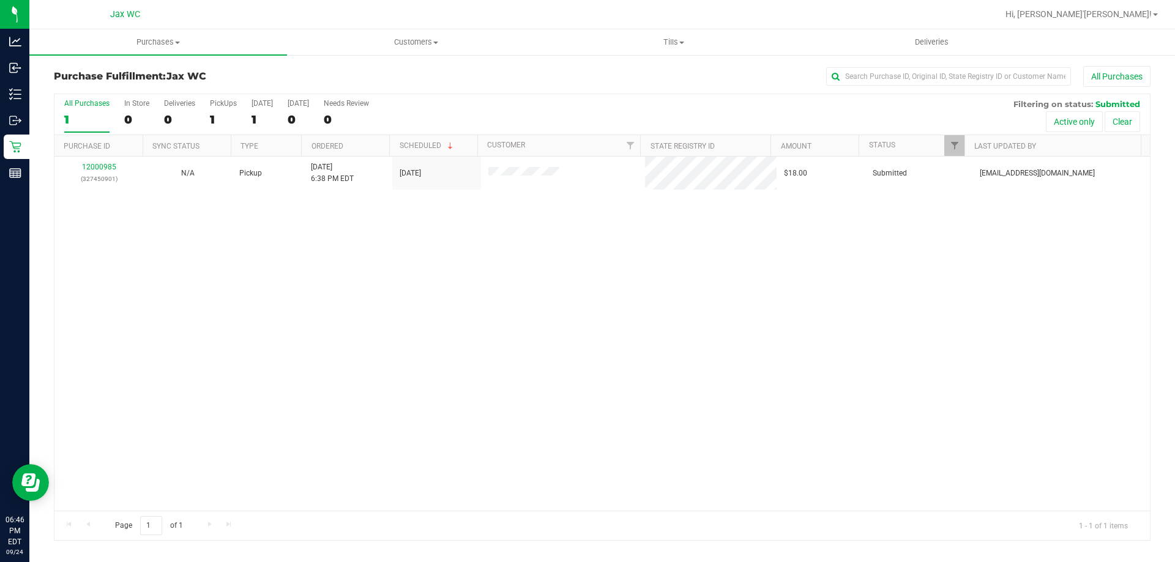
click at [437, 294] on div "12000985 (327450901) N/A Pickup [DATE] 6:38 PM EDT 9/24/2025 $18.00 Submitted […" at bounding box center [601, 334] width 1095 height 354
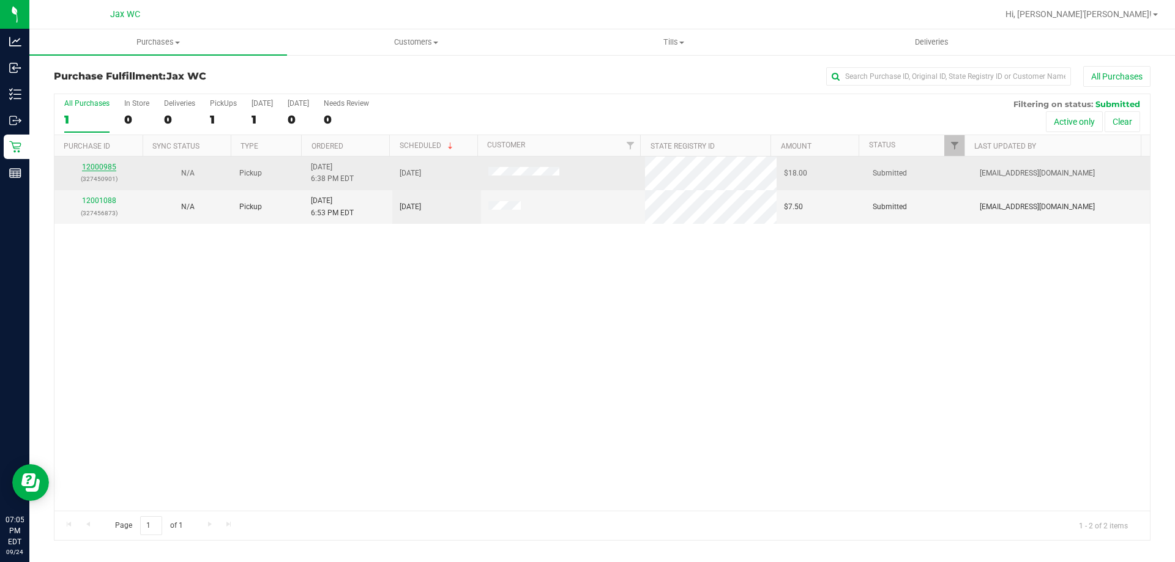
click at [91, 163] on link "12000985" at bounding box center [99, 167] width 34 height 9
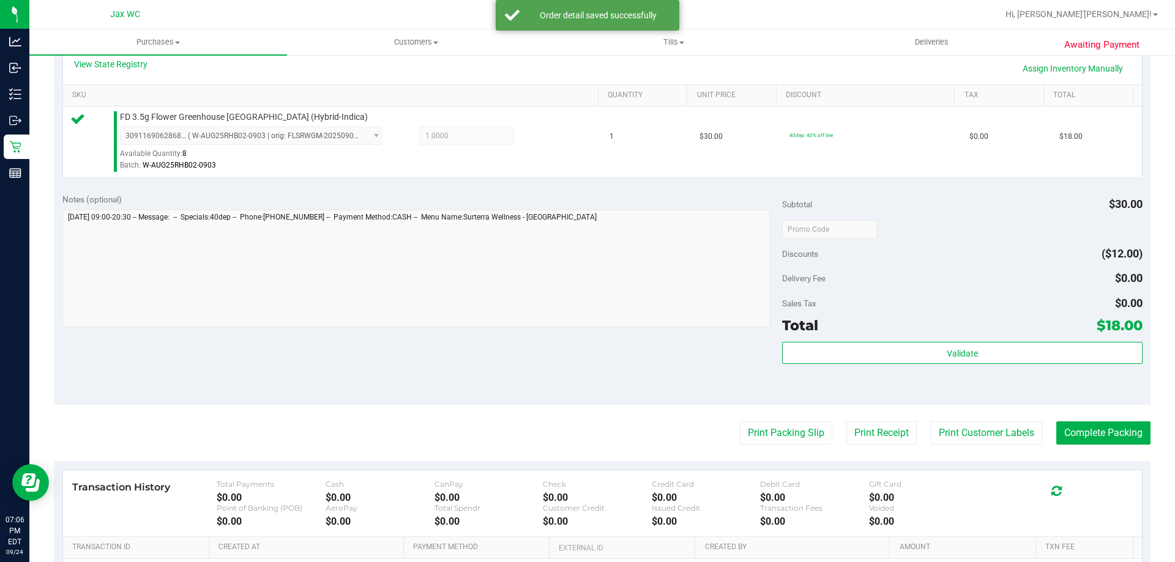
scroll to position [306, 0]
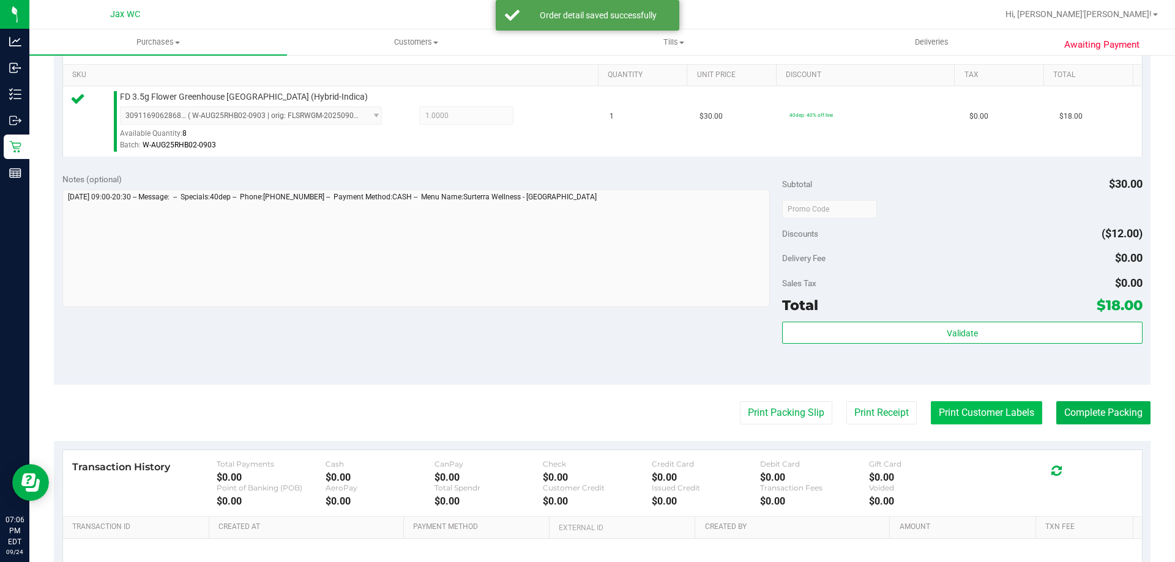
click at [943, 414] on button "Print Customer Labels" at bounding box center [985, 412] width 111 height 23
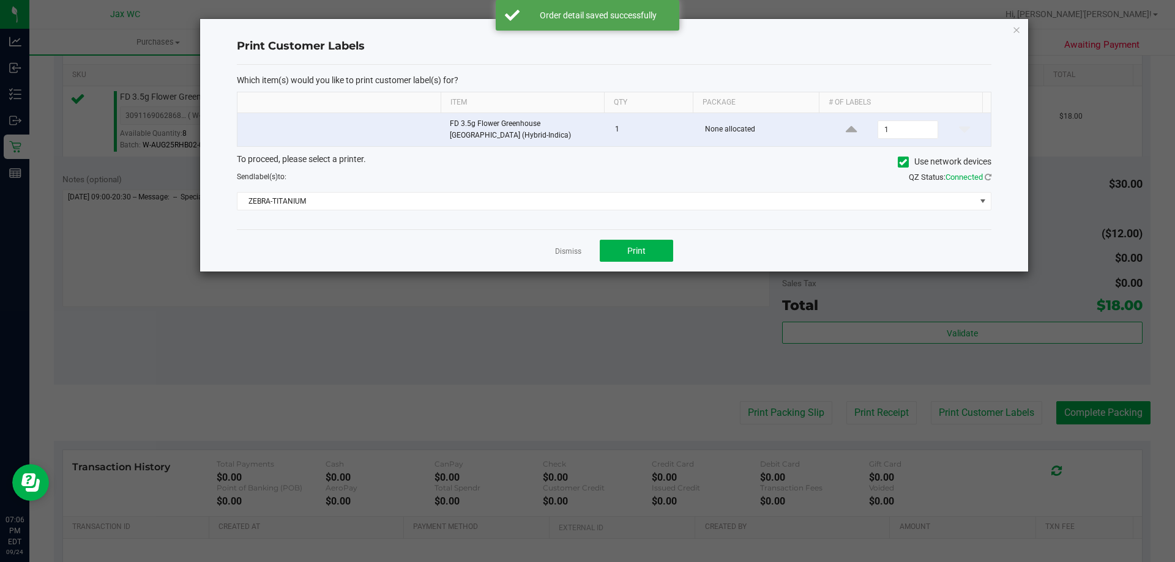
click at [645, 272] on div "Dismiss Print" at bounding box center [614, 250] width 754 height 42
click at [650, 245] on button "Print" at bounding box center [636, 251] width 73 height 22
click at [1015, 29] on icon "button" at bounding box center [1016, 29] width 9 height 15
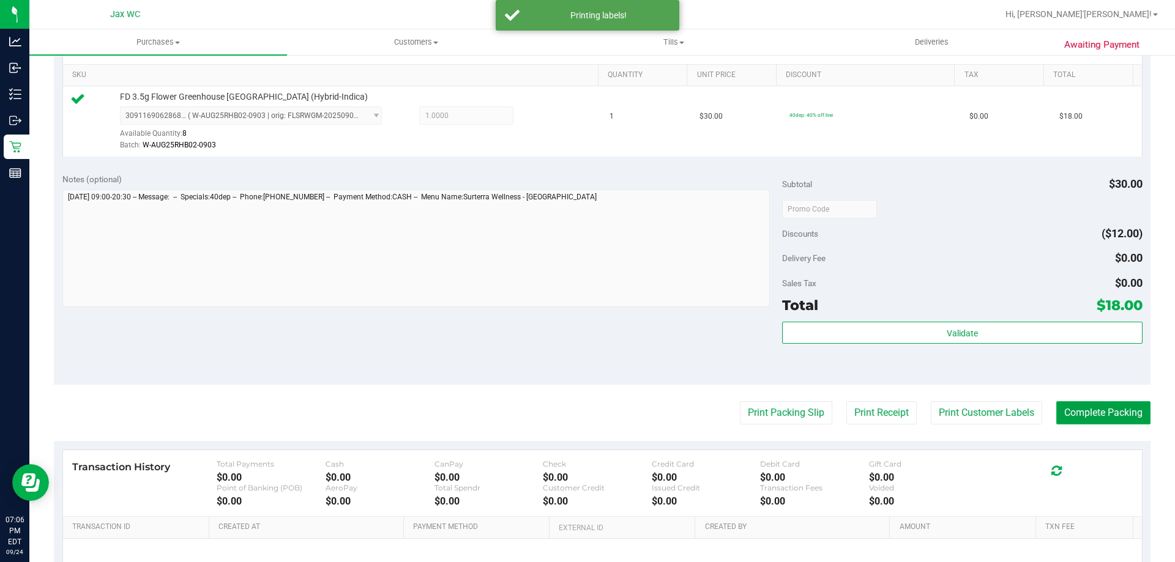
click at [1075, 417] on button "Complete Packing" at bounding box center [1103, 412] width 94 height 23
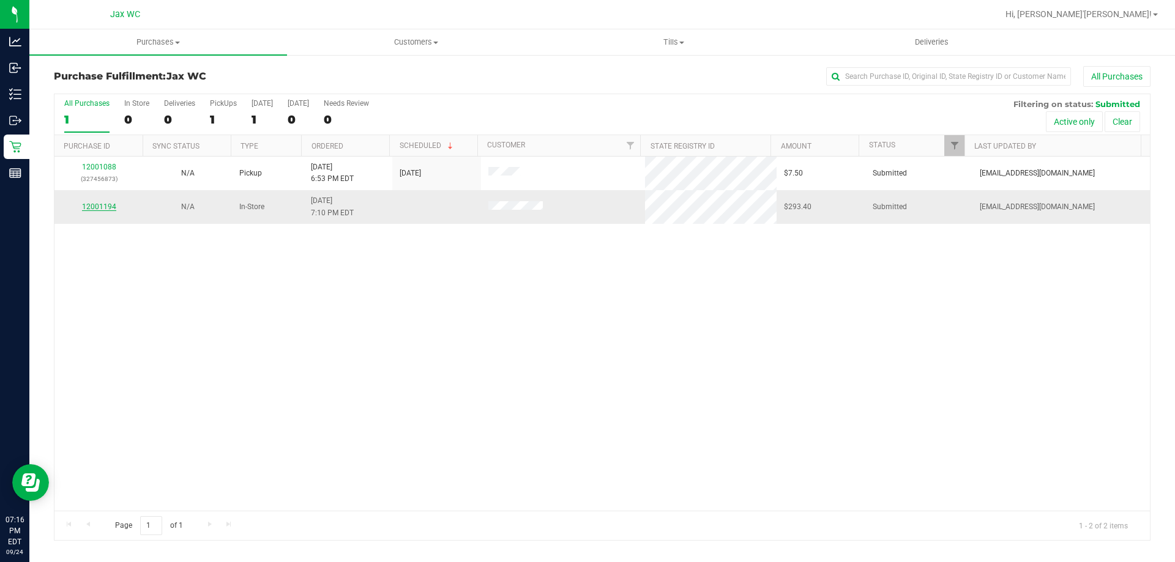
click at [91, 205] on link "12001194" at bounding box center [99, 206] width 34 height 9
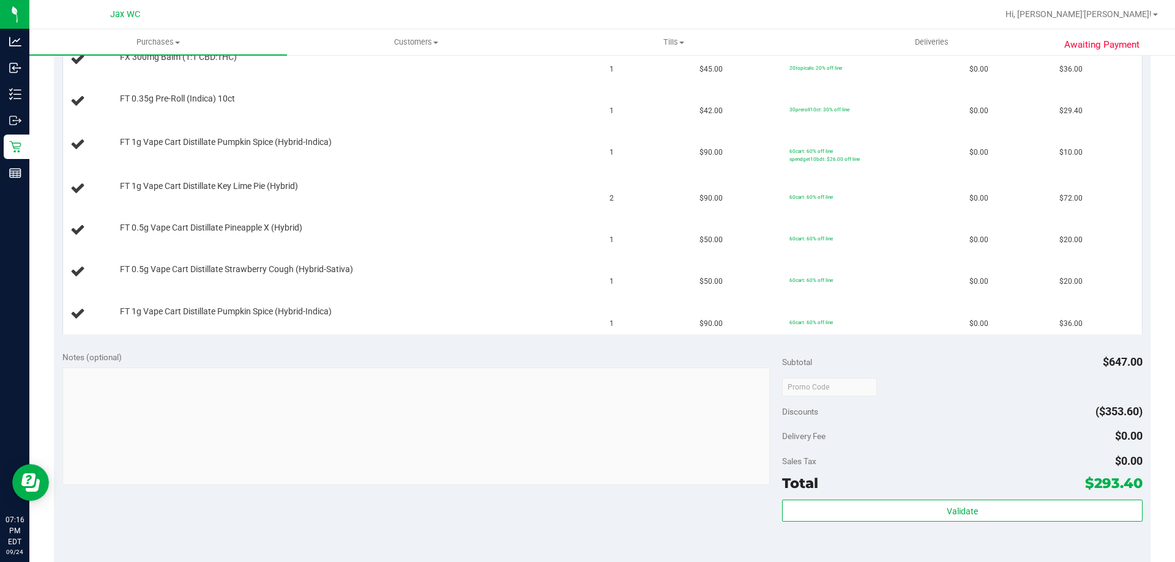
scroll to position [489, 0]
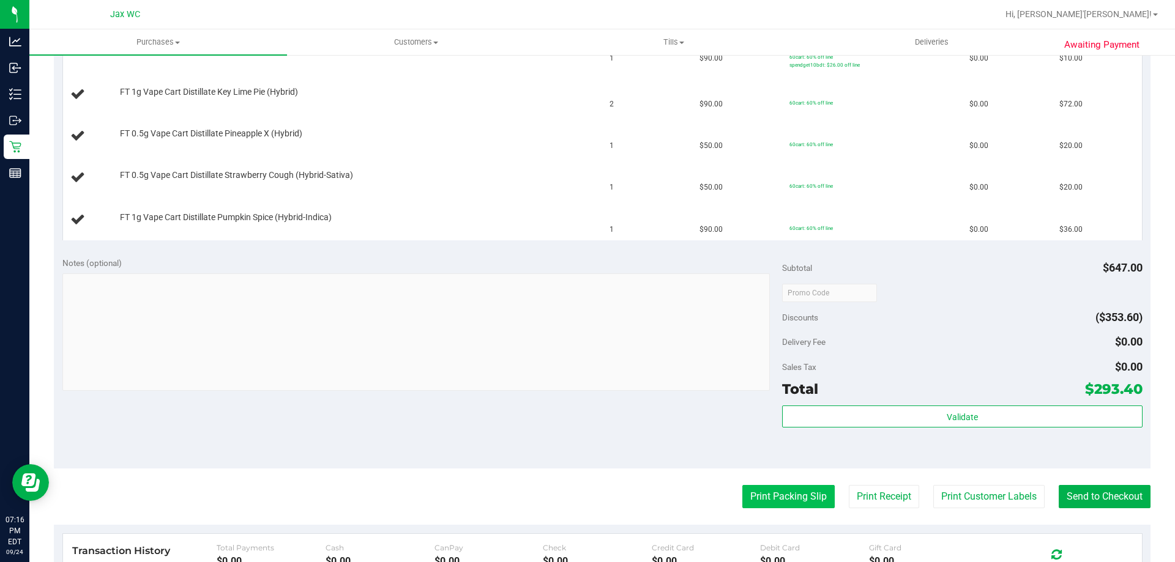
click at [787, 490] on button "Print Packing Slip" at bounding box center [788, 496] width 92 height 23
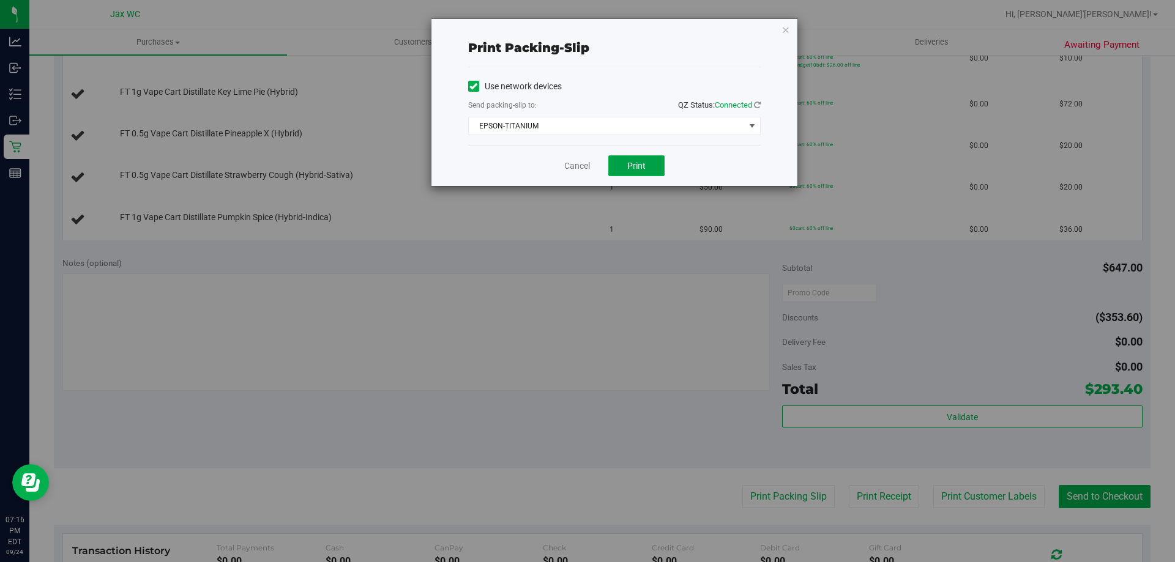
click at [619, 171] on button "Print" at bounding box center [636, 165] width 56 height 21
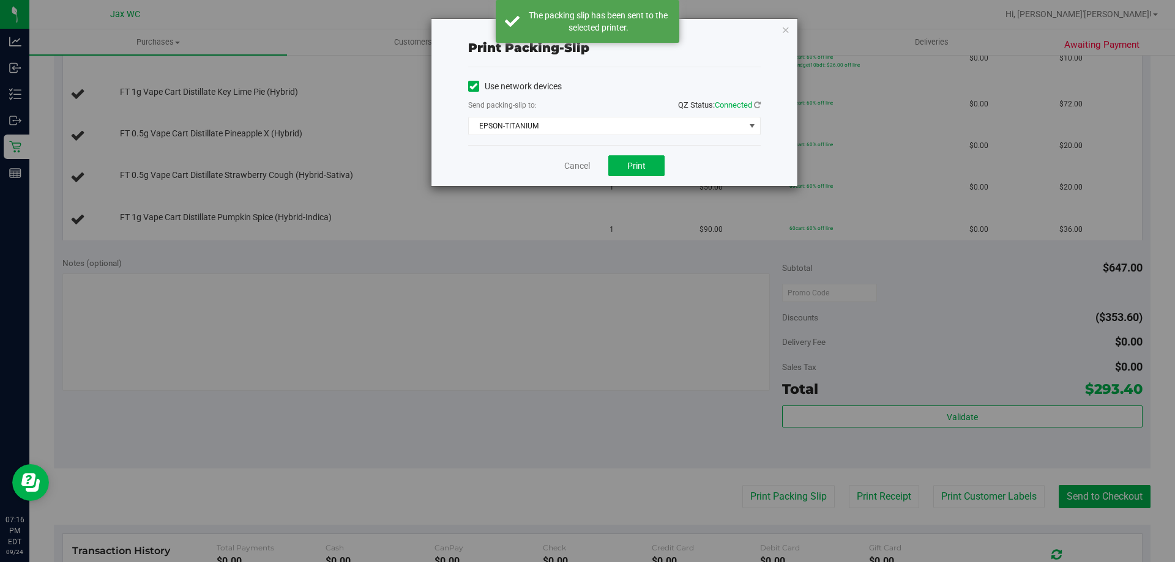
click at [485, 261] on div "Print packing-slip Use network devices Send packing-slip to: QZ Status: Connect…" at bounding box center [592, 281] width 1184 height 562
click at [577, 158] on div "Cancel Print" at bounding box center [614, 165] width 292 height 41
click at [574, 162] on link "Cancel" at bounding box center [577, 166] width 26 height 13
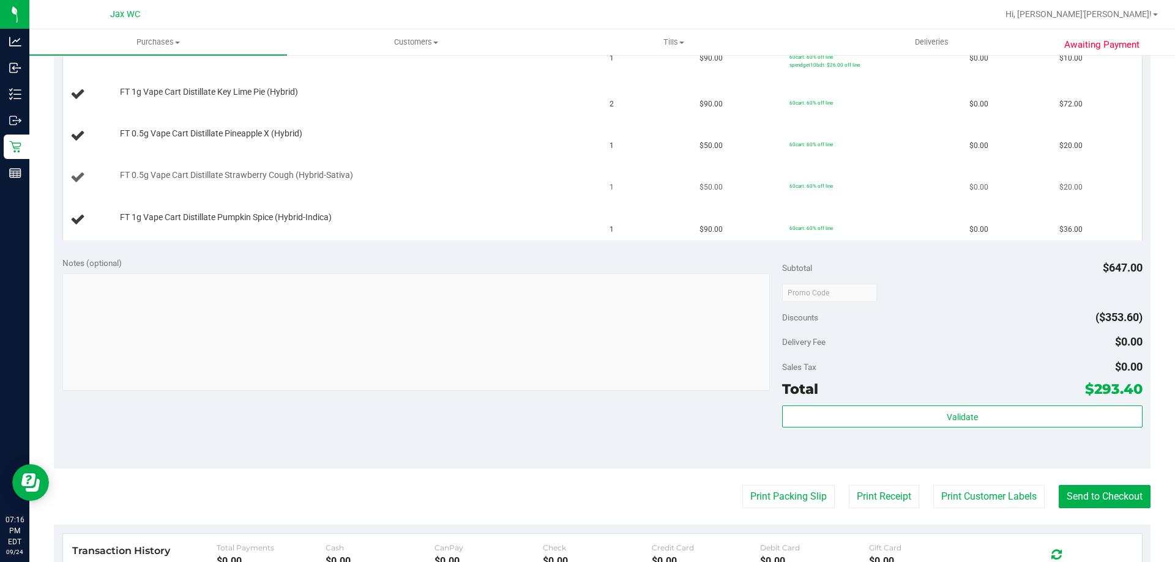
click at [491, 197] on td "FT 0.5g Vape Cart Distillate Strawberry Cough (Hybrid-Sativa)" at bounding box center [333, 178] width 540 height 42
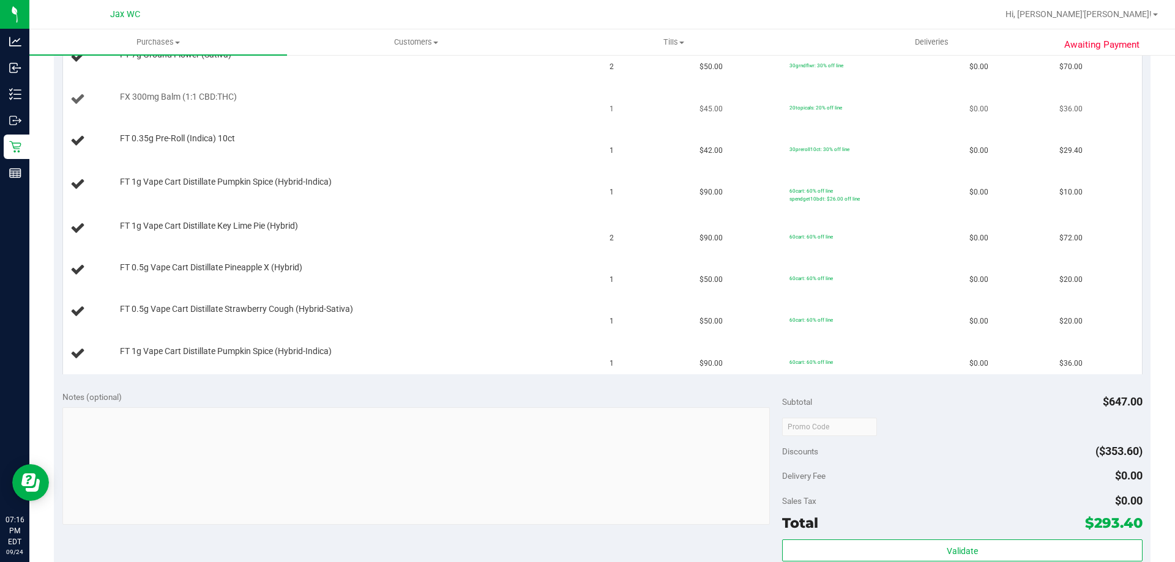
scroll to position [245, 0]
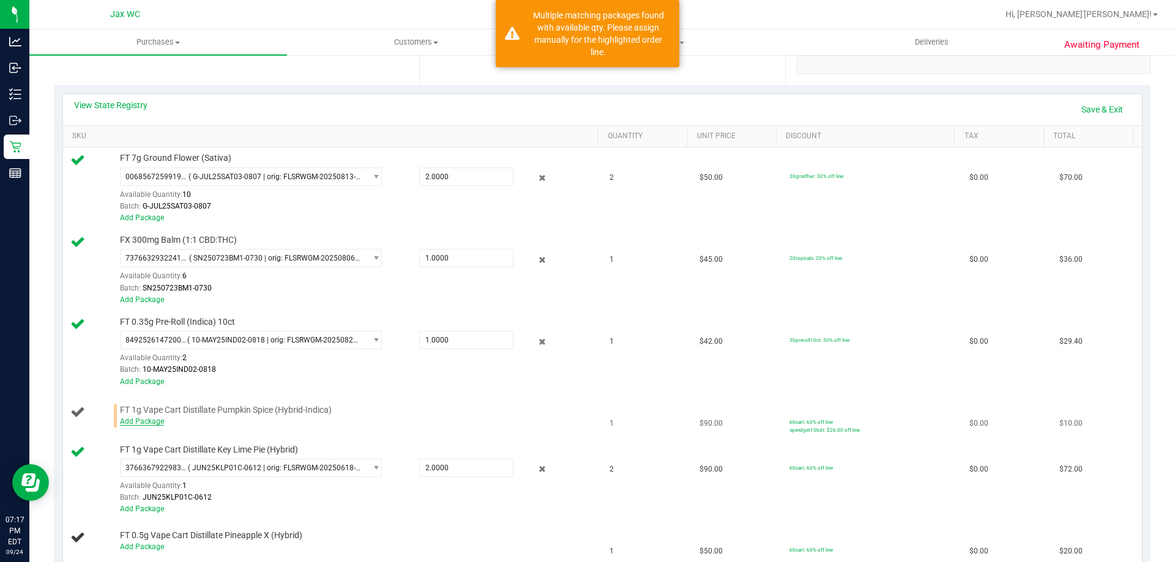
click at [144, 422] on link "Add Package" at bounding box center [142, 421] width 44 height 9
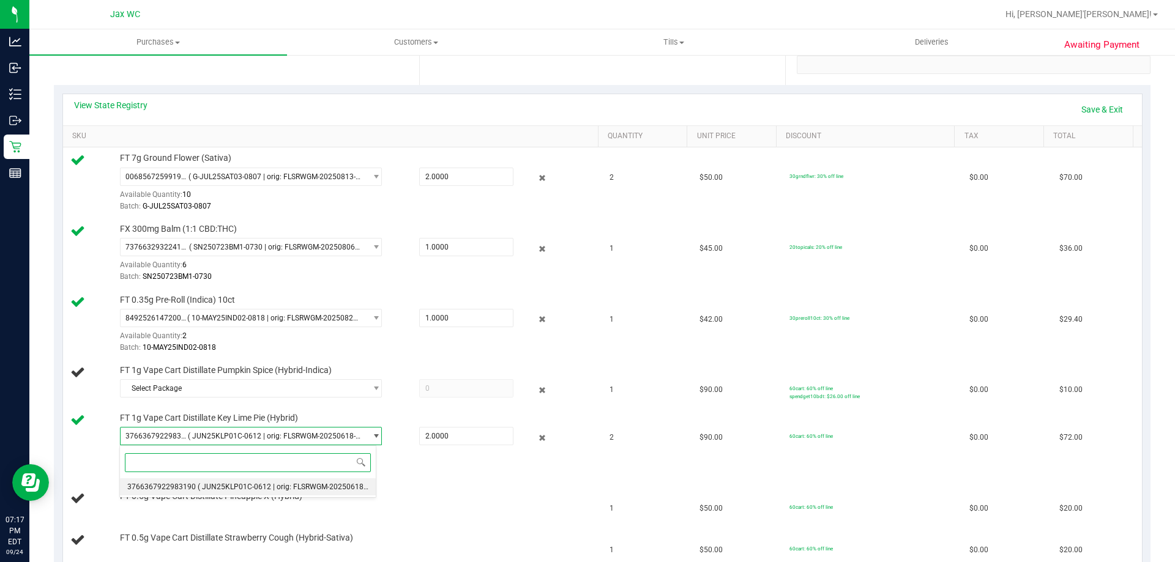
click at [188, 486] on span "3766367922983190" at bounding box center [161, 487] width 69 height 9
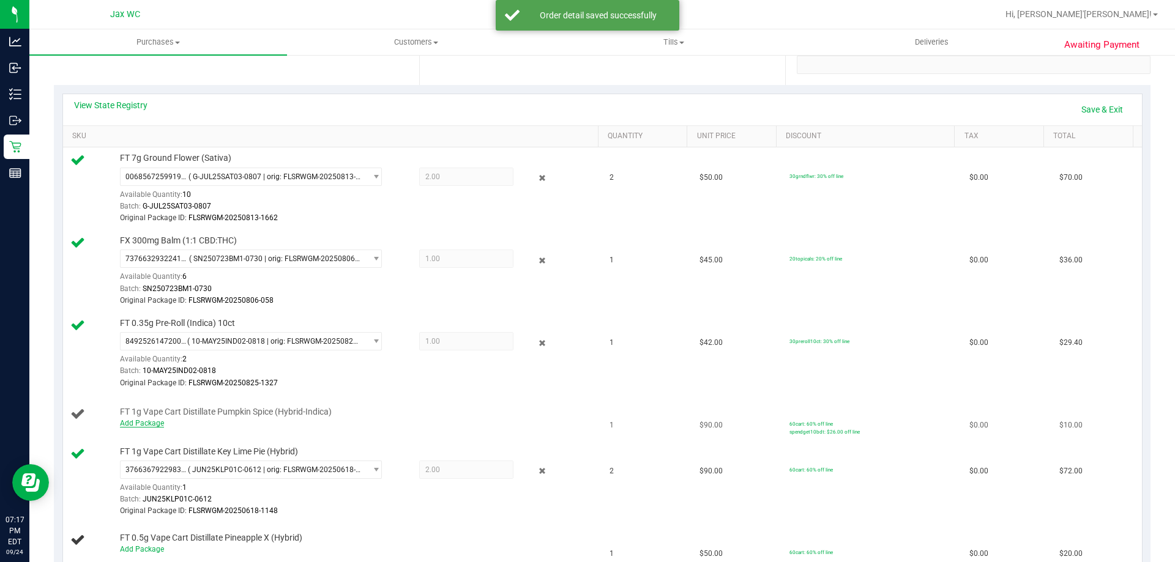
click at [146, 421] on link "Add Package" at bounding box center [142, 423] width 44 height 9
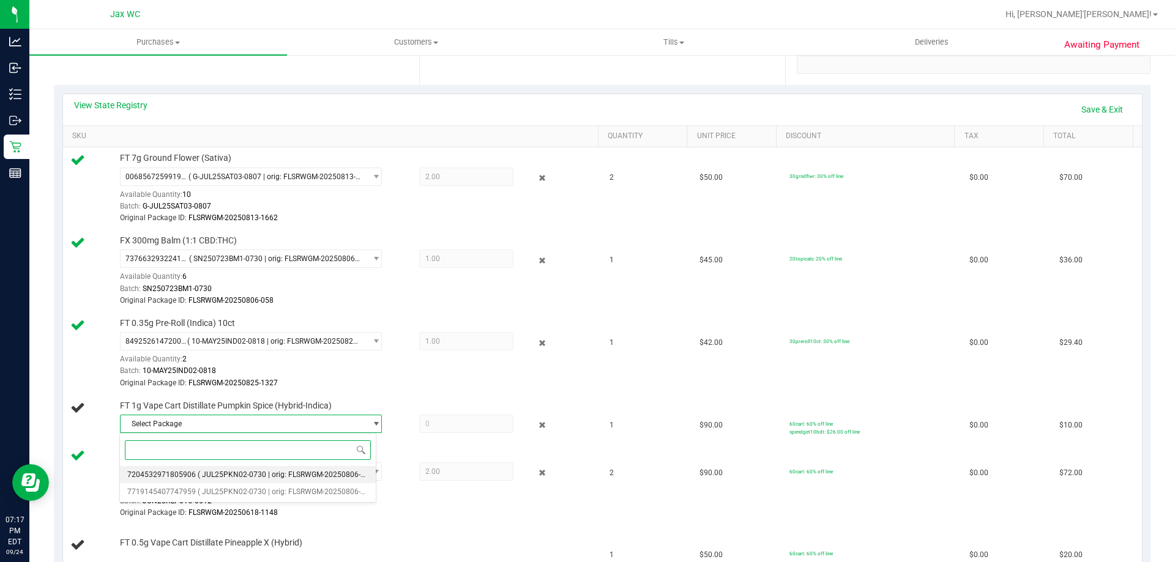
click at [190, 472] on span "7204532971805906" at bounding box center [161, 474] width 69 height 9
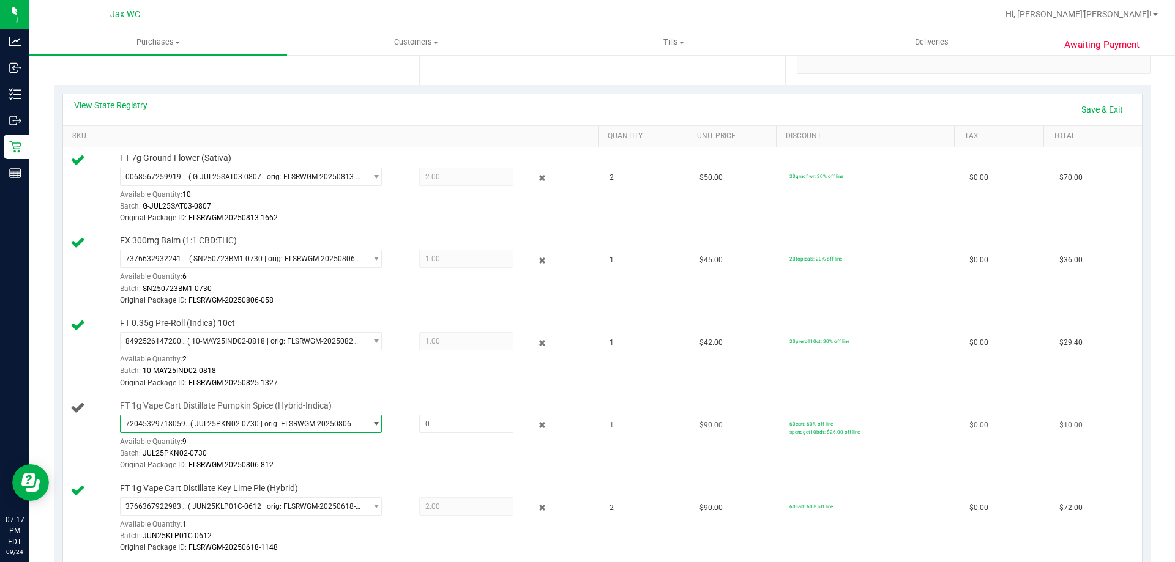
click at [316, 424] on span "( JUL25PKN02-0730 | orig: FLSRWGM-20250806-812 )" at bounding box center [275, 424] width 171 height 9
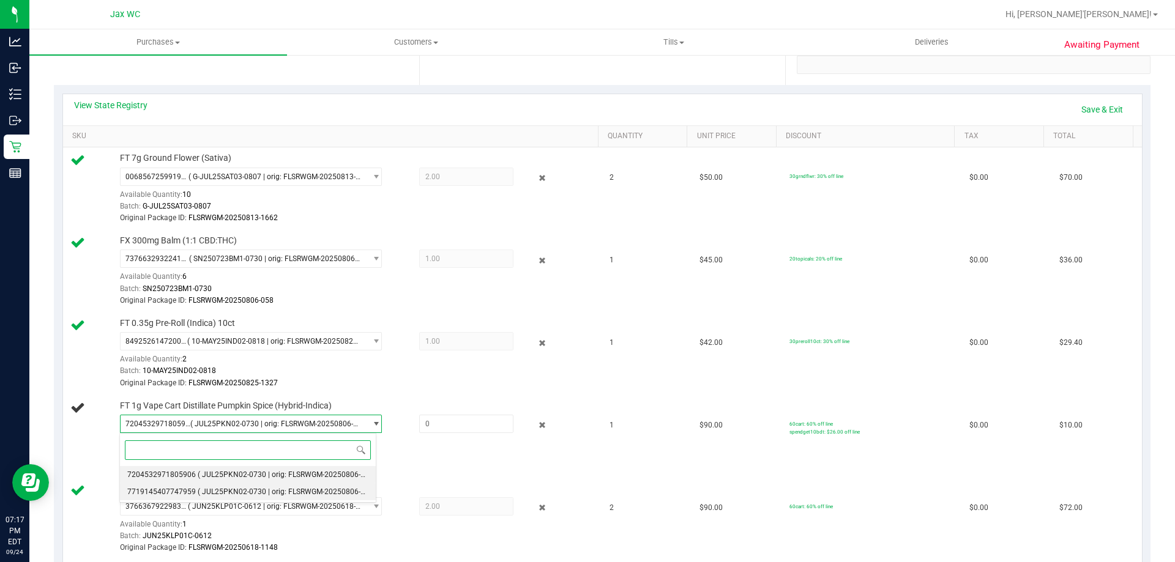
click at [275, 488] on span "( JUL25PKN02-0730 | orig: FLSRWGM-20250806-806 )" at bounding box center [288, 492] width 180 height 9
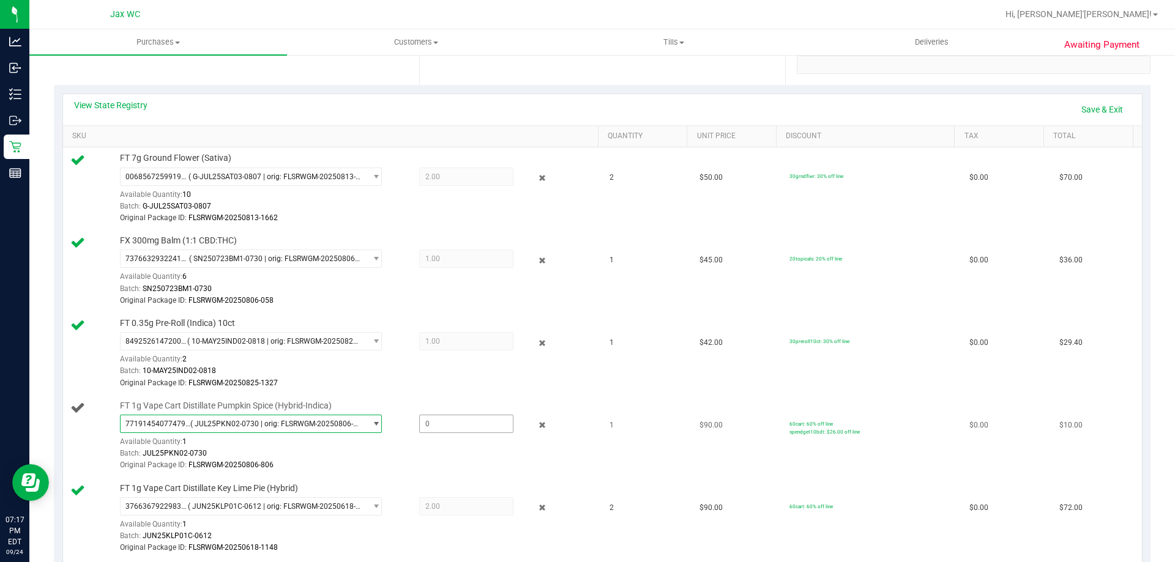
click at [439, 425] on span at bounding box center [466, 424] width 94 height 18
type input "1"
type input "1.0000"
click at [488, 268] on span "1.00 1" at bounding box center [466, 259] width 94 height 18
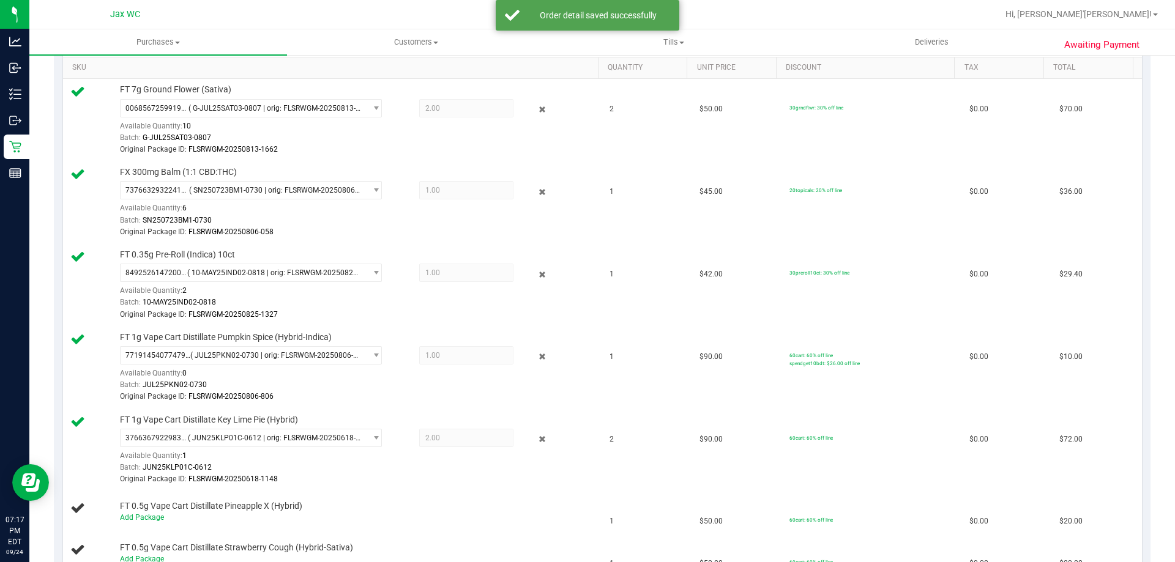
scroll to position [489, 0]
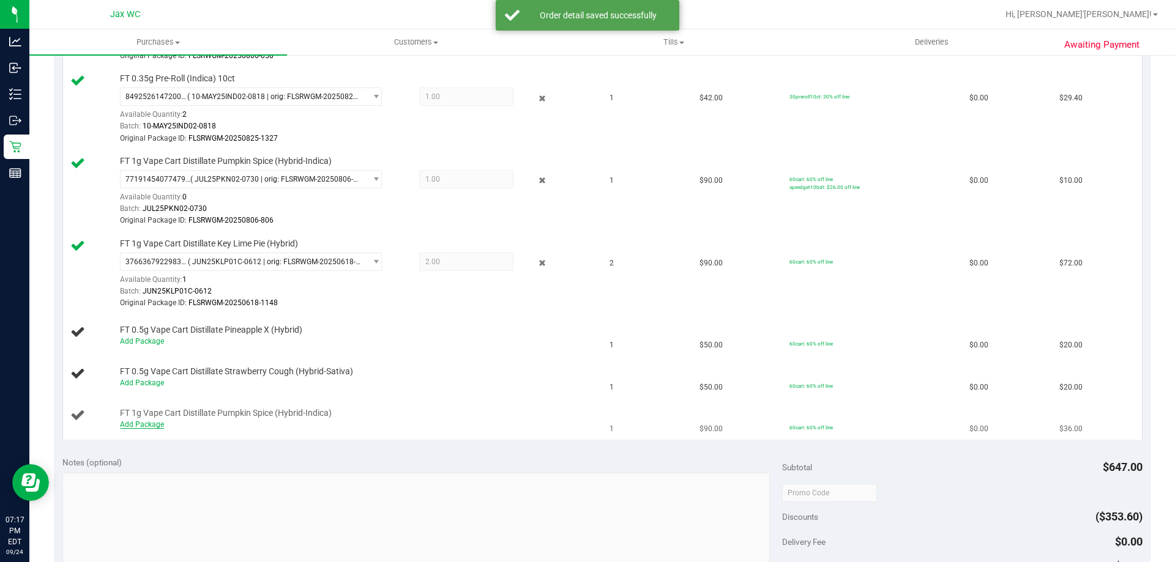
click at [140, 425] on link "Add Package" at bounding box center [142, 424] width 44 height 9
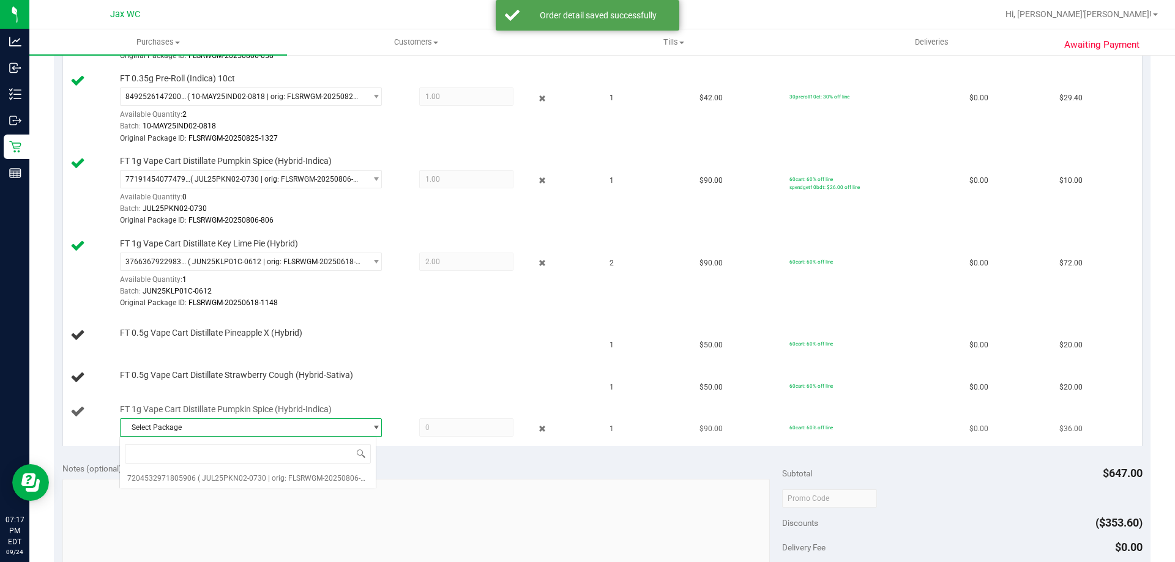
click at [228, 436] on span "Select Package" at bounding box center [243, 427] width 245 height 17
click at [232, 433] on span "Select Package" at bounding box center [243, 427] width 245 height 17
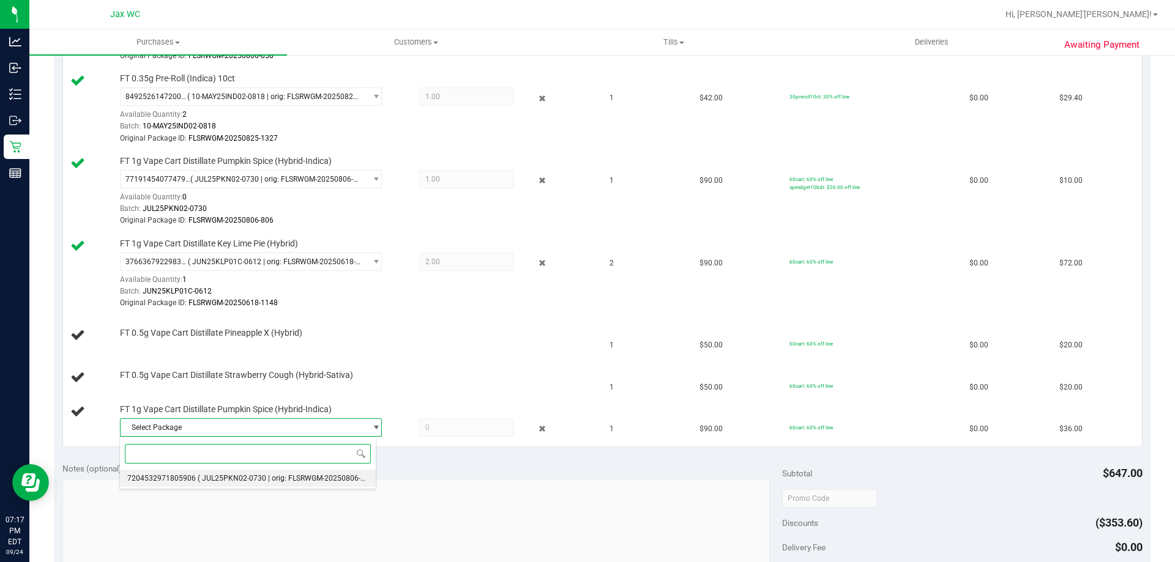
click at [233, 480] on span "( JUL25PKN02-0730 | orig: FLSRWGM-20250806-812 )" at bounding box center [288, 478] width 180 height 9
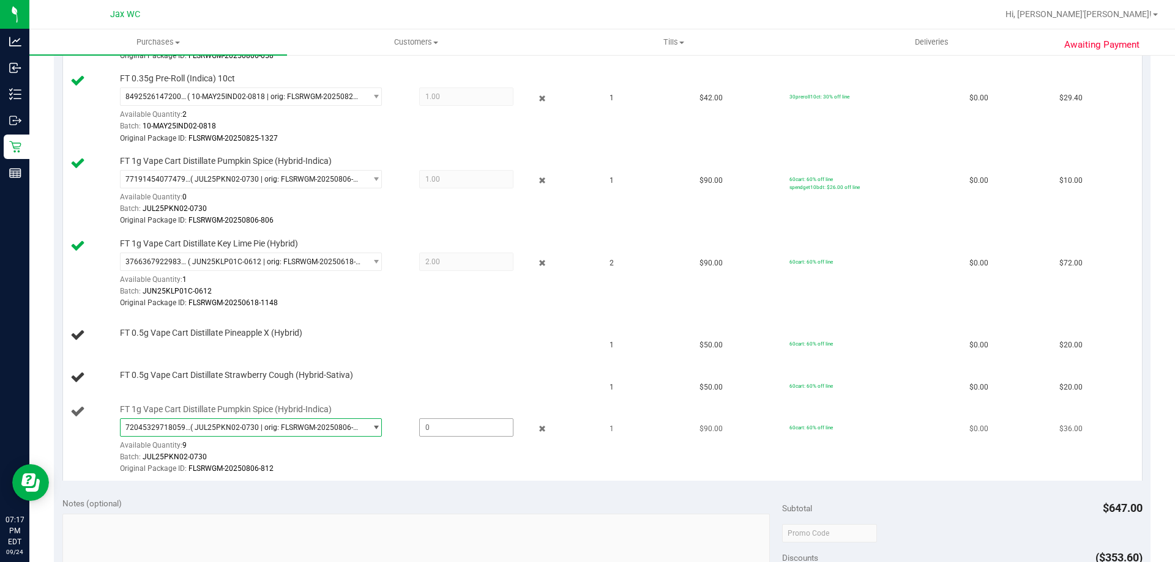
click at [439, 428] on span at bounding box center [466, 427] width 94 height 18
type input "1"
type input "1.0000"
click at [436, 325] on td "FT 0.5g Vape Cart Distillate Pineapple X (Hybrid)" at bounding box center [333, 336] width 540 height 42
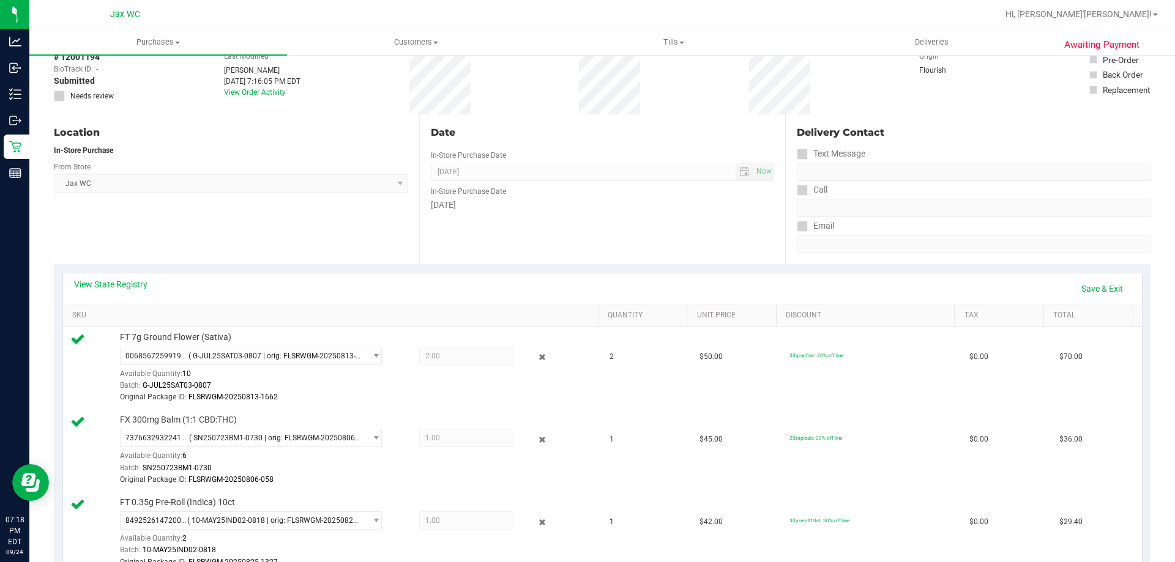
scroll to position [0, 0]
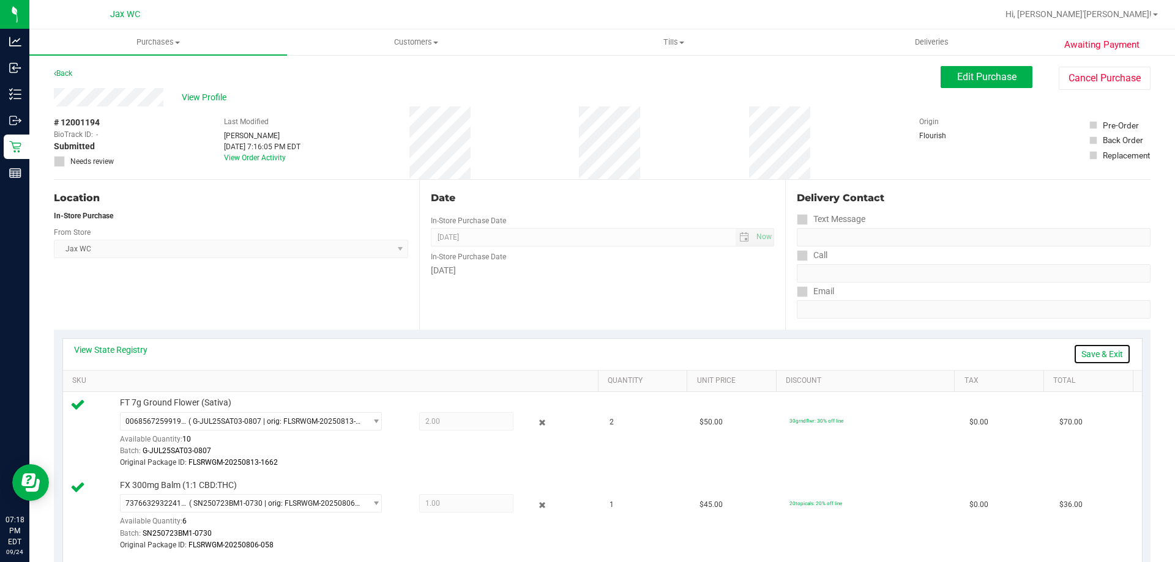
click at [1093, 351] on link "Save & Exit" at bounding box center [1102, 354] width 58 height 21
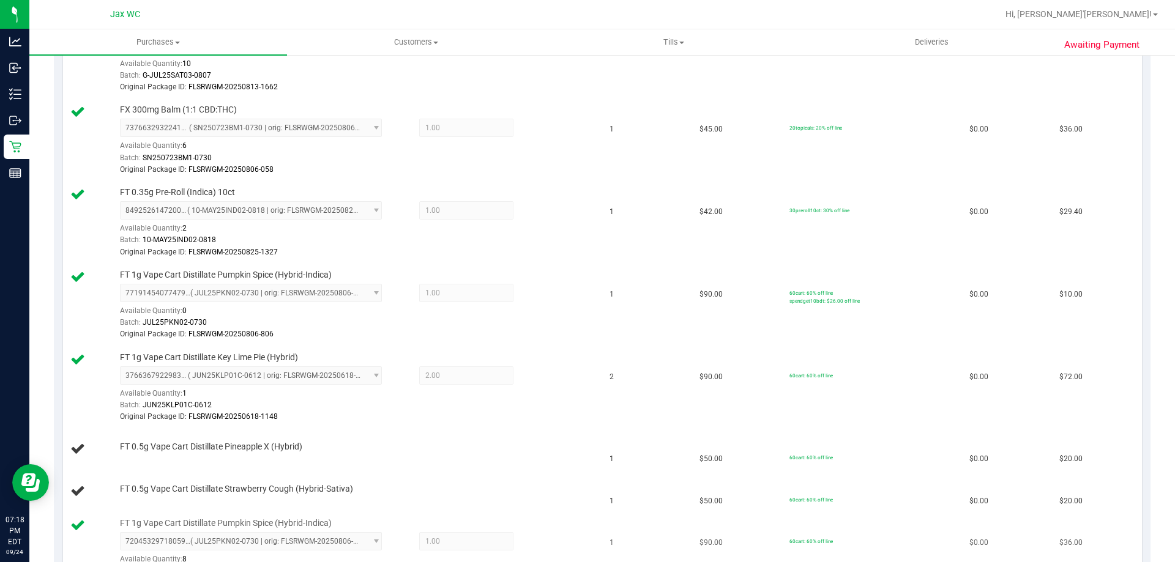
scroll to position [551, 0]
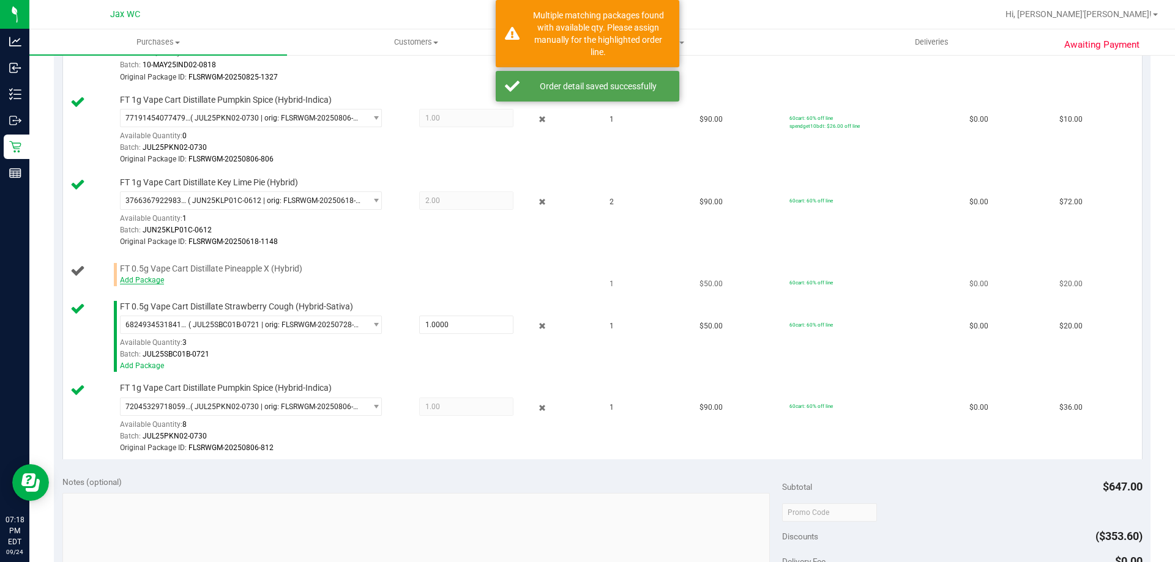
click at [133, 282] on link "Add Package" at bounding box center [142, 280] width 44 height 9
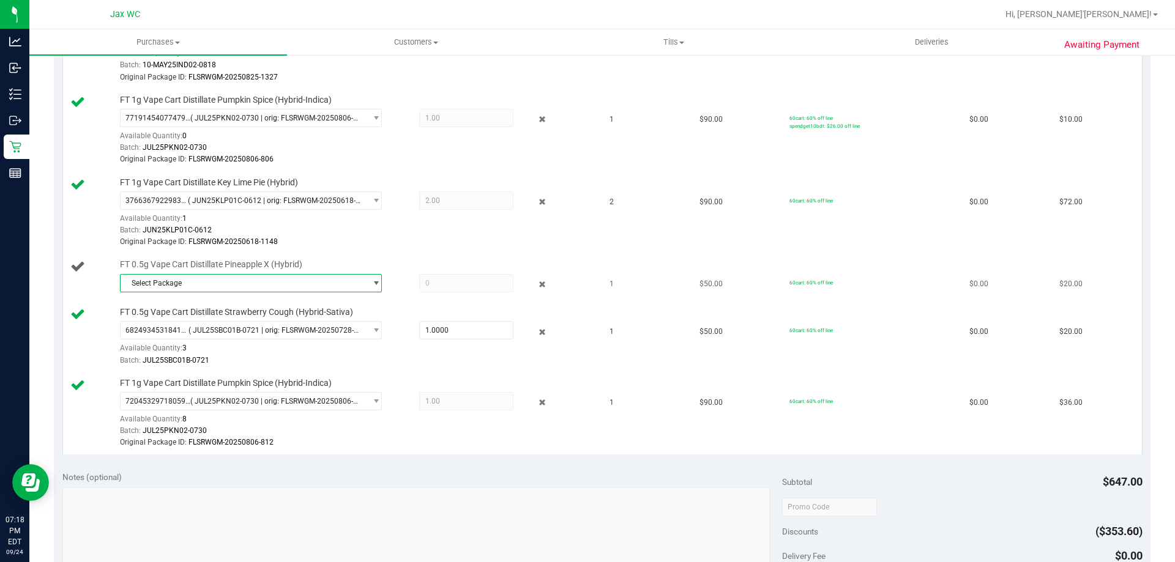
click at [266, 292] on span "Select Package" at bounding box center [251, 283] width 262 height 18
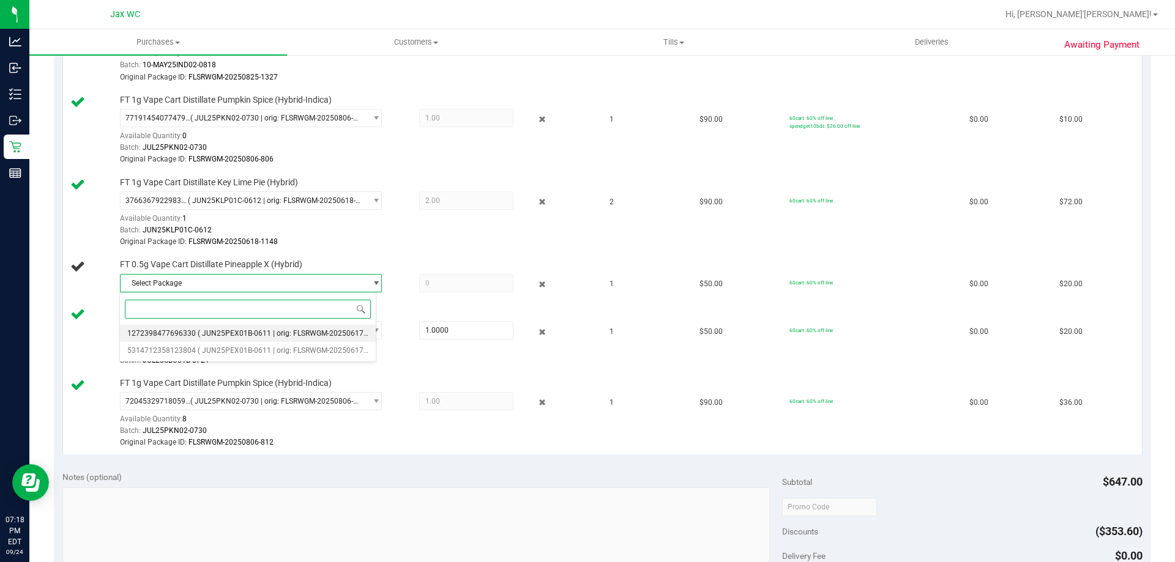
click at [256, 327] on li "1272398477696330 ( JUN25PEX01B-0611 | orig: FLSRWGM-20250617-1295 )" at bounding box center [248, 333] width 256 height 17
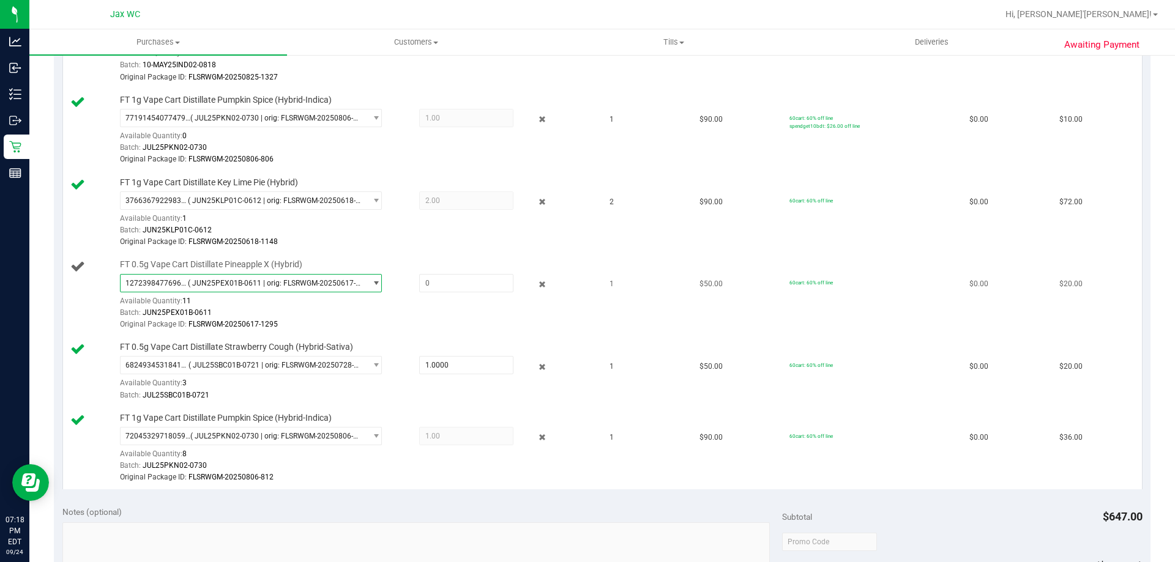
click at [267, 286] on span "( JUN25PEX01B-0611 | orig: FLSRWGM-20250617-1295 )" at bounding box center [274, 283] width 173 height 9
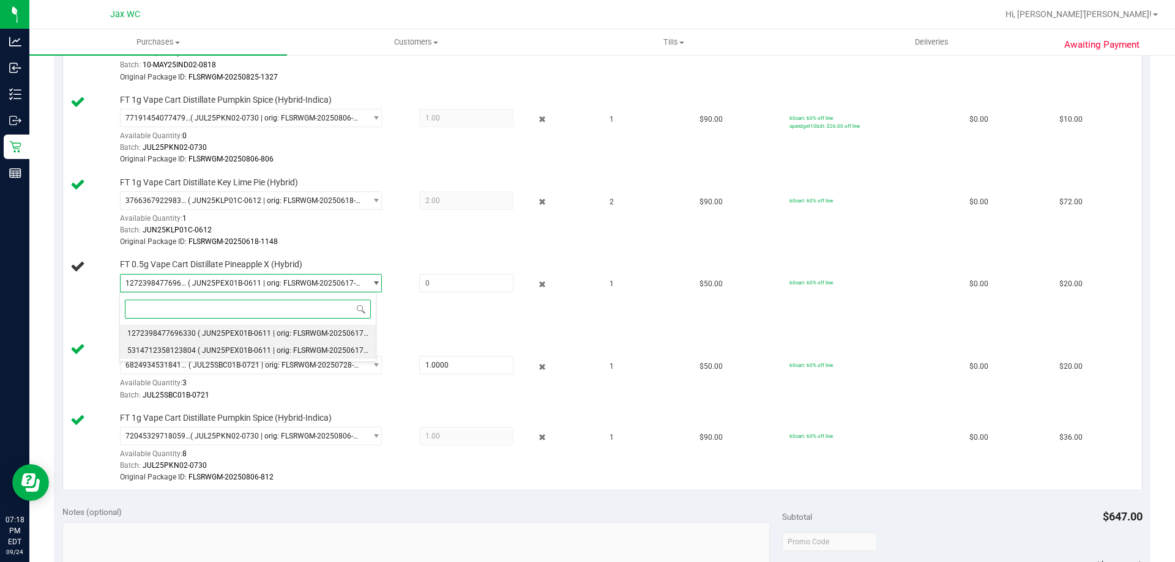
click at [261, 348] on span "( JUN25PEX01B-0611 | orig: FLSRWGM-20250617-1284 )" at bounding box center [292, 350] width 189 height 9
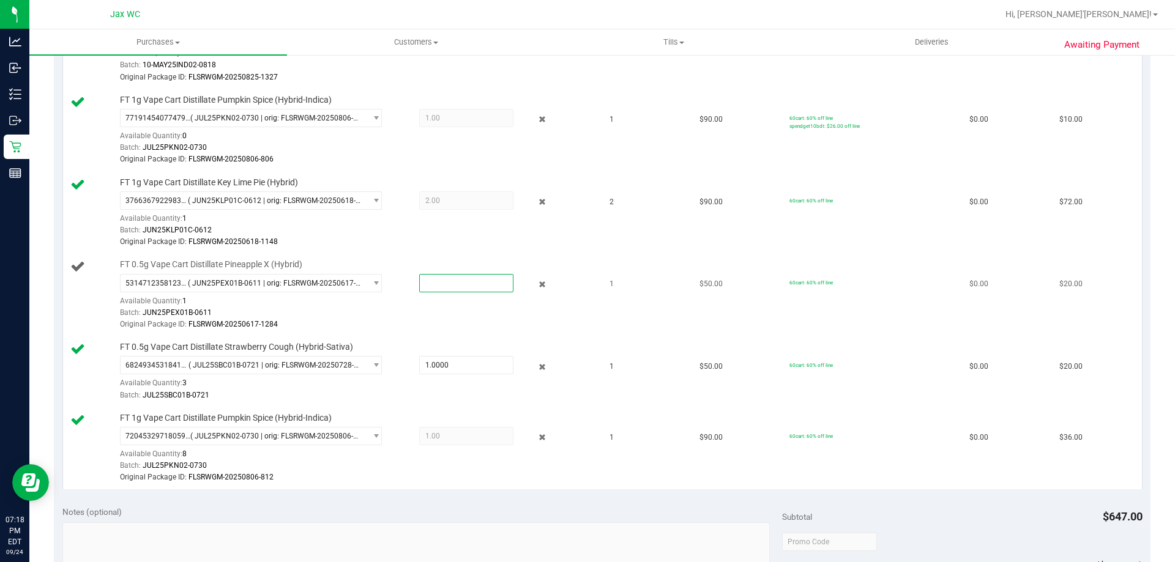
click at [430, 286] on span at bounding box center [466, 283] width 94 height 18
type input "1"
type input "1.0000"
click at [727, 347] on td "$50.00" at bounding box center [737, 371] width 90 height 71
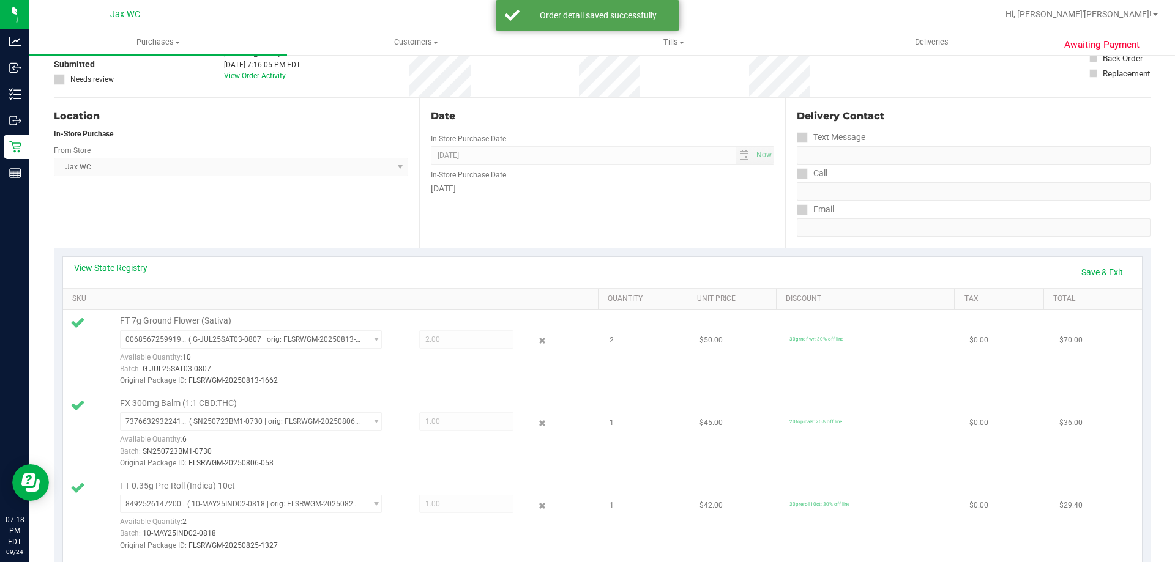
scroll to position [0, 0]
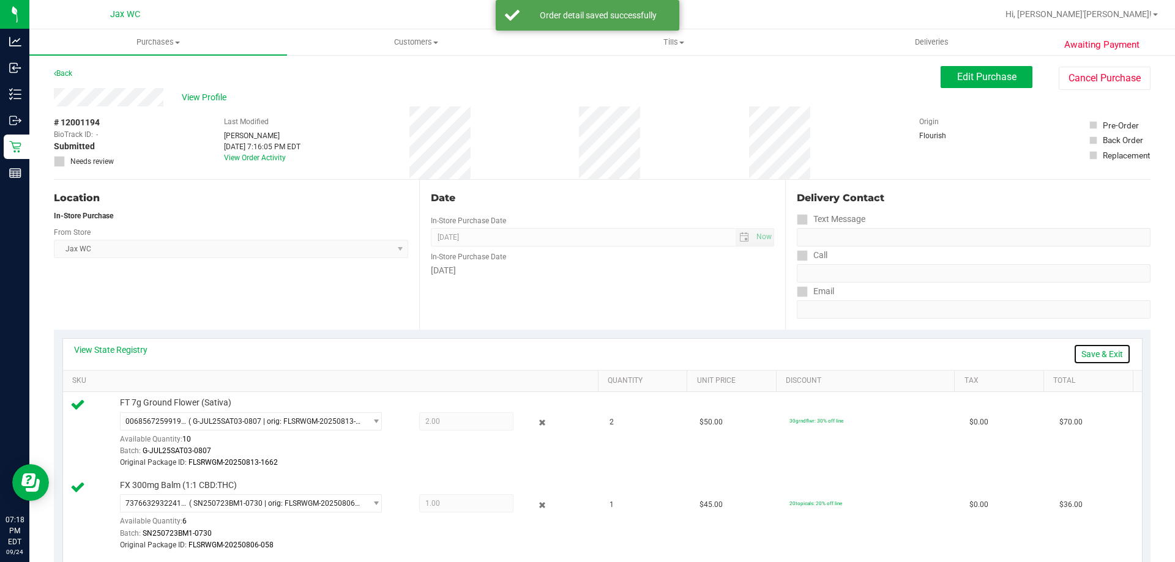
click at [1089, 357] on link "Save & Exit" at bounding box center [1102, 354] width 58 height 21
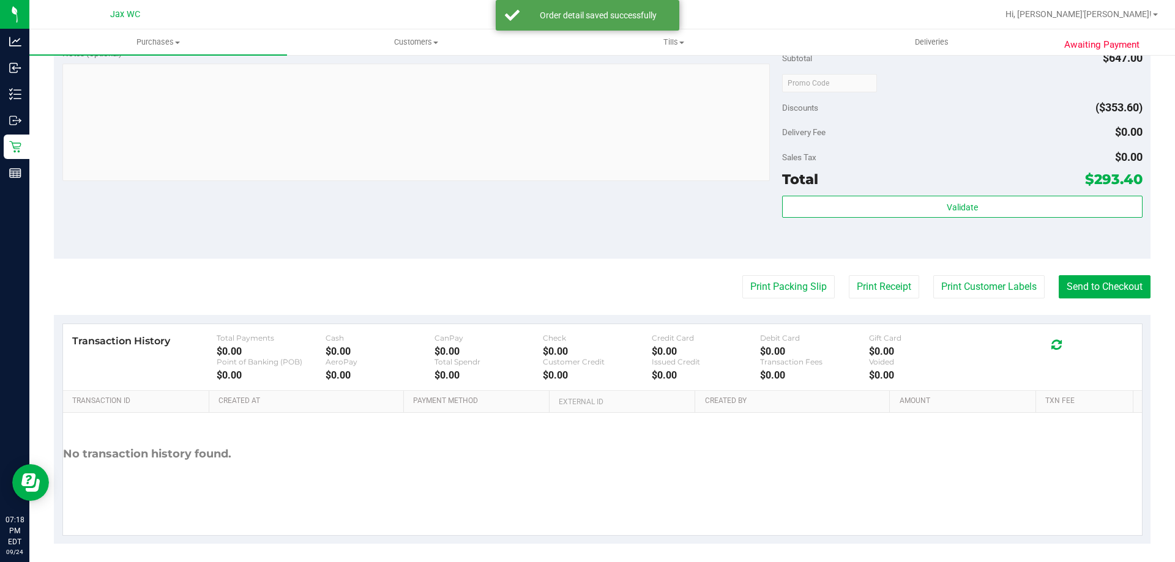
scroll to position [1027, 0]
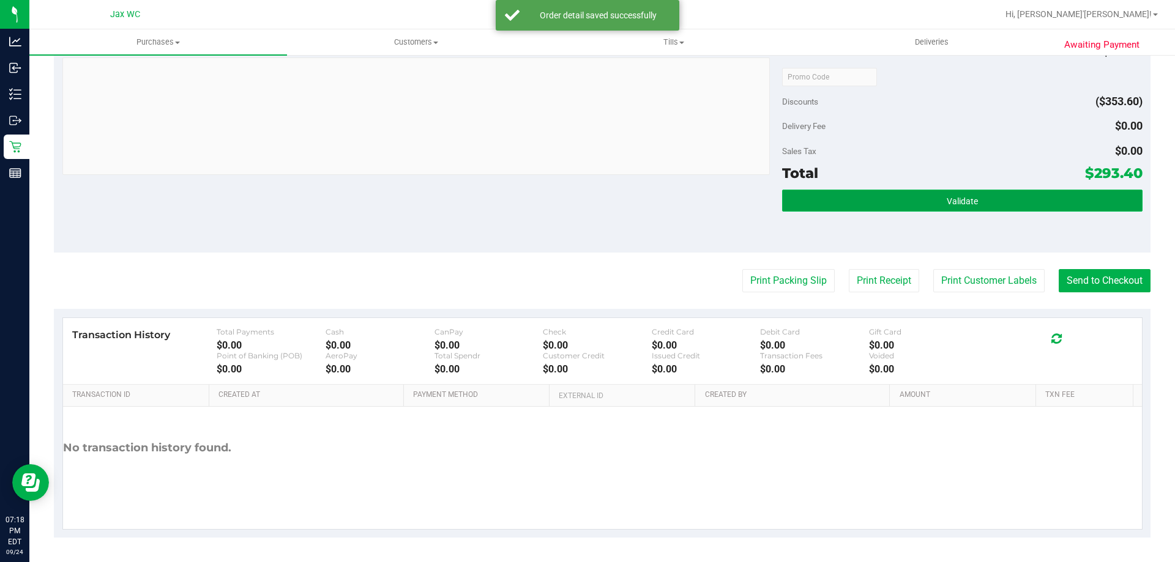
click at [959, 202] on span "Validate" at bounding box center [961, 201] width 31 height 10
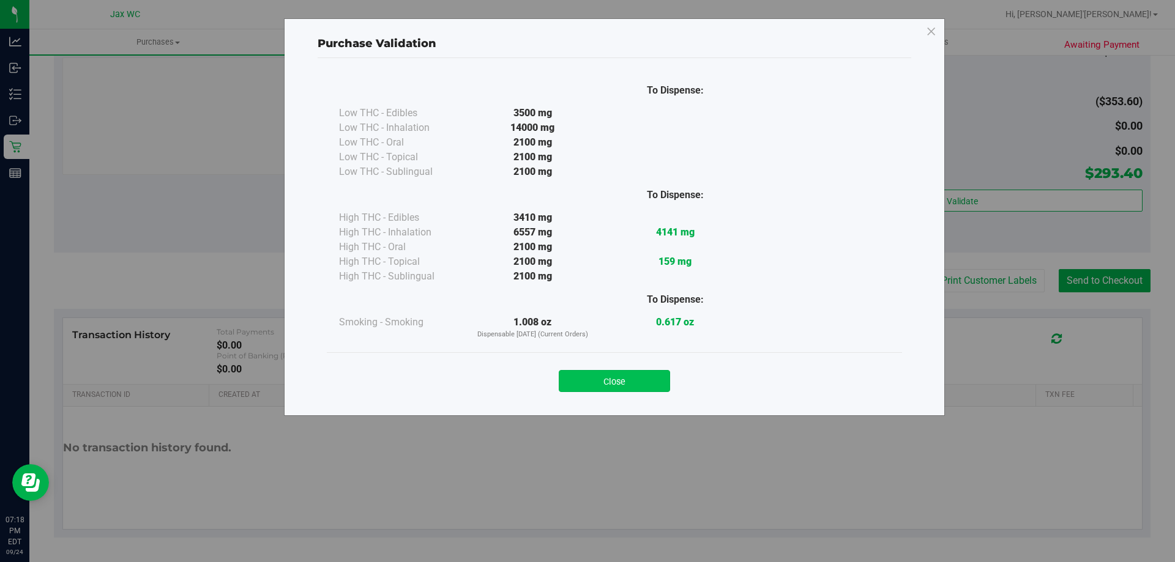
click at [603, 377] on button "Close" at bounding box center [614, 381] width 111 height 22
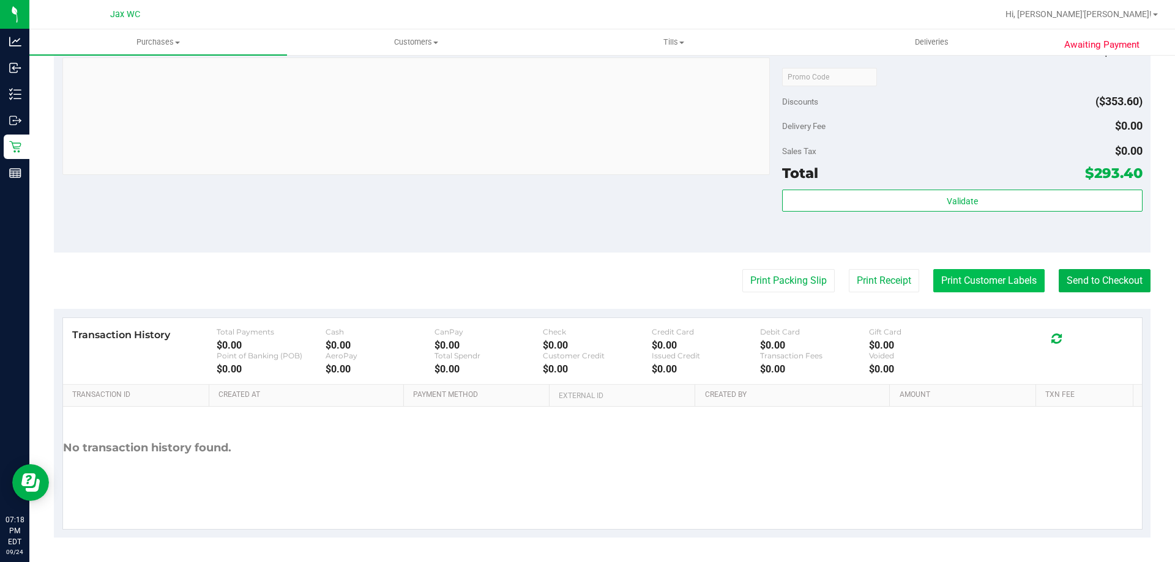
click at [977, 275] on button "Print Customer Labels" at bounding box center [988, 280] width 111 height 23
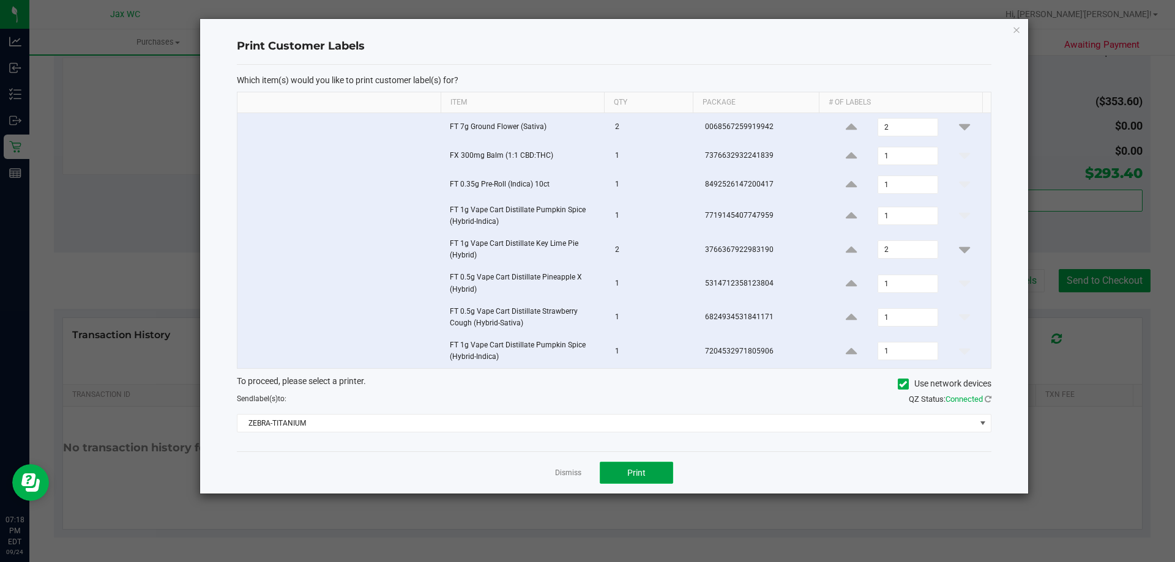
click at [628, 465] on button "Print" at bounding box center [636, 473] width 73 height 22
click at [1016, 32] on icon "button" at bounding box center [1016, 29] width 9 height 15
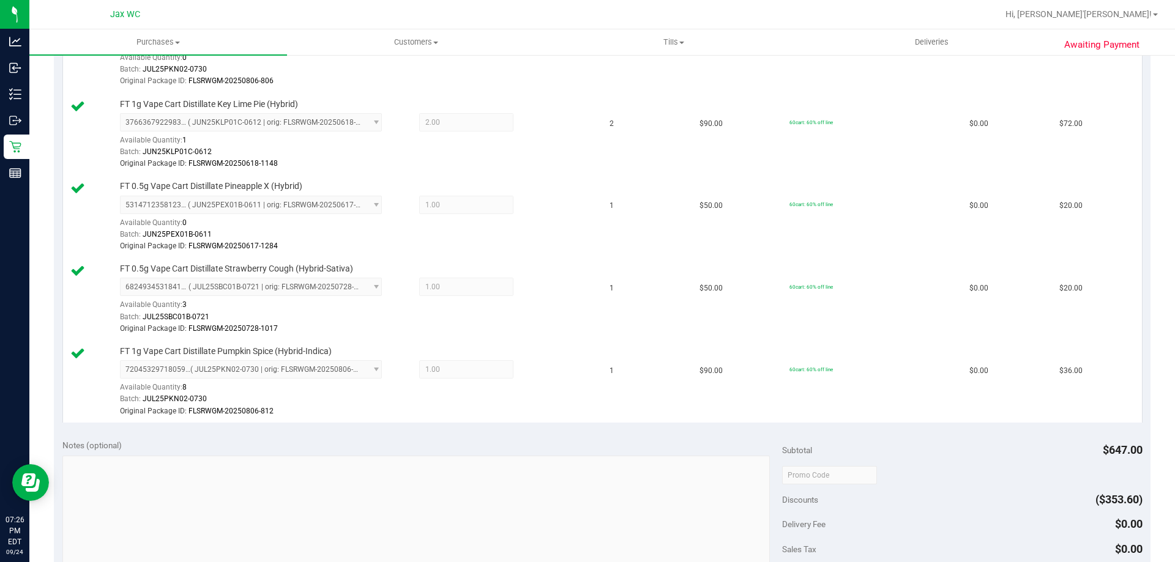
scroll to position [538, 0]
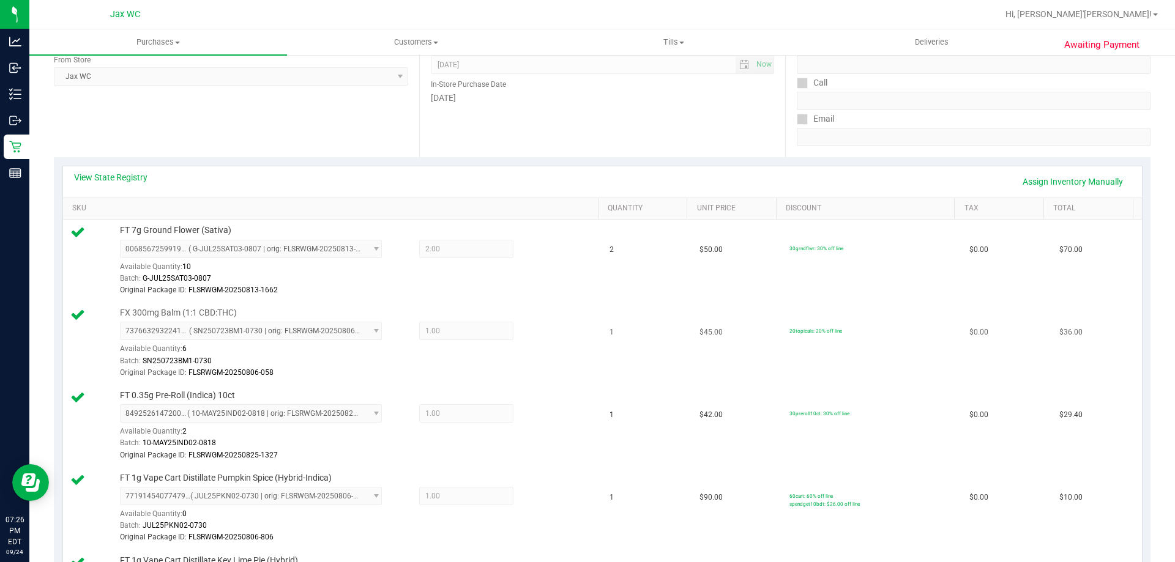
drag, startPoint x: 368, startPoint y: 229, endPoint x: 393, endPoint y: 232, distance: 25.2
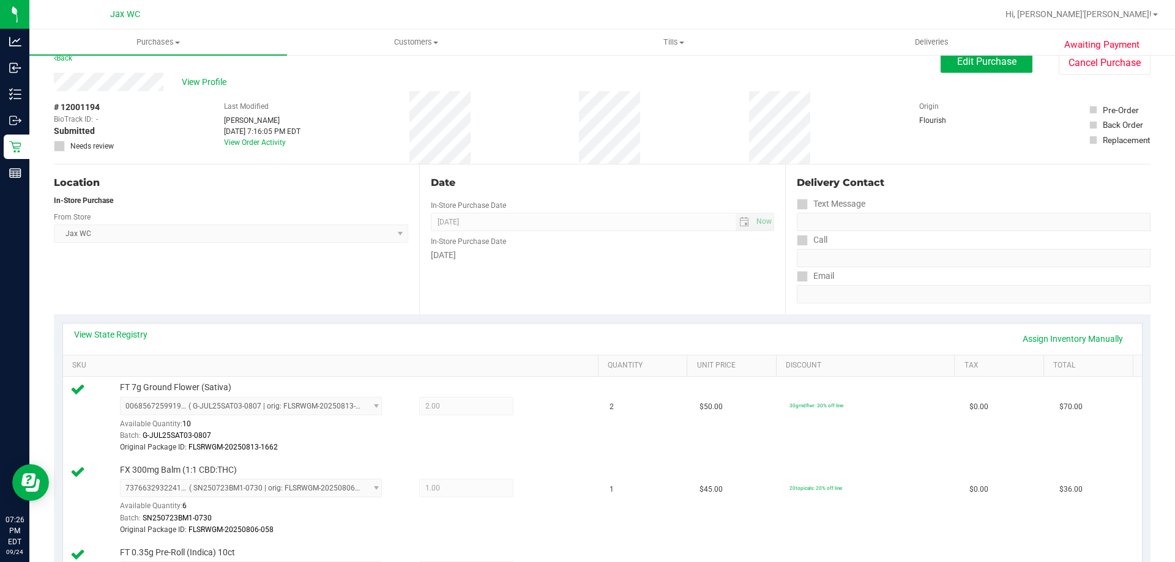
scroll to position [0, 0]
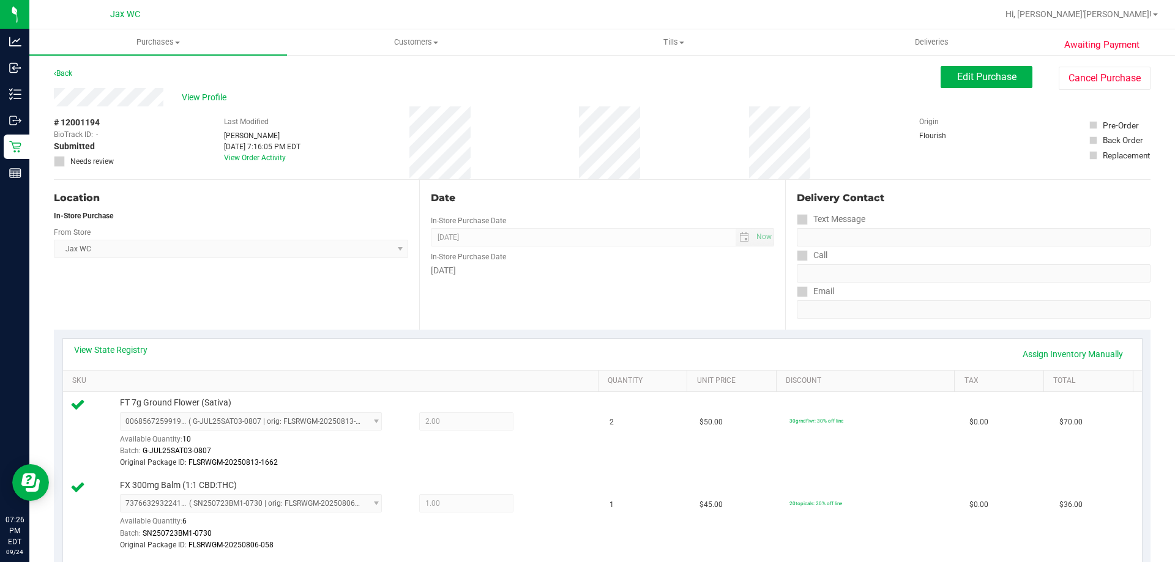
click at [243, 227] on div "Jax WC Select Store [PERSON_NAME][GEOGRAPHIC_DATA] [PERSON_NAME][GEOGRAPHIC_DAT…" at bounding box center [231, 240] width 354 height 36
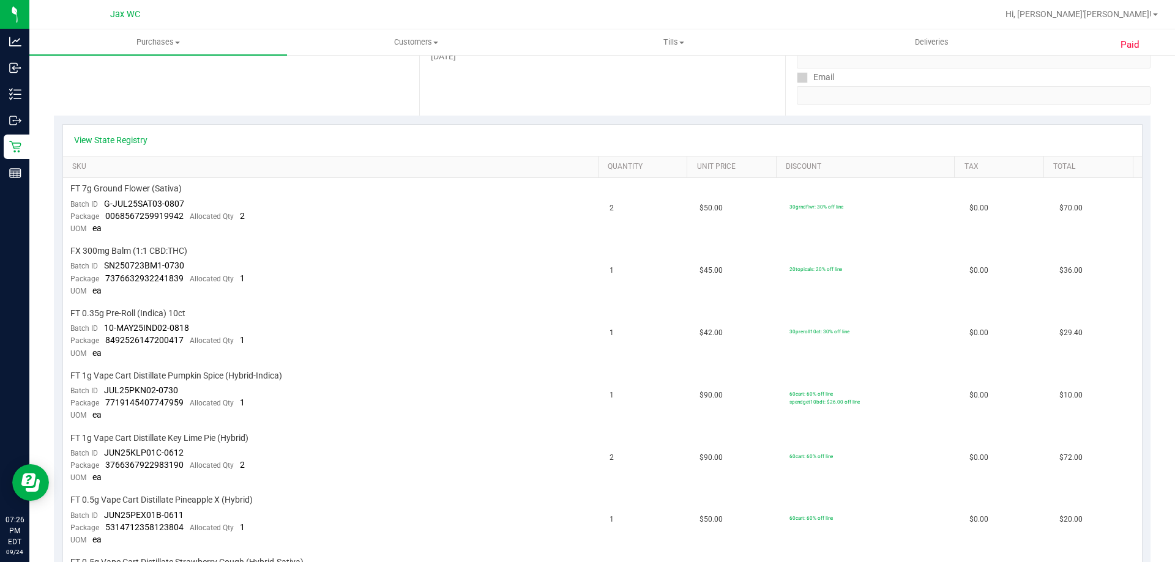
scroll to position [245, 0]
